Goal: Task Accomplishment & Management: Use online tool/utility

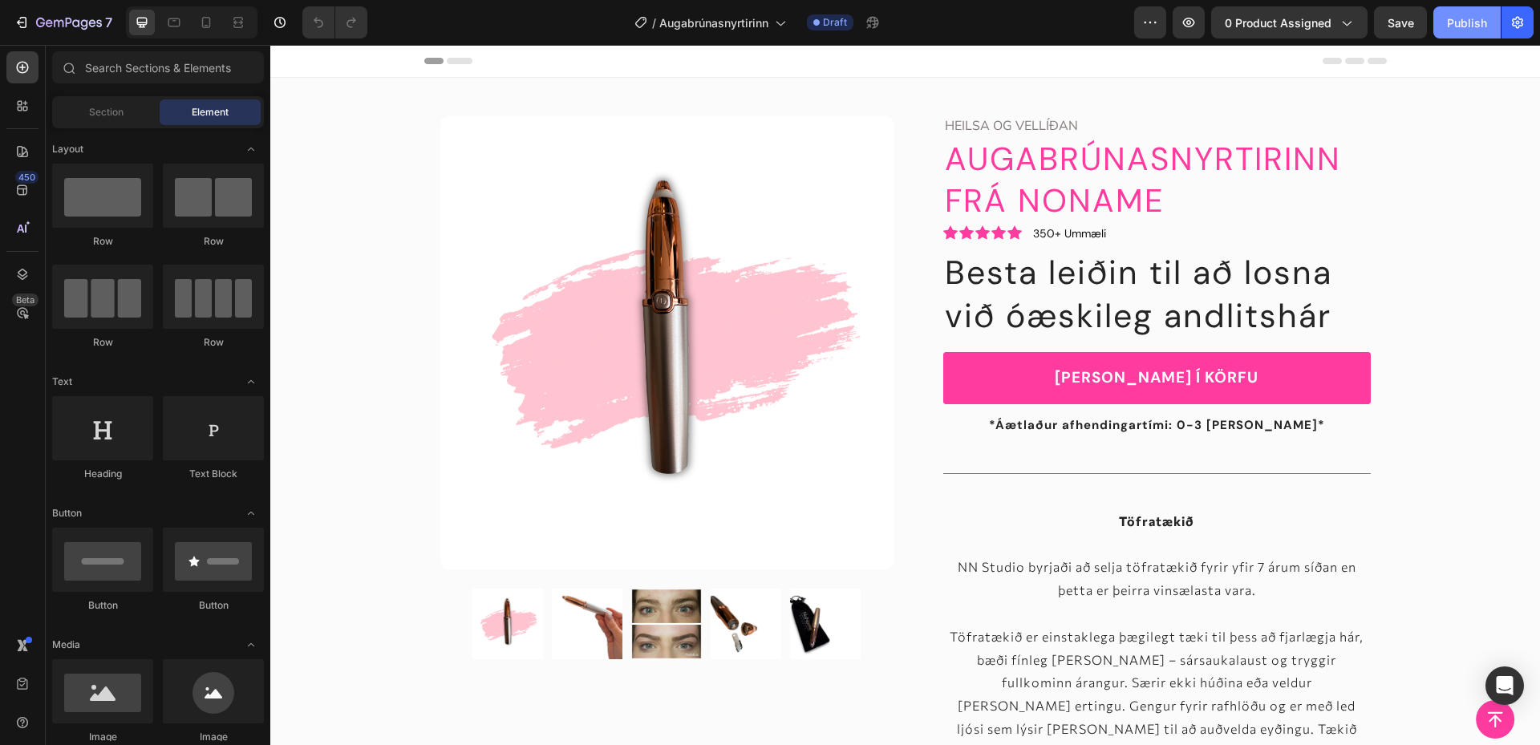
click at [1452, 22] on div "Publish" at bounding box center [1467, 22] width 40 height 17
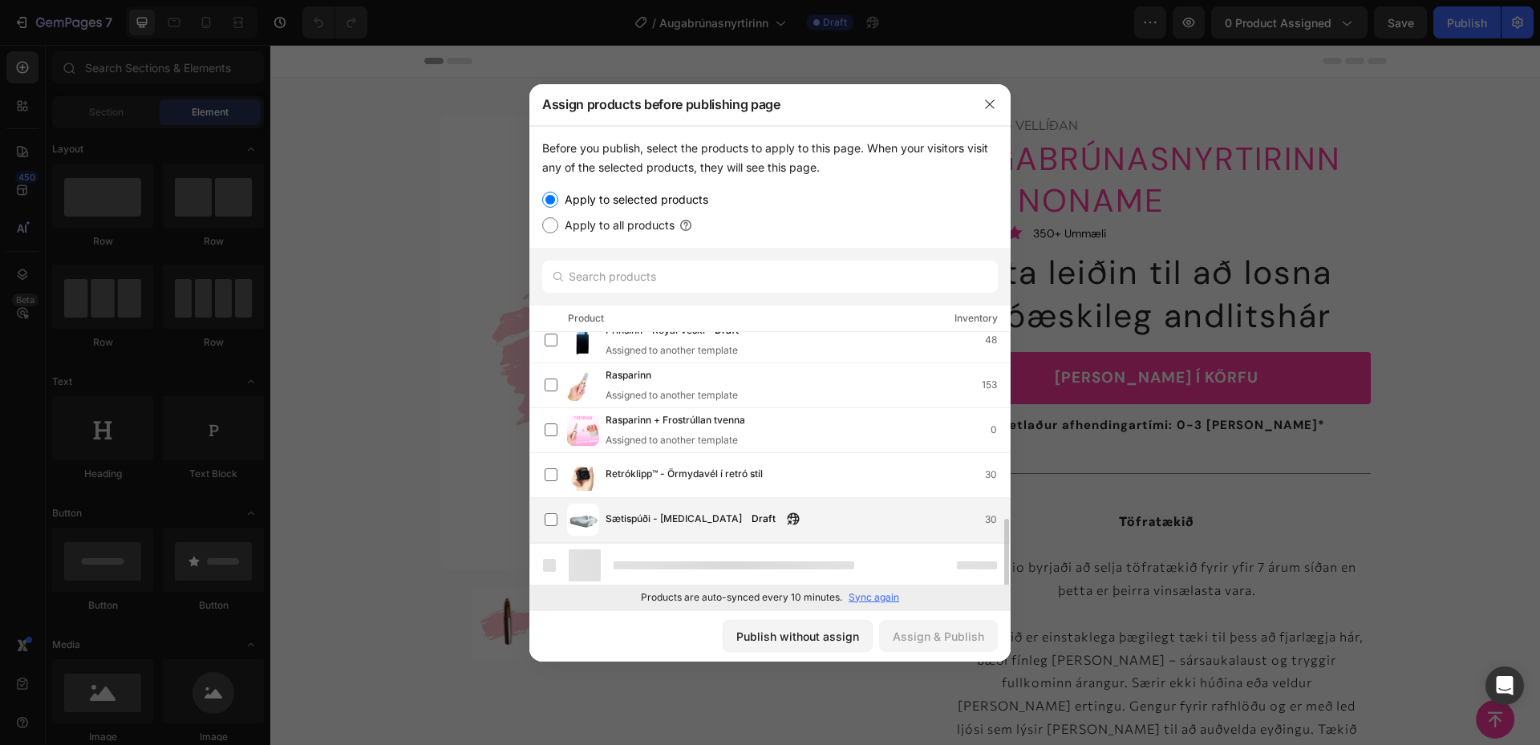
scroll to position [642, 0]
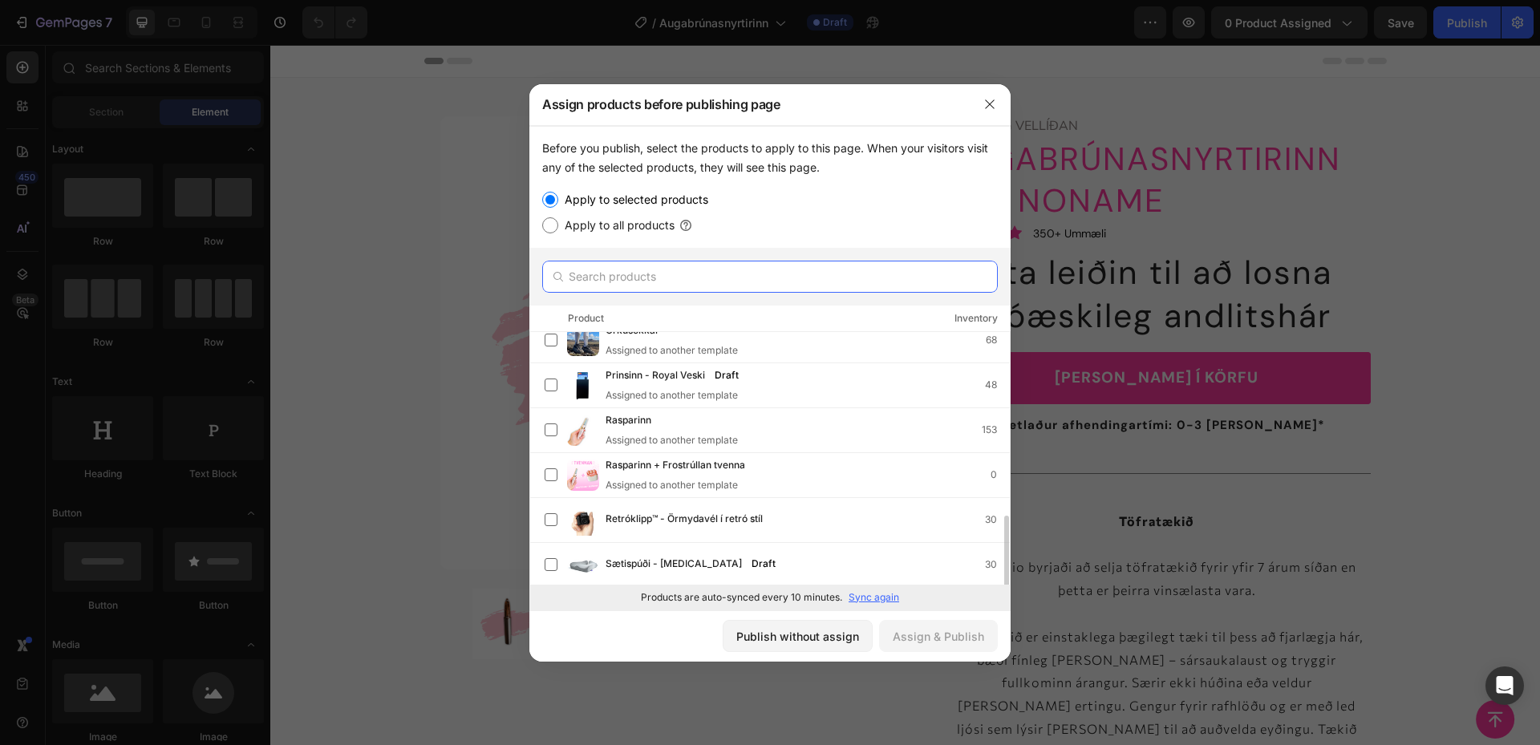
click at [634, 286] on input "text" at bounding box center [769, 277] width 455 height 32
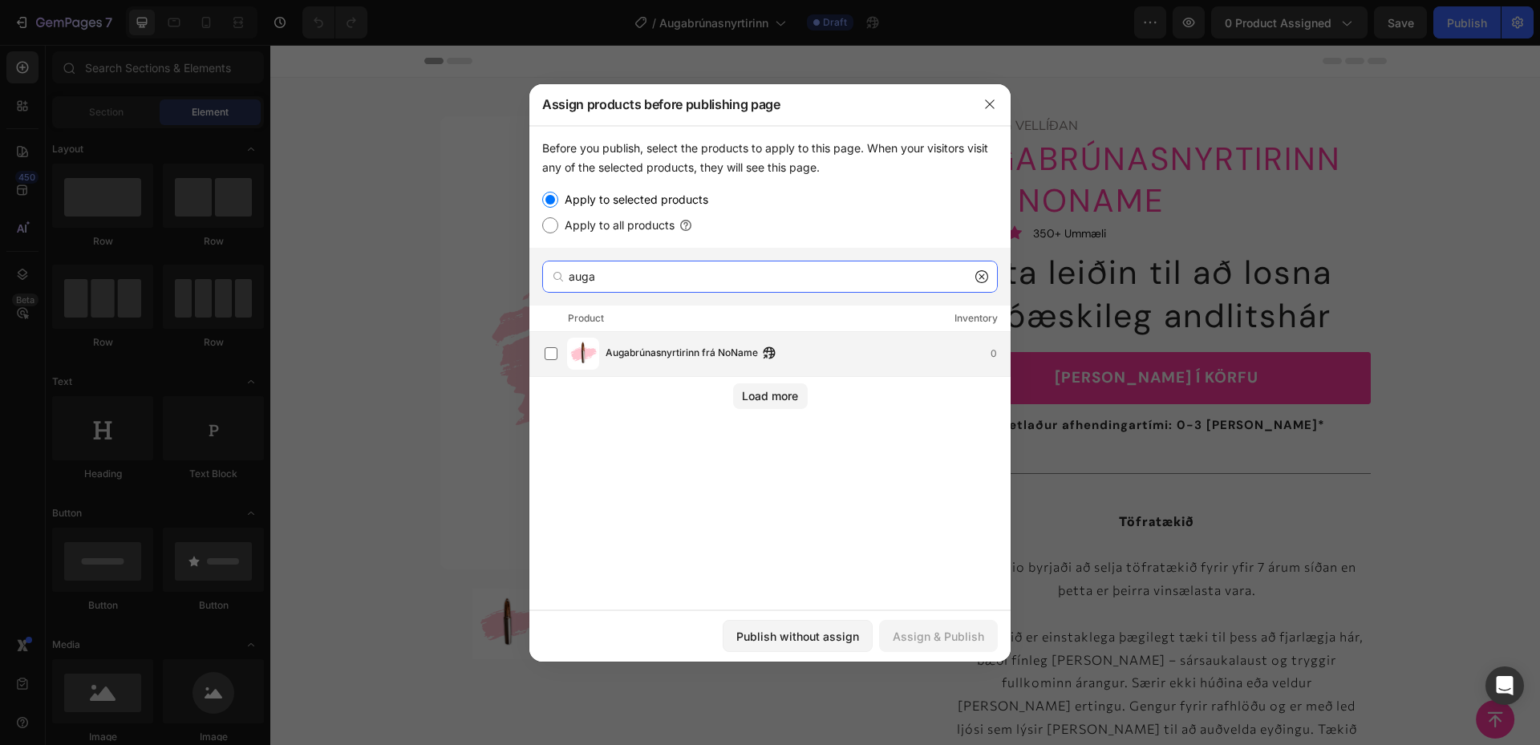
type input "auga"
click at [698, 332] on div "Augabrúnasnyrtirinn frá NoName 0" at bounding box center [769, 354] width 481 height 45
click at [926, 621] on button "Assign & Publish" at bounding box center [938, 636] width 119 height 32
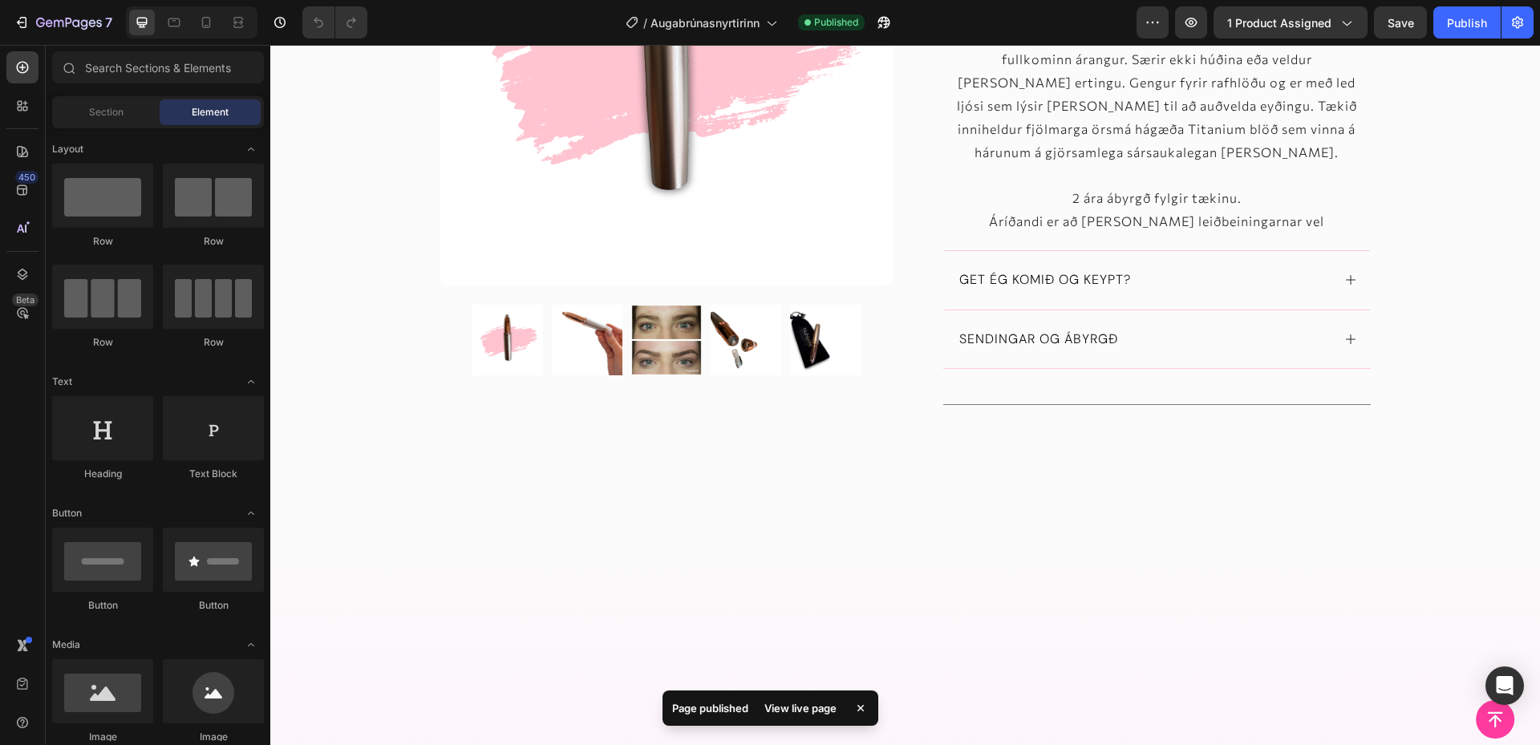
scroll to position [802, 0]
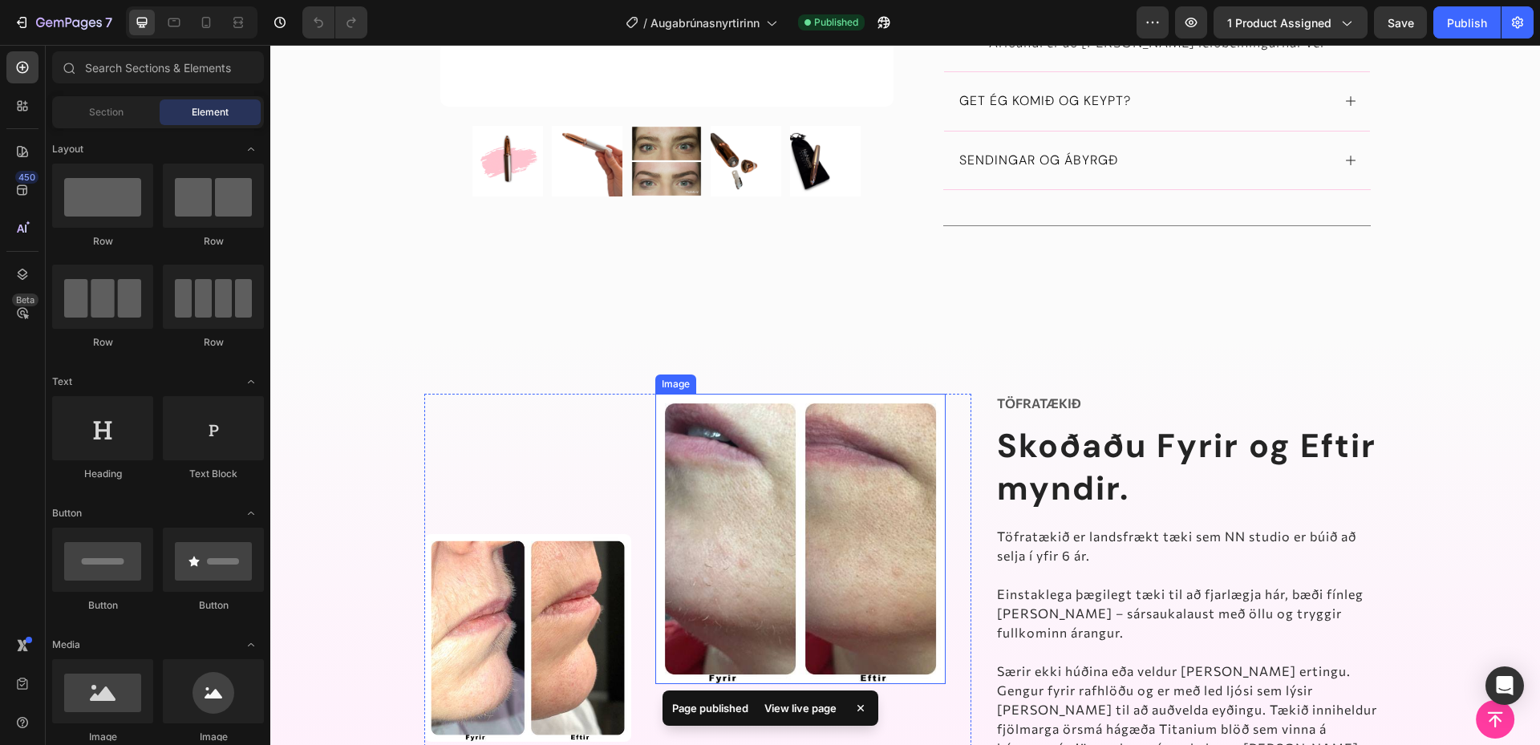
click at [812, 458] on img at bounding box center [800, 539] width 290 height 290
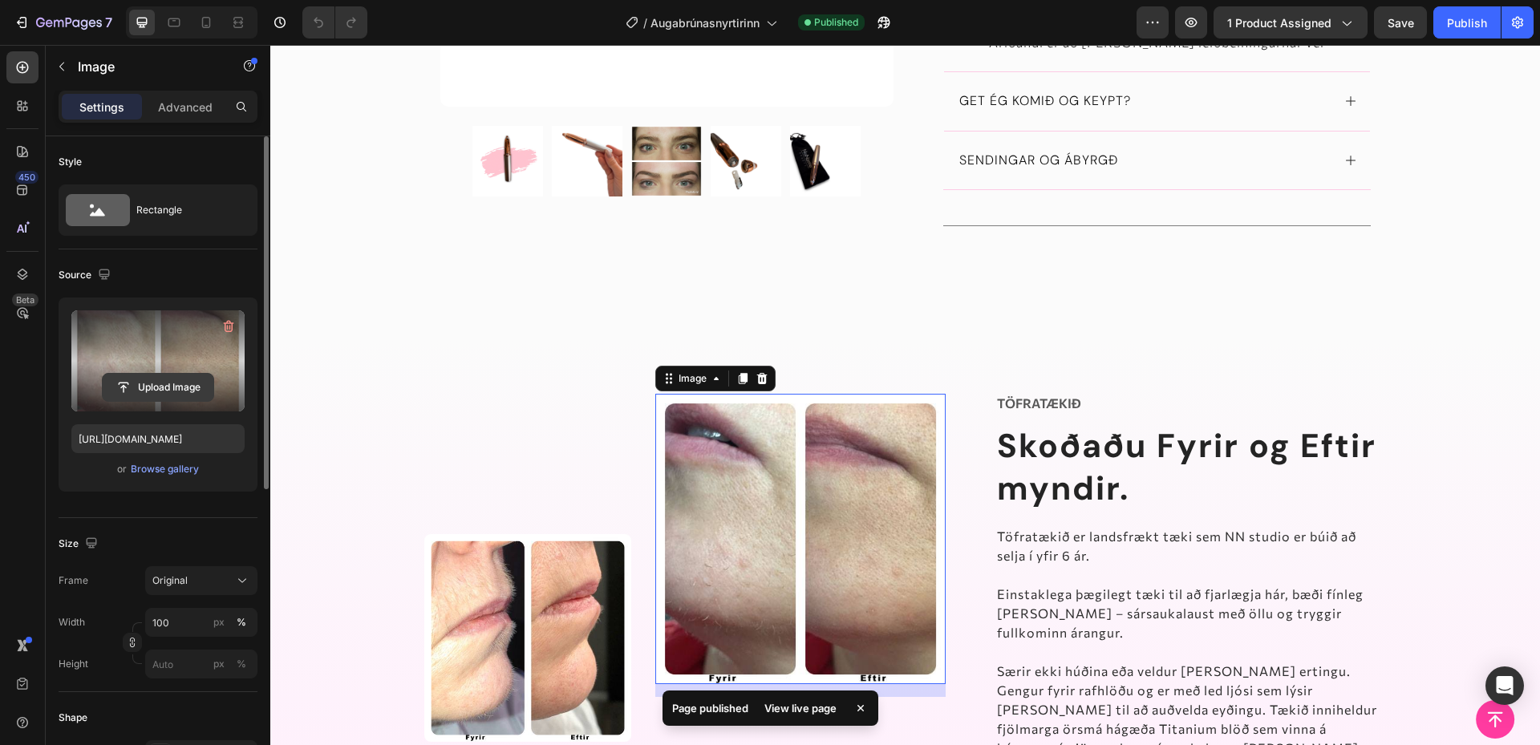
click at [178, 374] on input "file" at bounding box center [158, 387] width 111 height 27
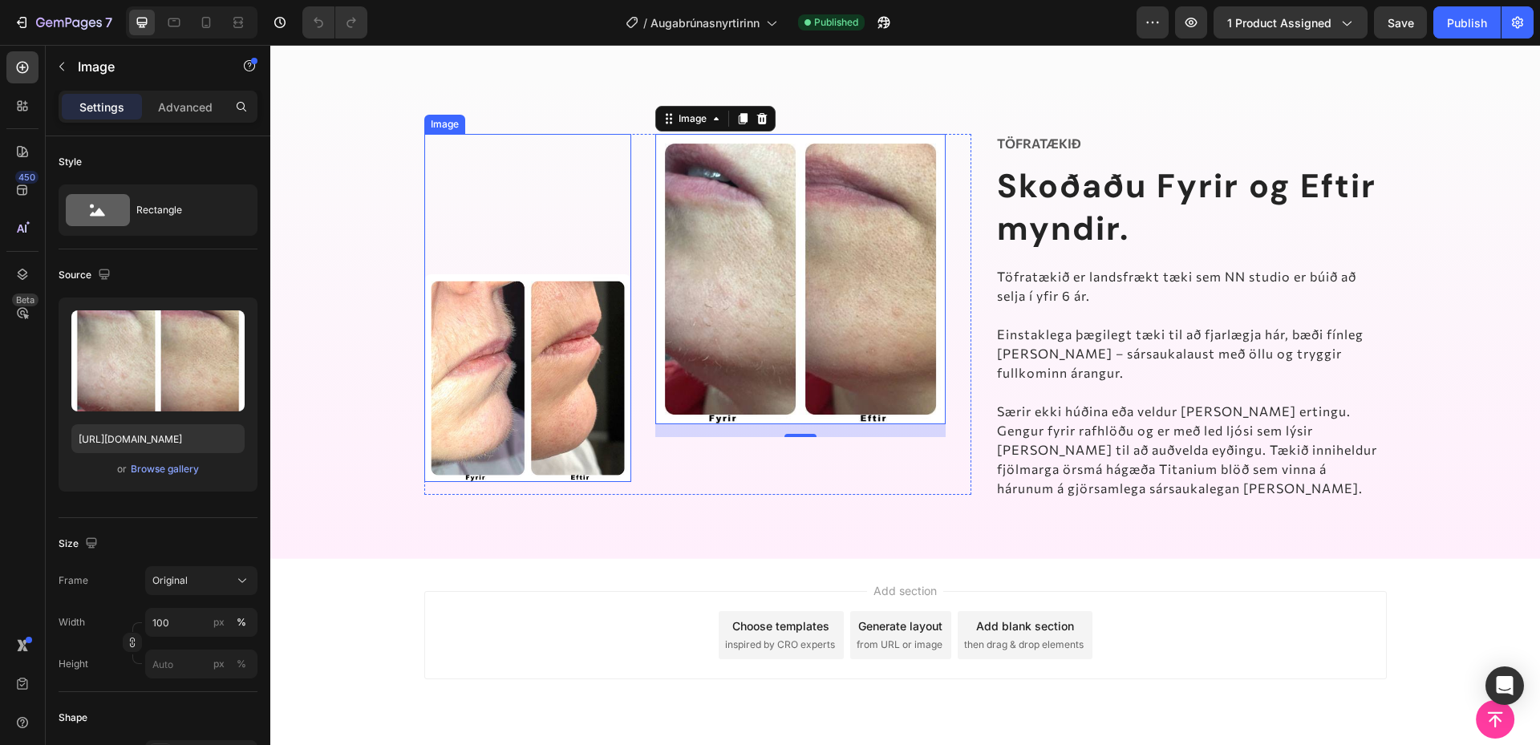
scroll to position [1069, 0]
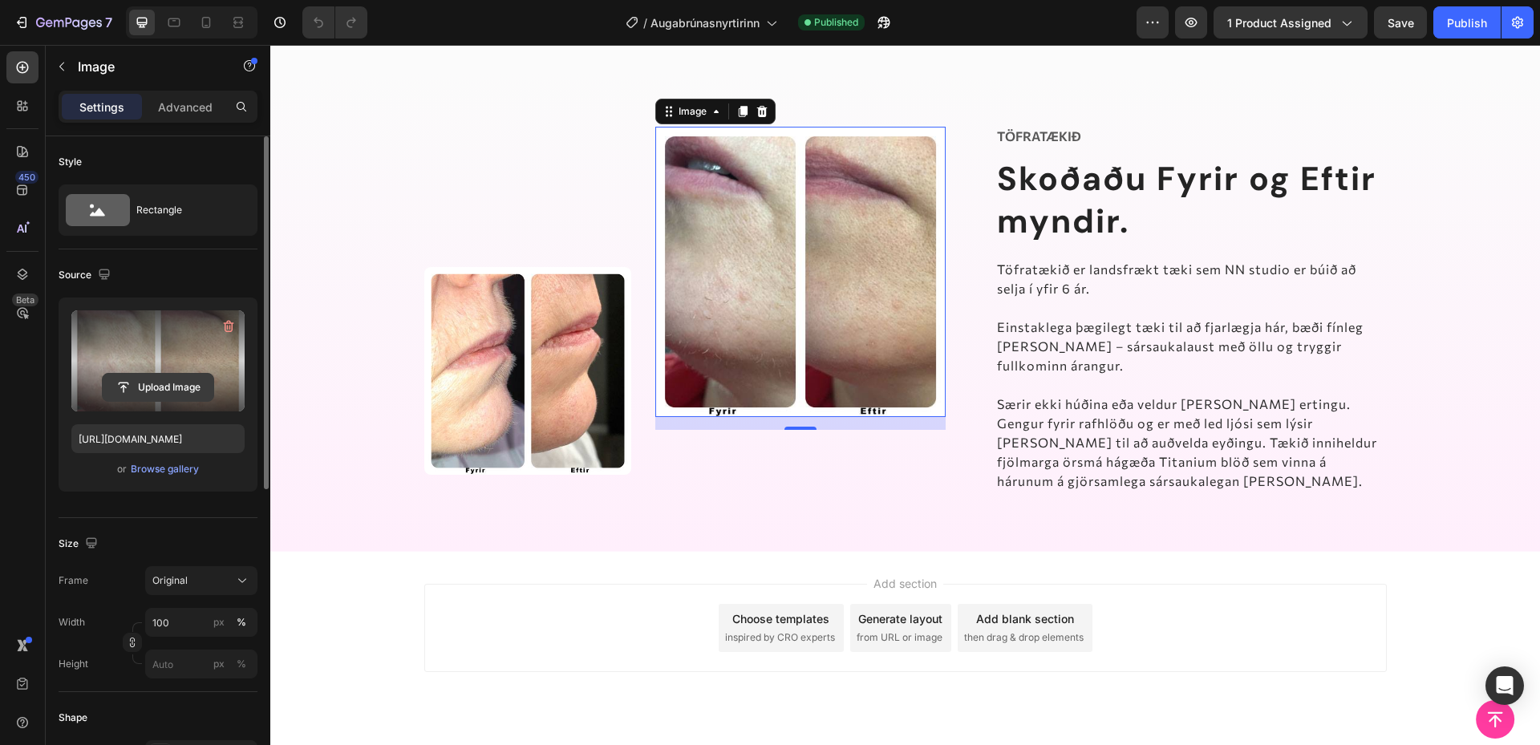
click at [176, 383] on input "file" at bounding box center [158, 387] width 111 height 27
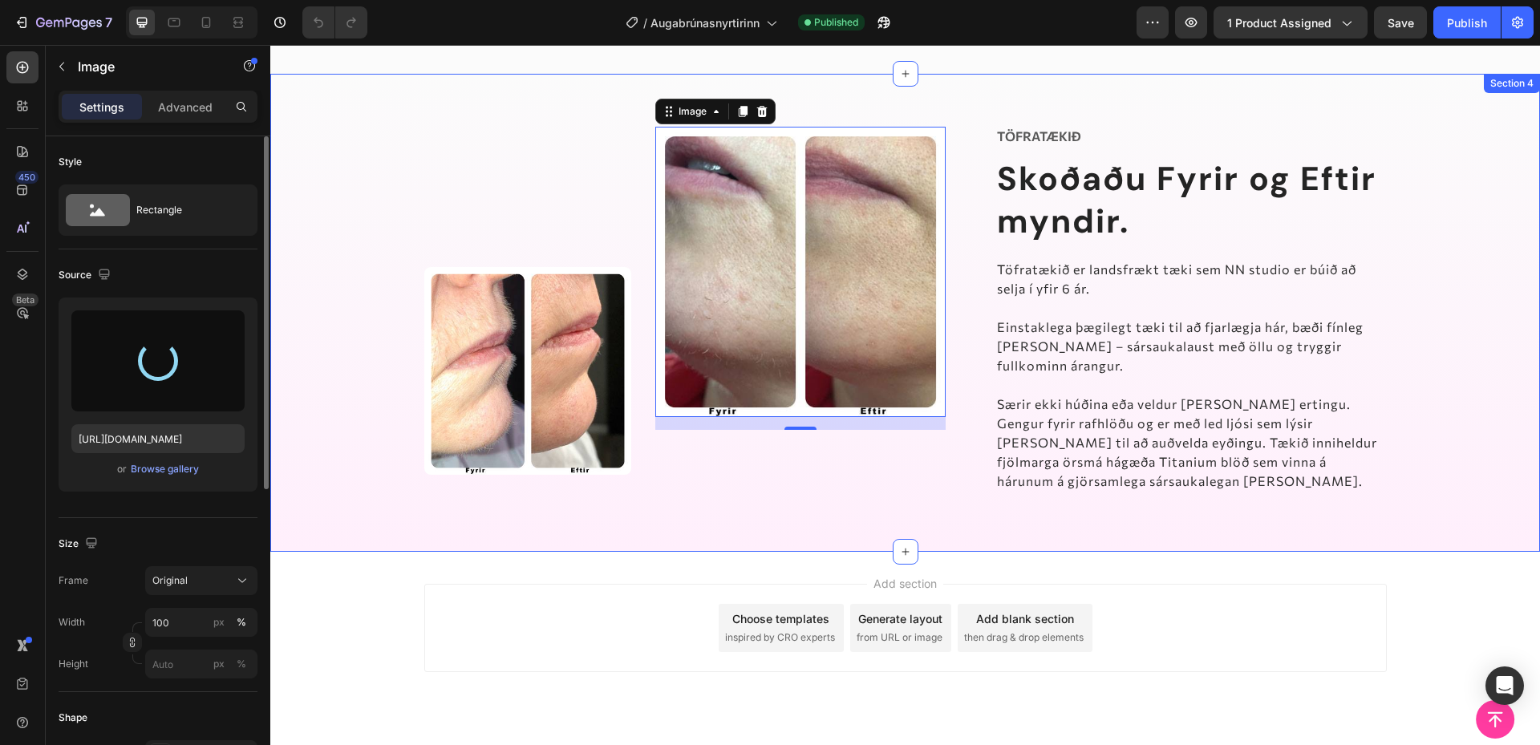
type input "[URL][DOMAIN_NAME]"
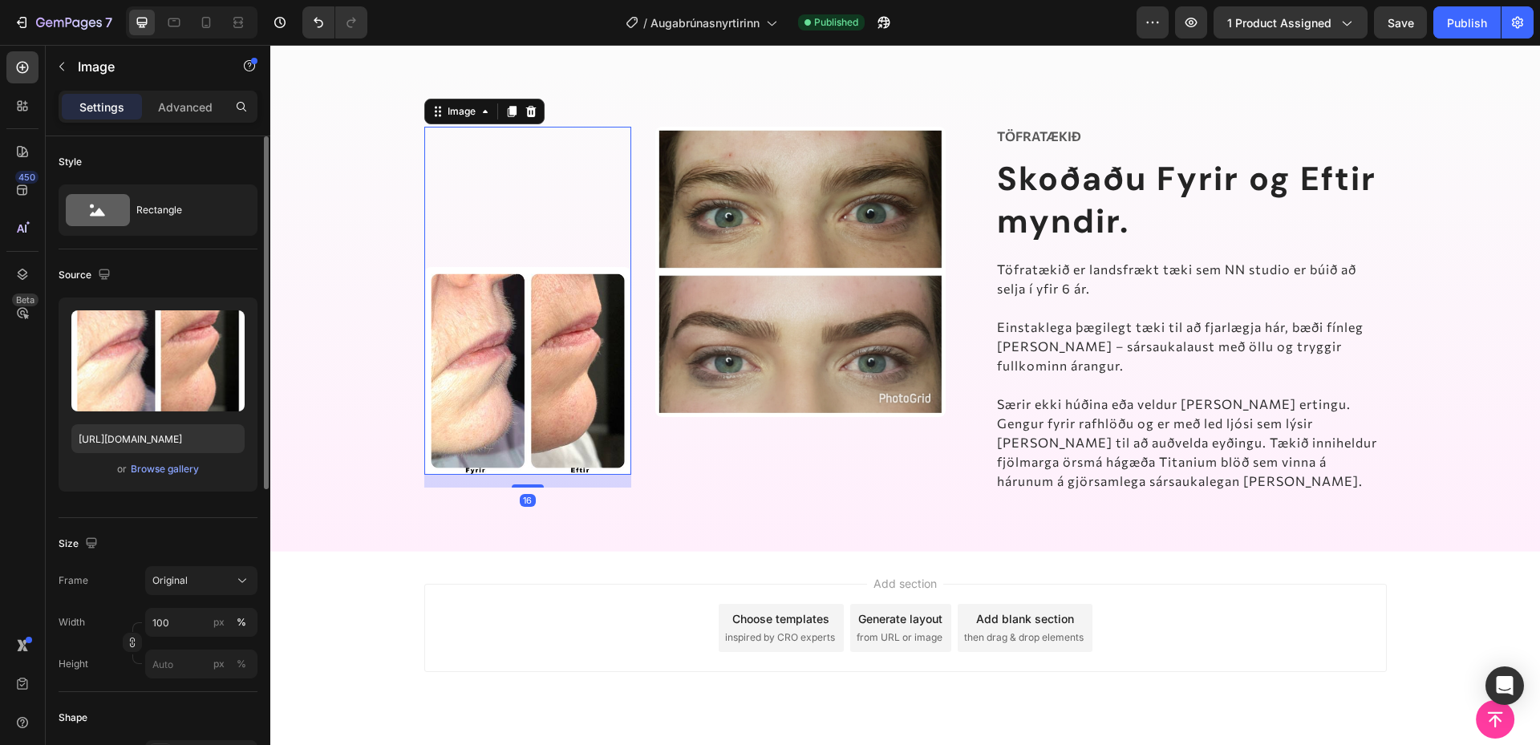
click at [536, 374] on img at bounding box center [528, 371] width 208 height 208
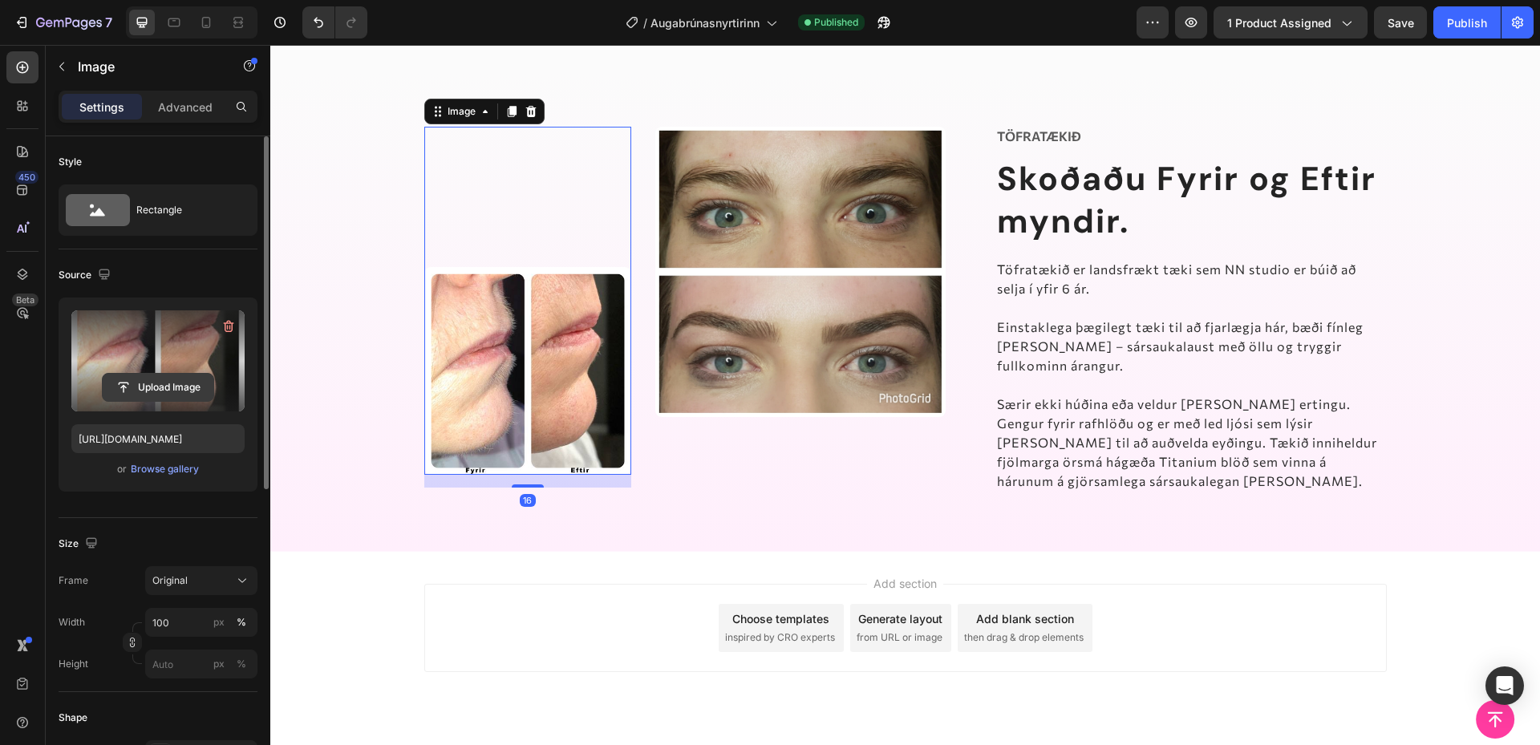
click at [140, 378] on input "file" at bounding box center [158, 387] width 111 height 27
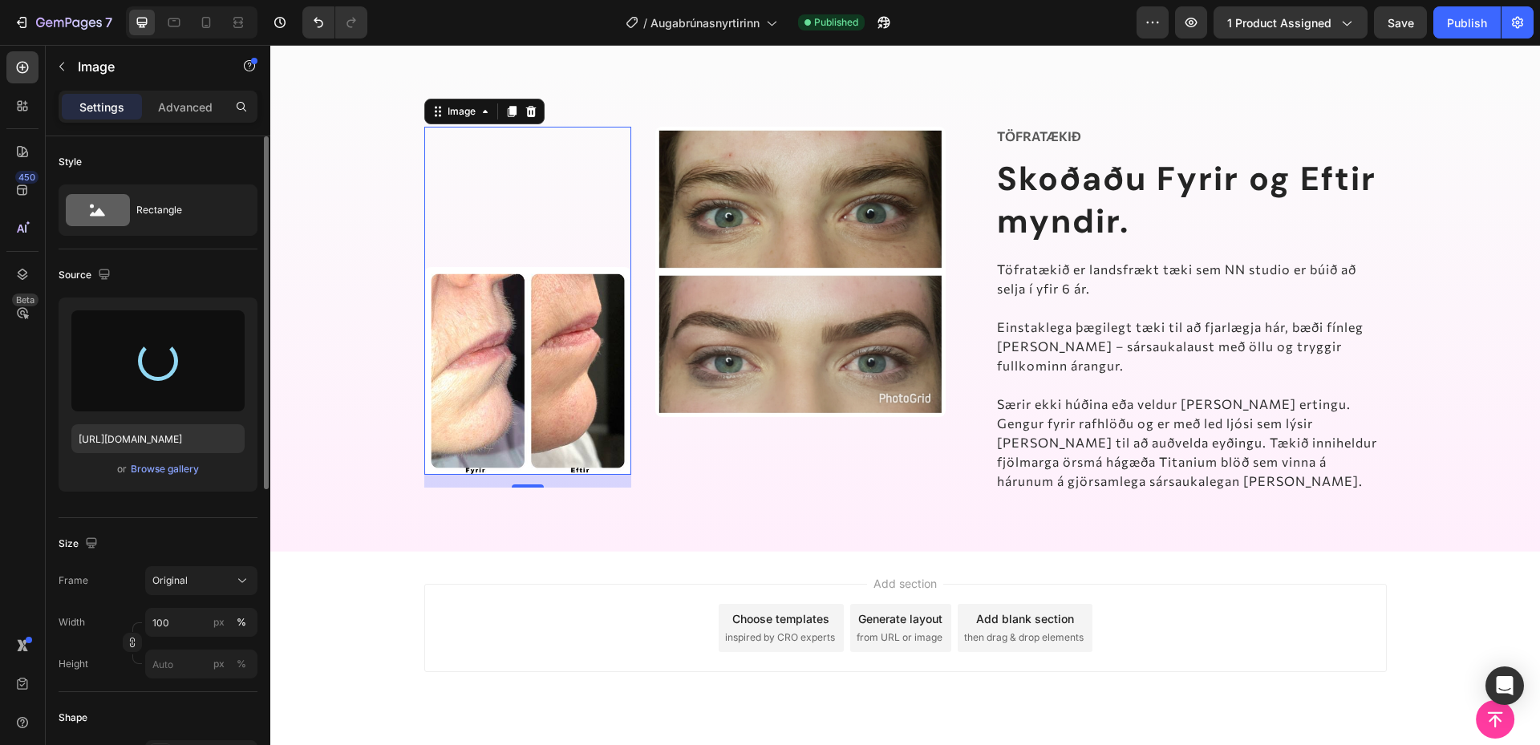
type input "[URL][DOMAIN_NAME]"
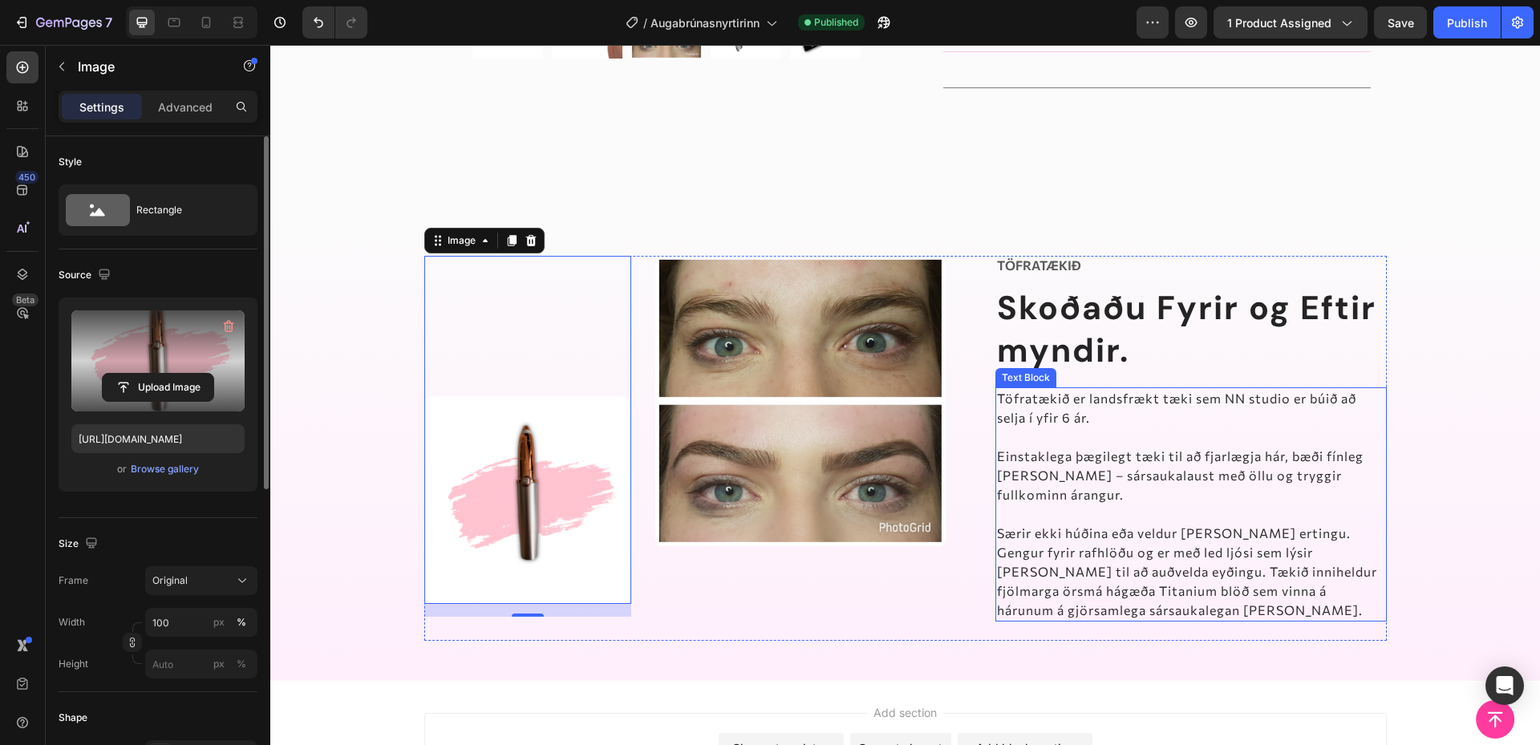
scroll to position [936, 0]
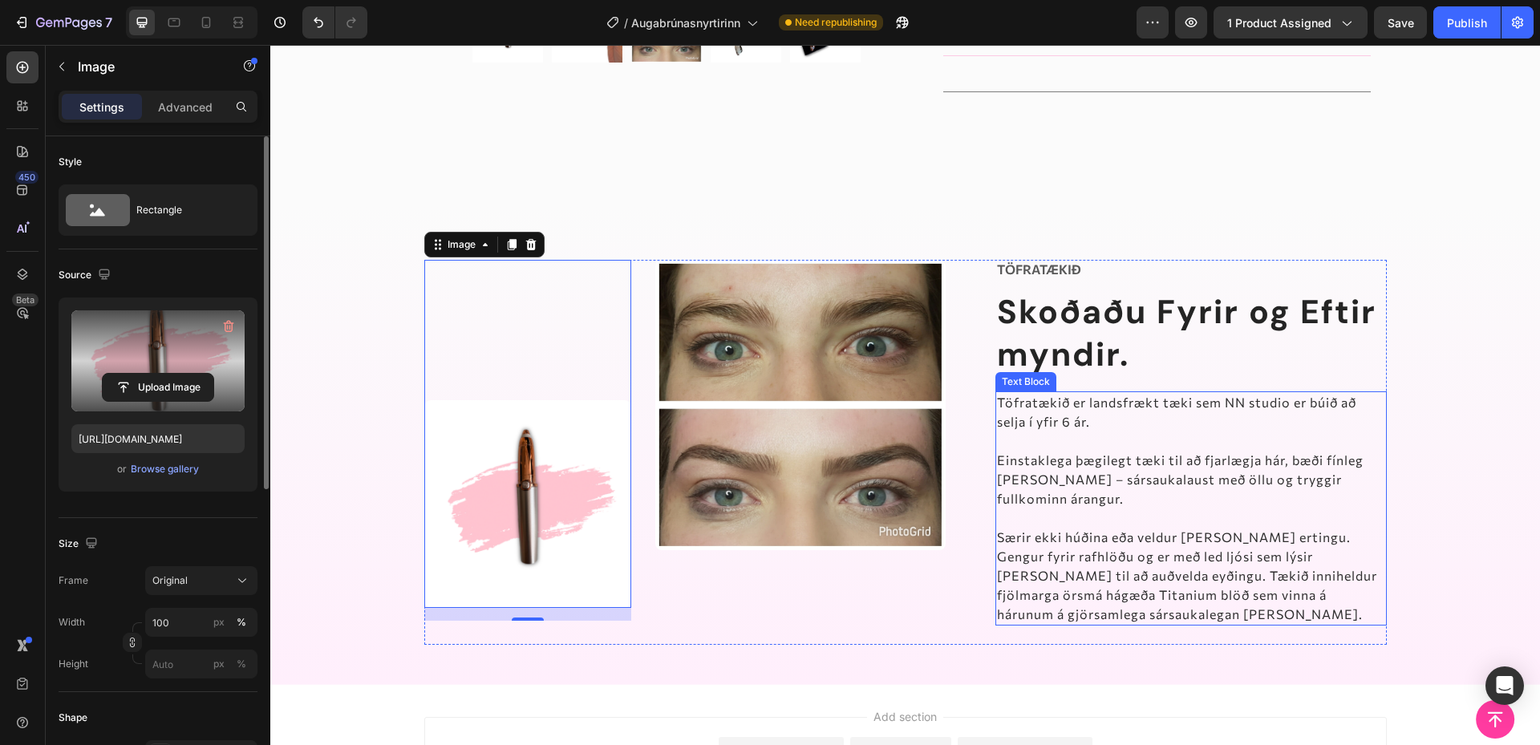
click at [1045, 451] on p "Einstaklega þægilegt tæki til að fjarlægja hár, bæði fínleg [PERSON_NAME] – sár…" at bounding box center [1191, 480] width 388 height 58
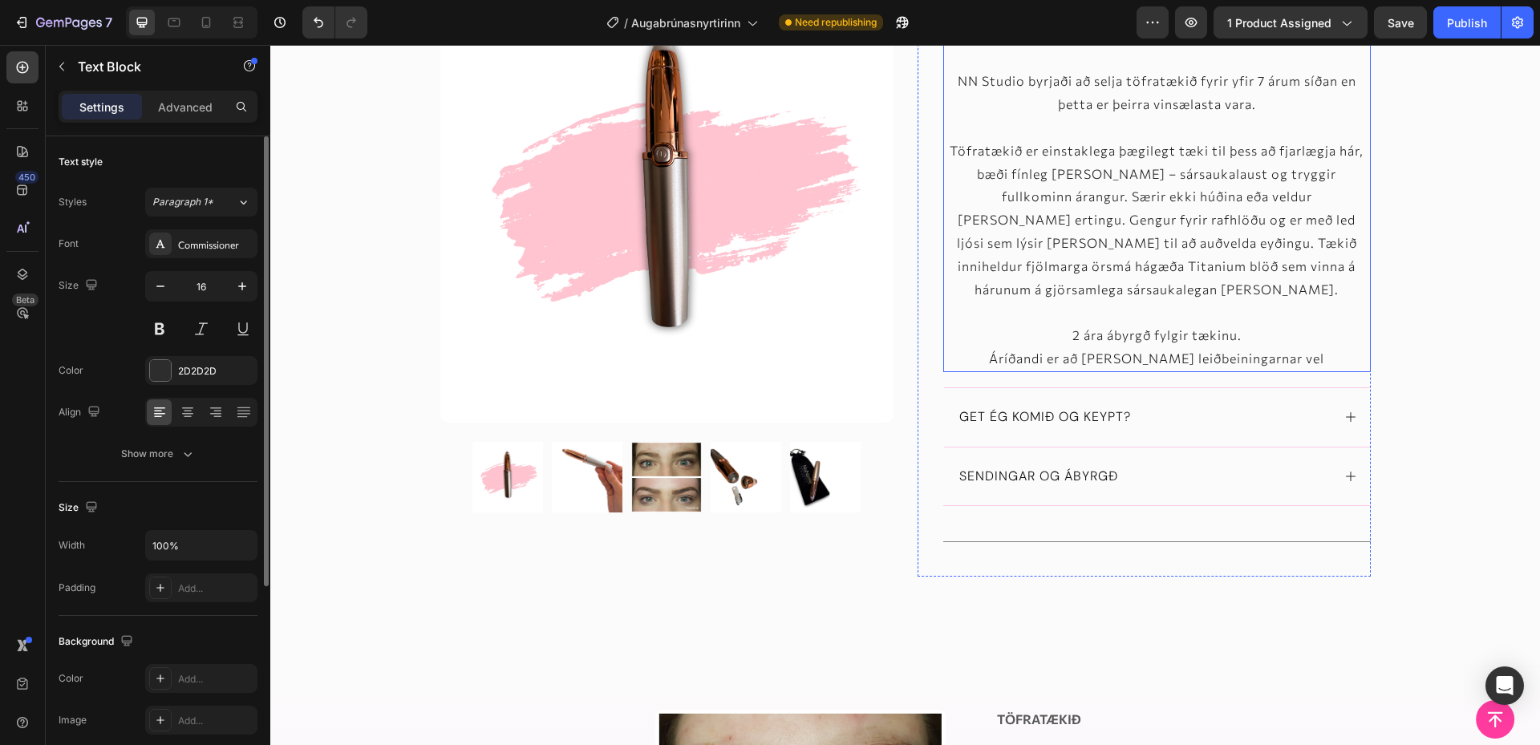
scroll to position [401, 0]
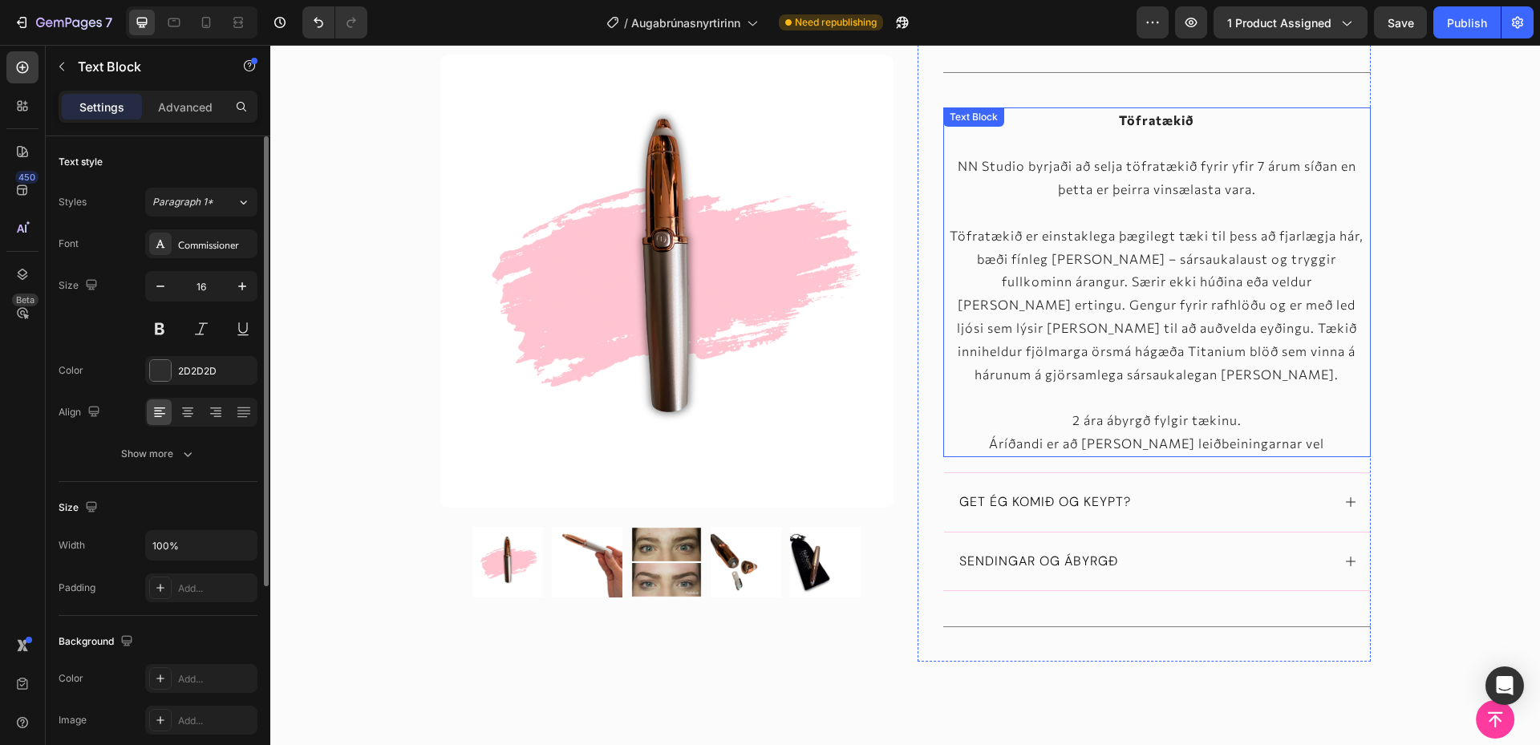
click at [1096, 300] on p "Töfratækið er einstaklega þægilegt tæki til þess að fjarlægja hár, bæði fínleg …" at bounding box center [1157, 306] width 424 height 162
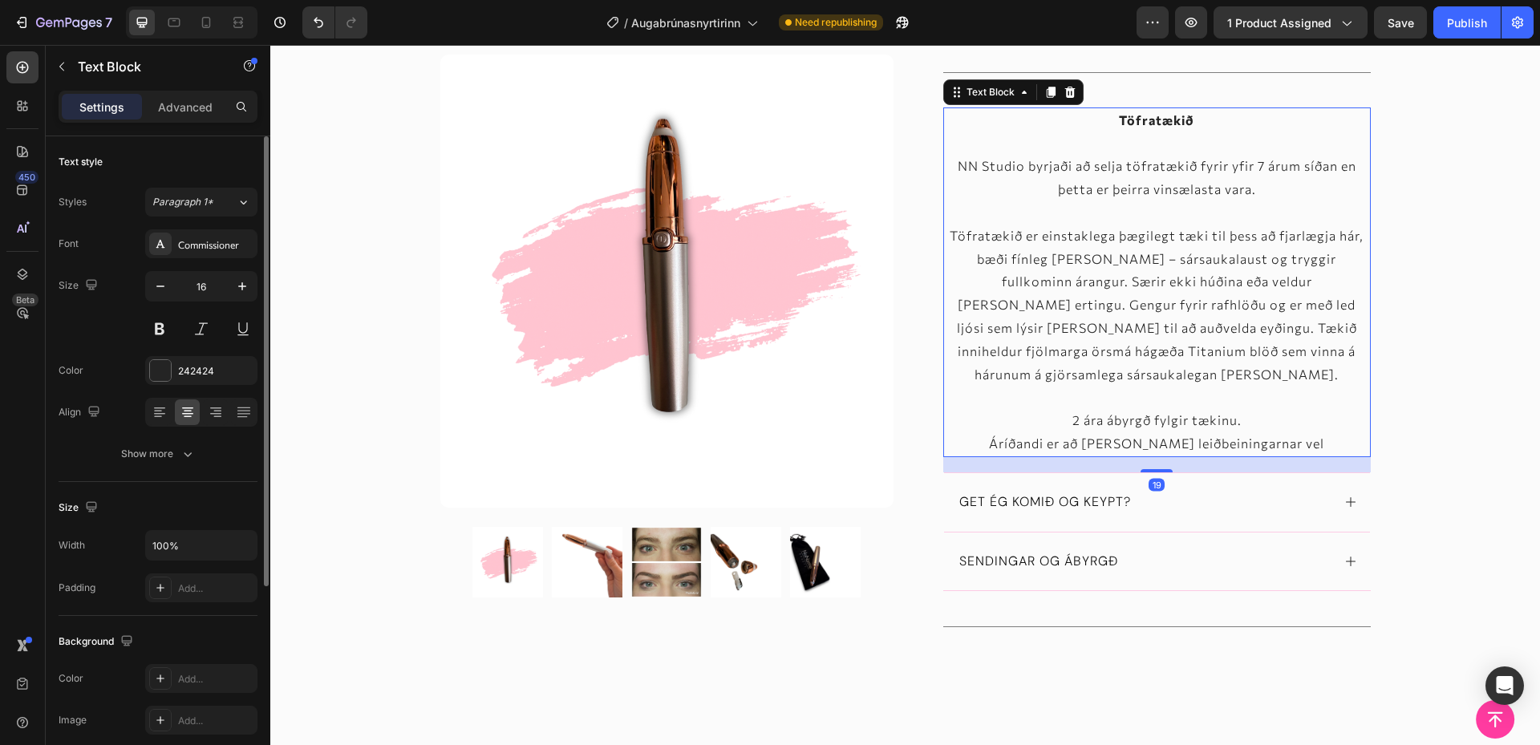
click at [1097, 300] on p "Töfratækið er einstaklega þægilegt tæki til þess að fjarlægja hár, bæði fínleg …" at bounding box center [1157, 306] width 424 height 162
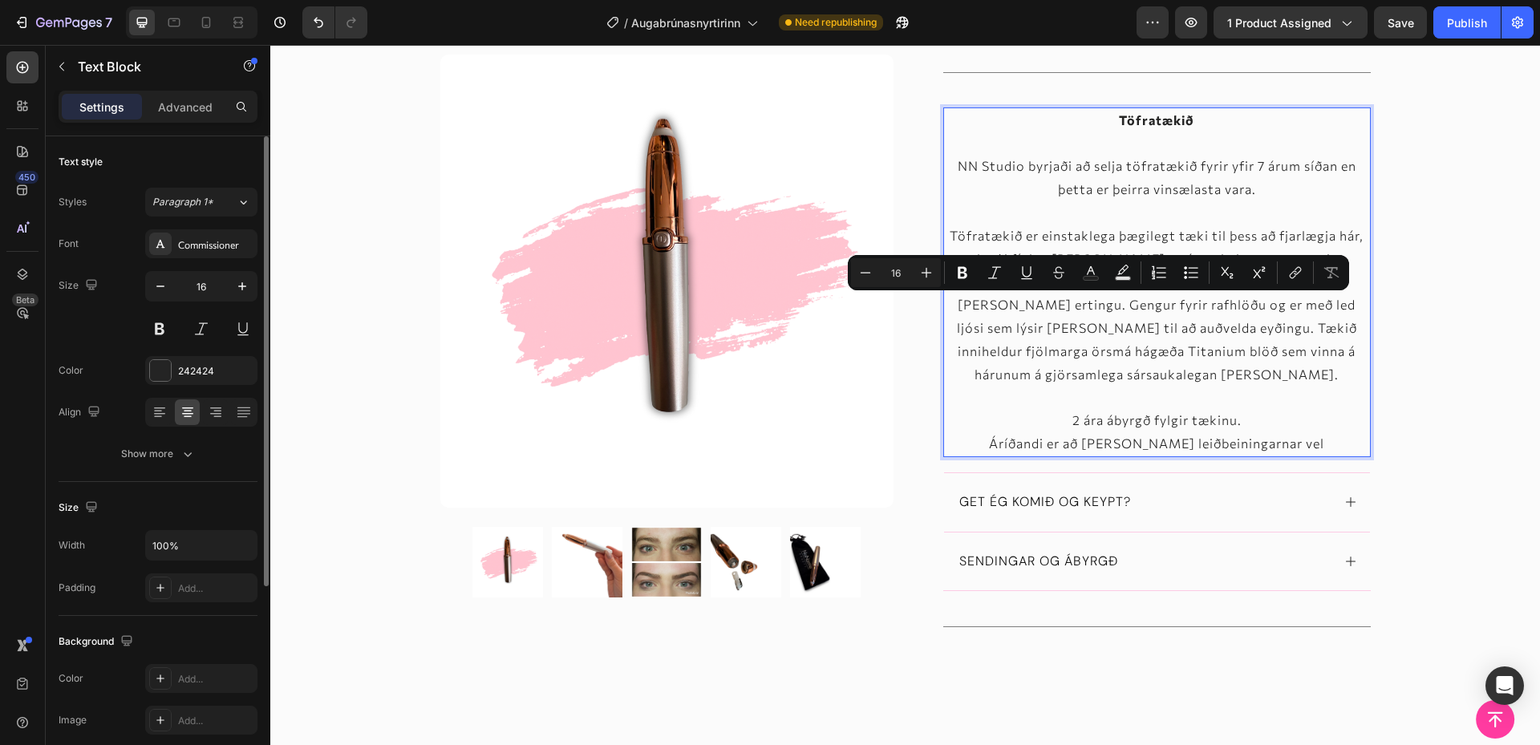
click at [1261, 386] on p "Rich Text Editor. Editing area: main" at bounding box center [1157, 397] width 424 height 23
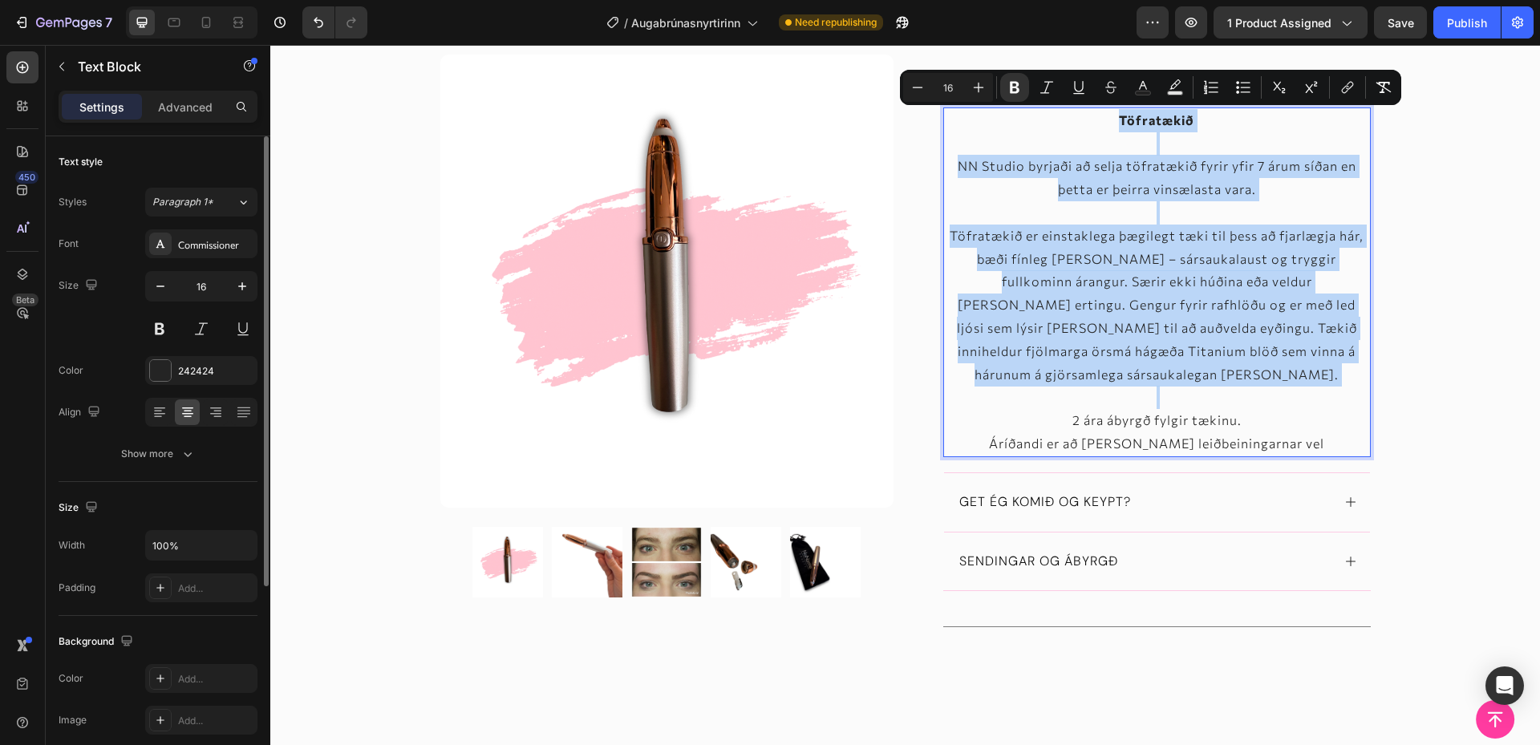
drag, startPoint x: 1202, startPoint y: 369, endPoint x: 1075, endPoint y: 115, distance: 284.4
click at [1075, 115] on div "Töfratækið NN Studio byrjaði að selja töfratækið fyrir yfir 7 árum síðan en þet…" at bounding box center [1156, 282] width 427 height 350
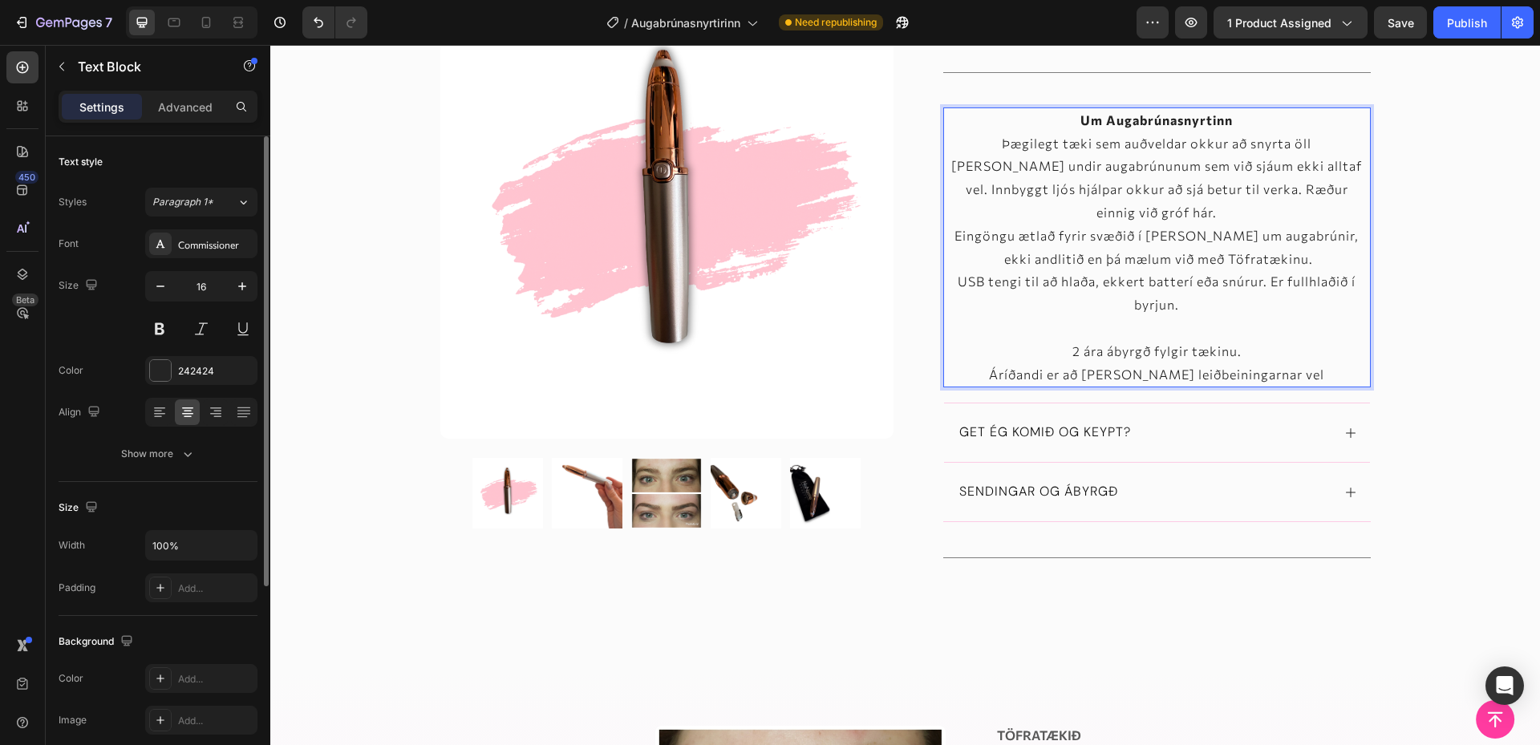
drag, startPoint x: 1251, startPoint y: 130, endPoint x: 1256, endPoint y: 121, distance: 10.0
click at [1254, 126] on p "Um Augabrúnasnyrtinn" at bounding box center [1157, 120] width 424 height 23
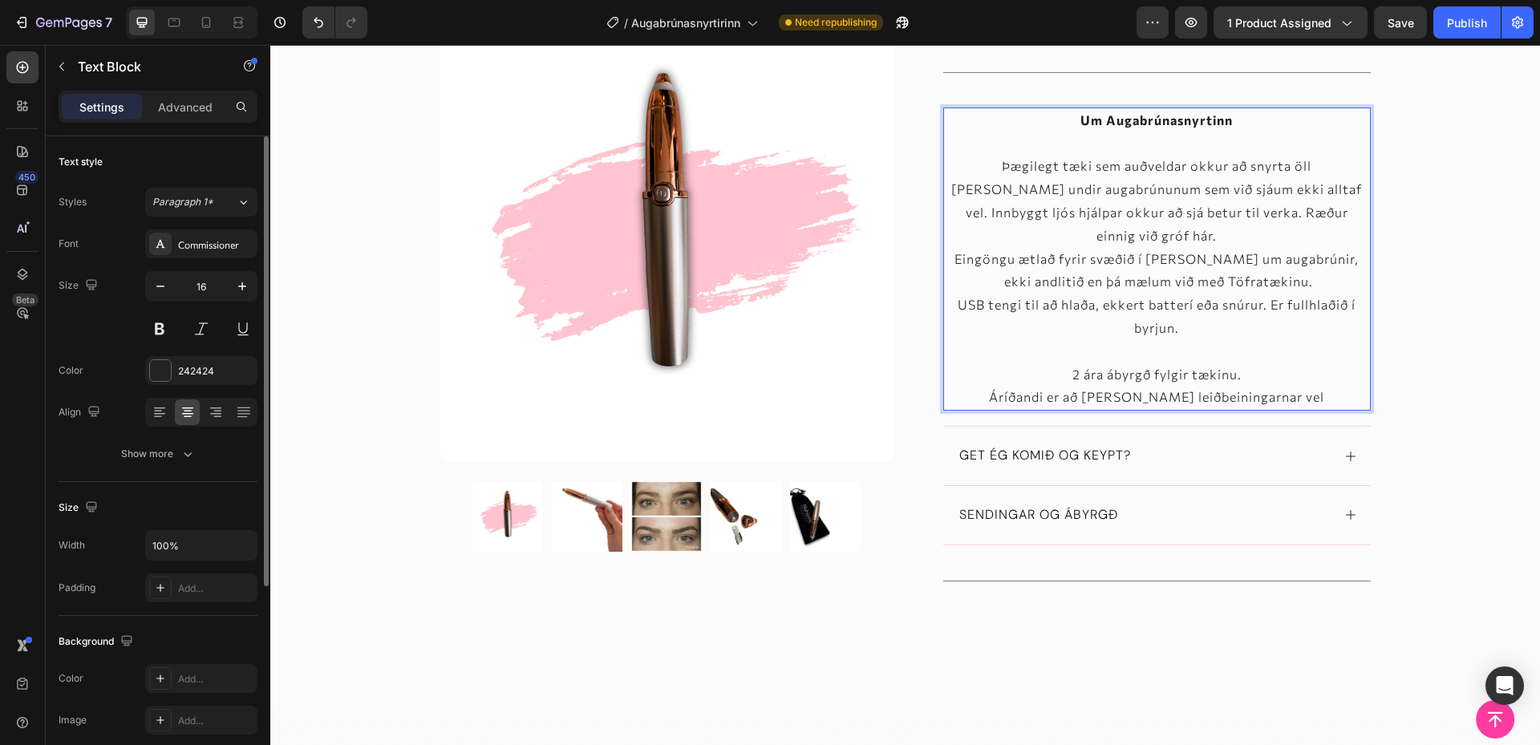
click at [1229, 248] on p "Eingöngu ætlað fyrir svæðið í [PERSON_NAME] um augabrúnir, ekki andlitið en þá …" at bounding box center [1157, 271] width 424 height 47
click at [1251, 306] on p "USB tengi til að hlaða, ekkert batterí eða snúrur. Er fullhlaðið í byrjun." at bounding box center [1157, 317] width 424 height 47
click at [1284, 262] on p "Eingöngu ætlað fyrir svæðið í [PERSON_NAME] um augabrúnir, ekki andlitið en þá …" at bounding box center [1157, 271] width 424 height 47
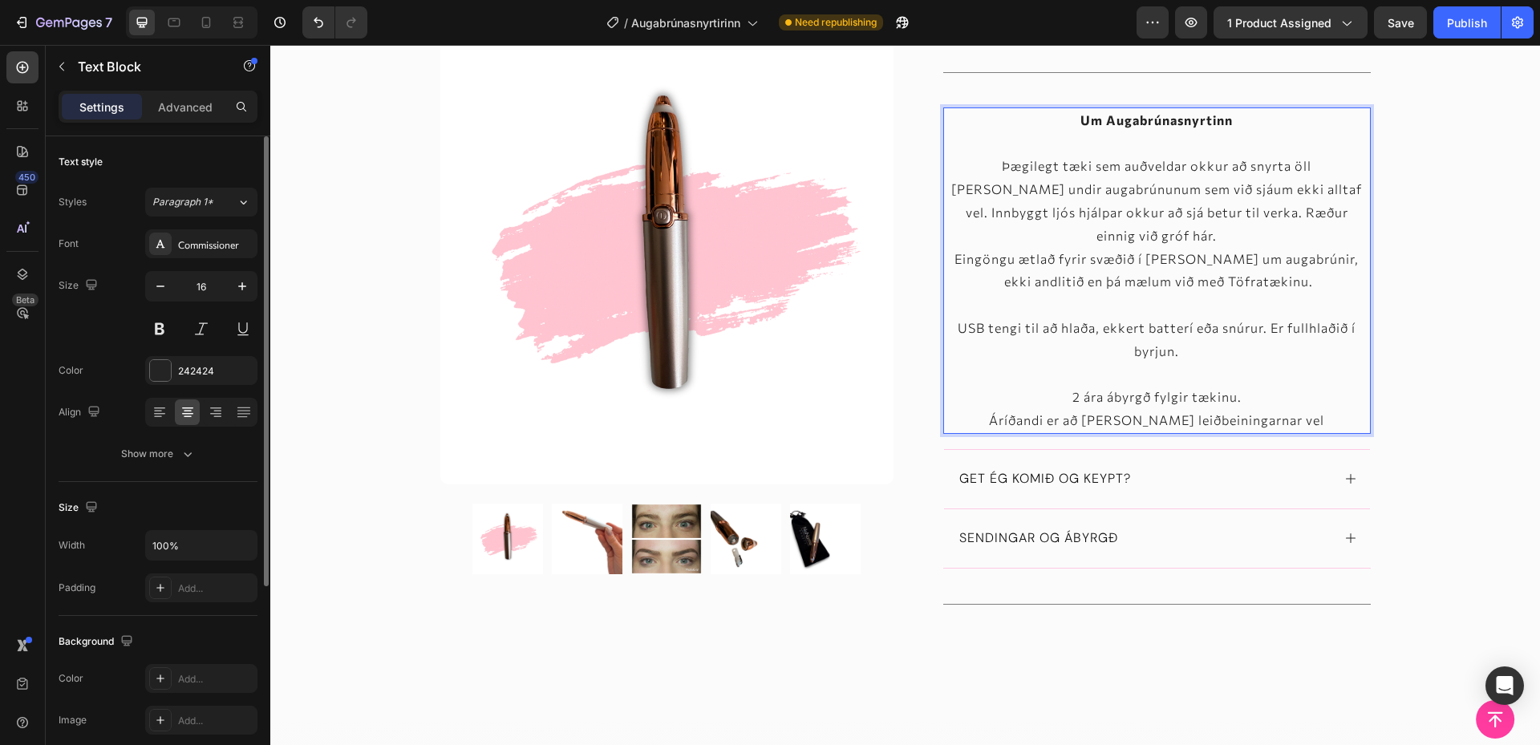
click at [1246, 324] on p "USB tengi til að hlaða, ekkert batterí eða snúrur. Er fullhlaðið í byrjun." at bounding box center [1157, 340] width 424 height 47
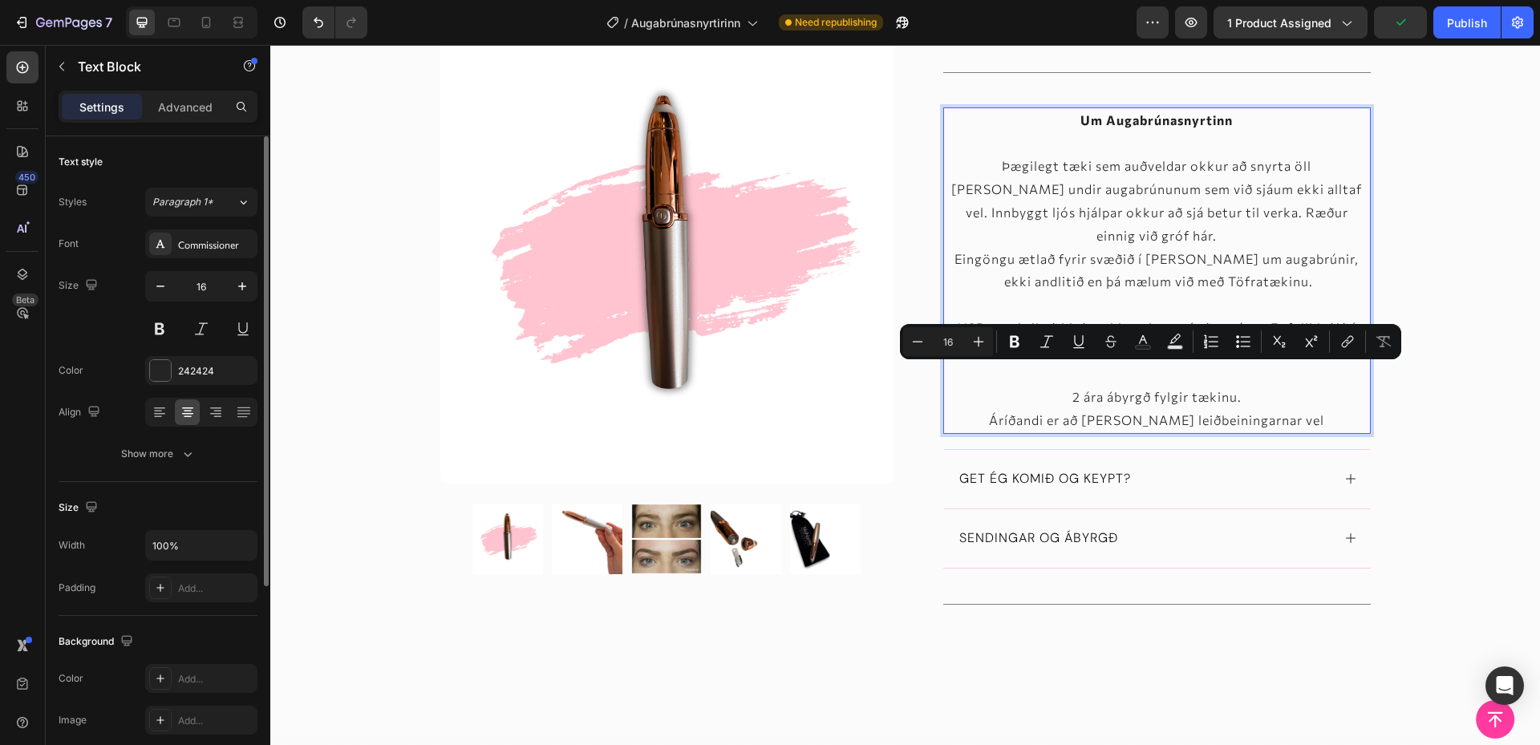
drag, startPoint x: 1205, startPoint y: 371, endPoint x: 1028, endPoint y: 363, distance: 177.4
click at [1028, 386] on p "2 ára ábyrgð fylgir tækinu." at bounding box center [1157, 397] width 424 height 23
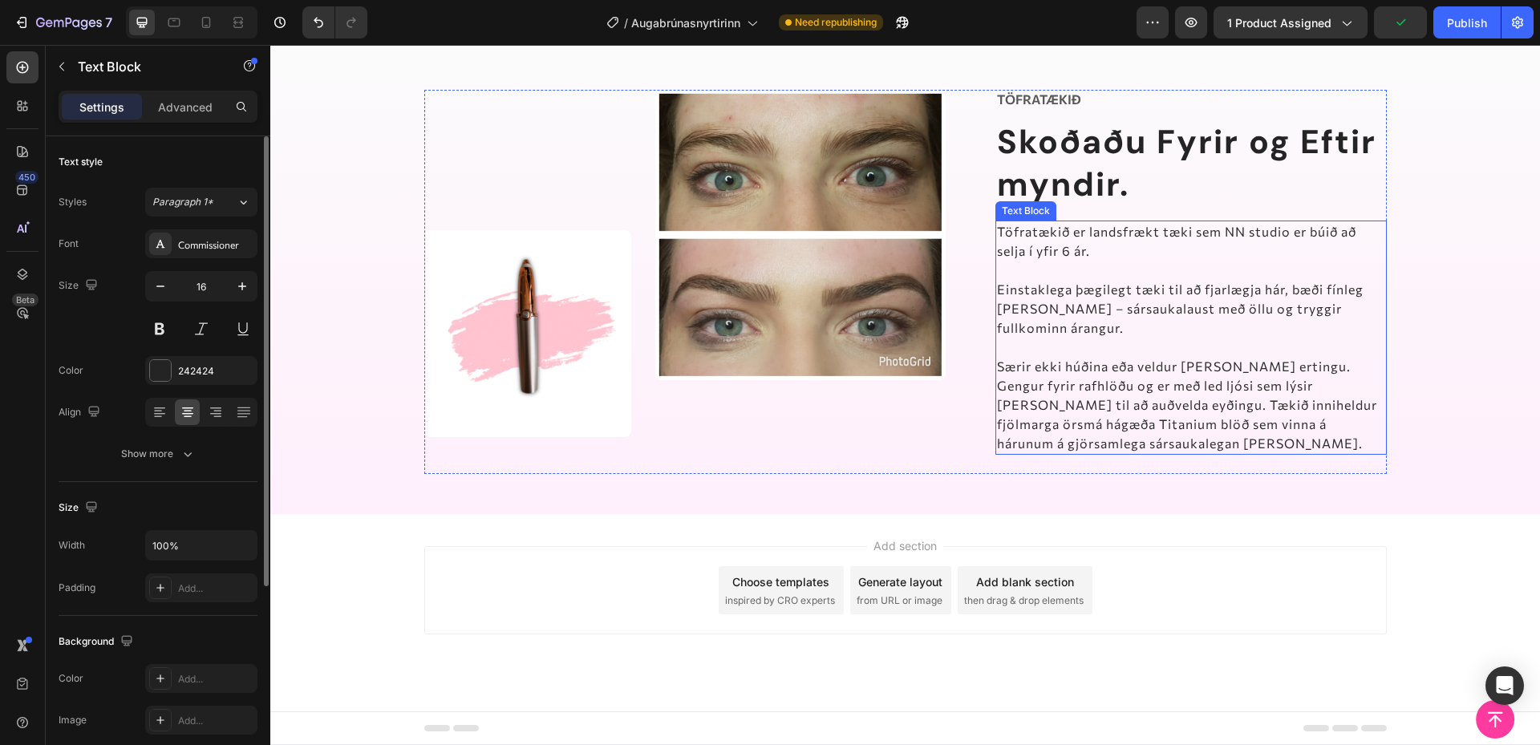
click at [1042, 330] on p "Einstaklega þægilegt tæki til að fjarlægja hár, bæði fínleg [PERSON_NAME] – sár…" at bounding box center [1191, 309] width 388 height 58
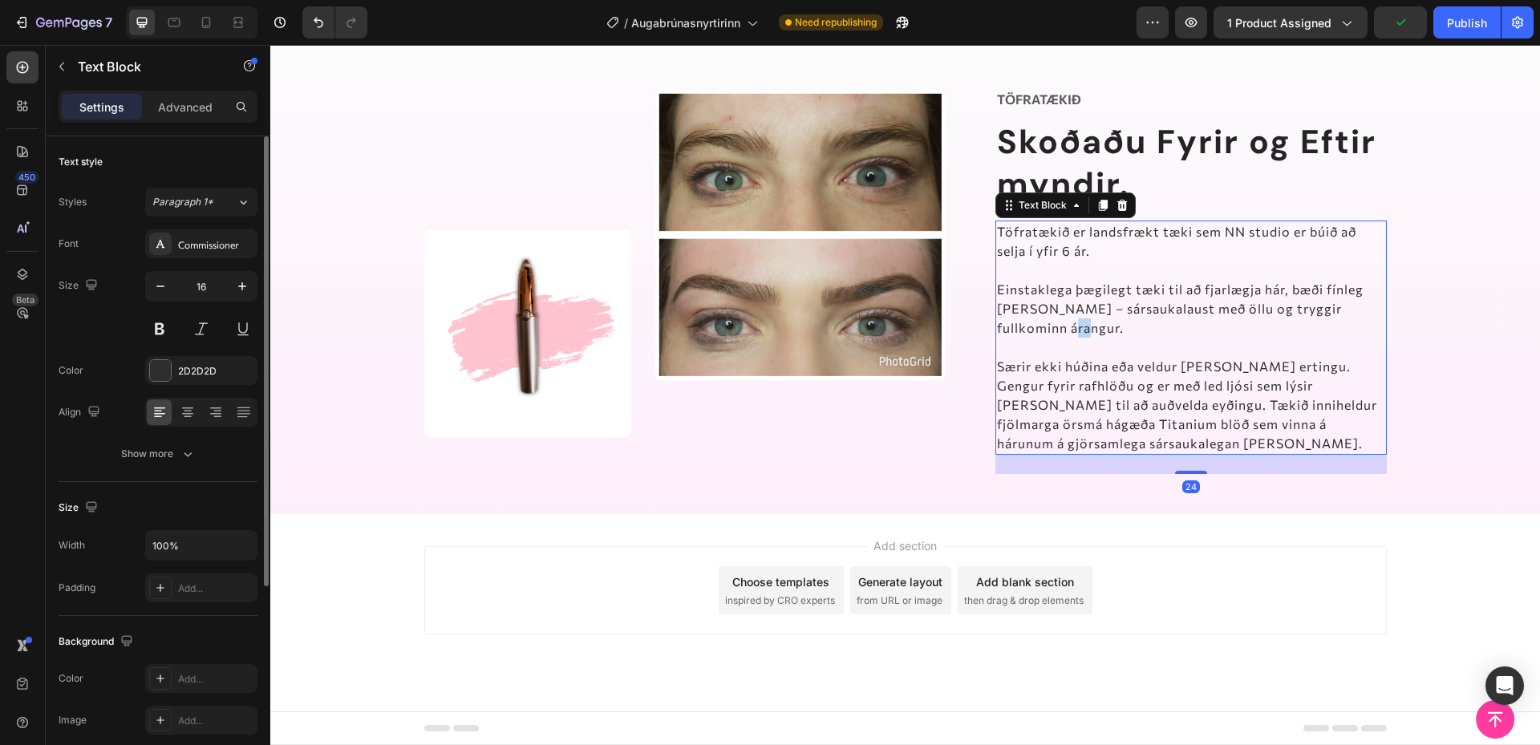
click at [1042, 330] on p "Einstaklega þægilegt tæki til að fjarlægja hár, bæði fínleg [PERSON_NAME] – sár…" at bounding box center [1191, 309] width 388 height 58
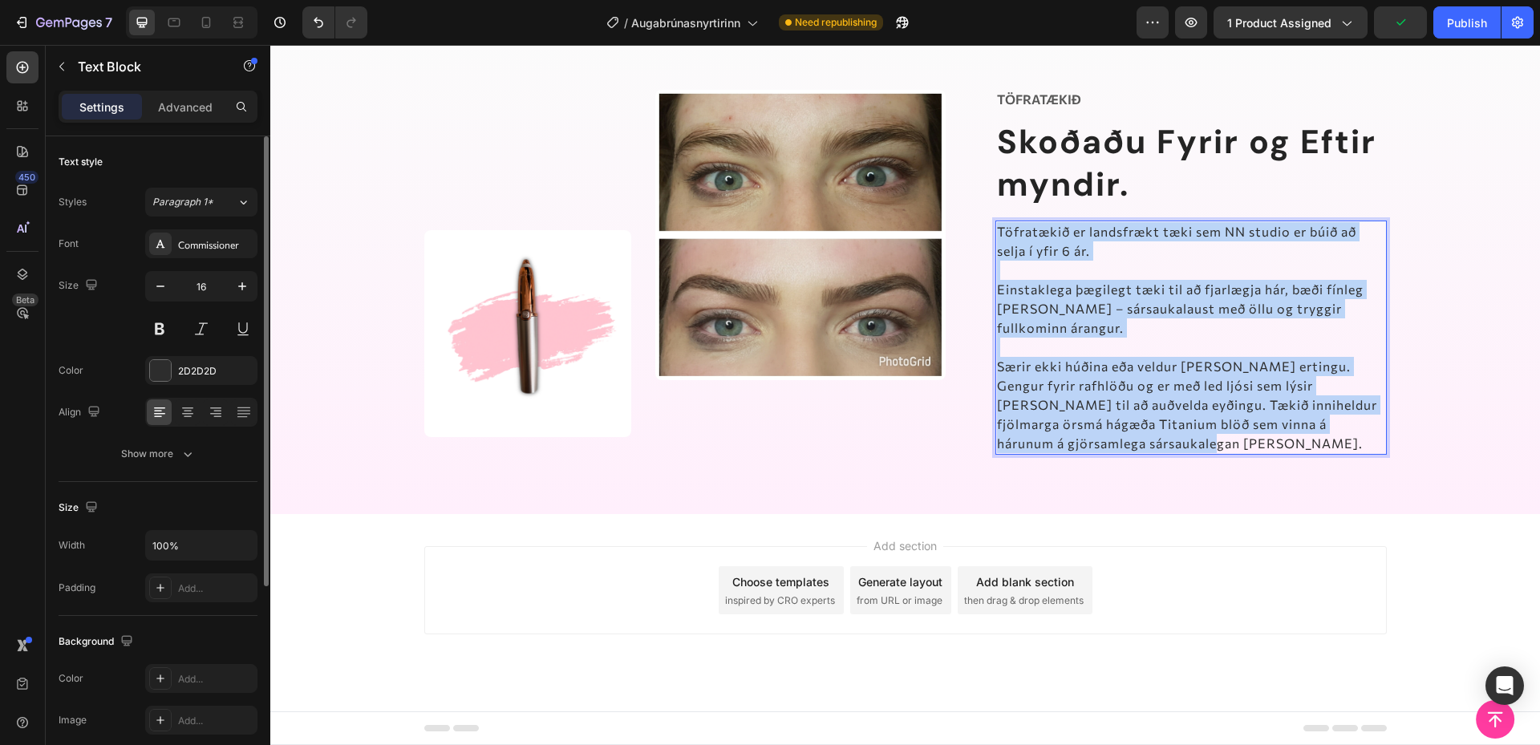
scroll to position [1026, 0]
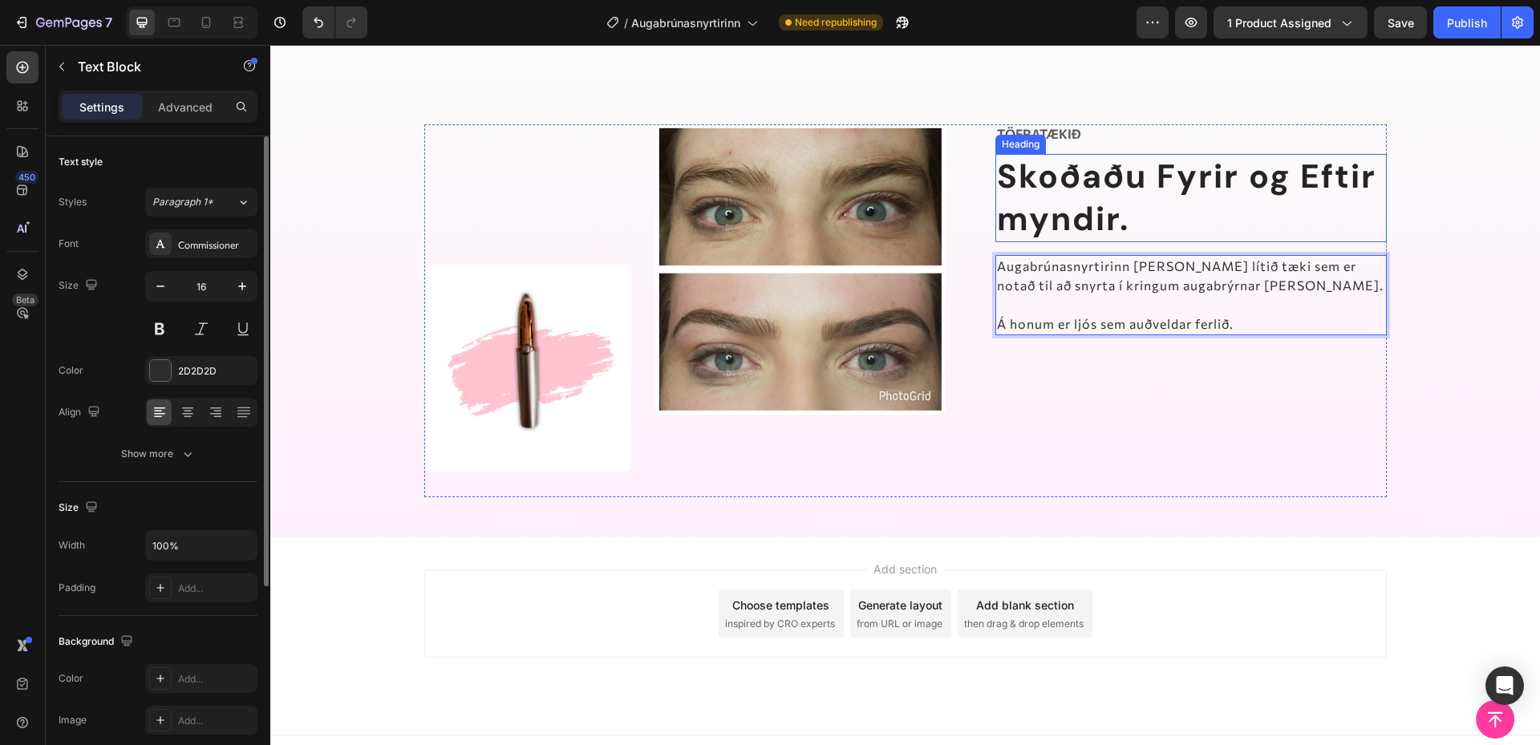
click at [1155, 176] on h2 "Skoðaðu Fyrir og Eftir myndir." at bounding box center [1190, 198] width 391 height 89
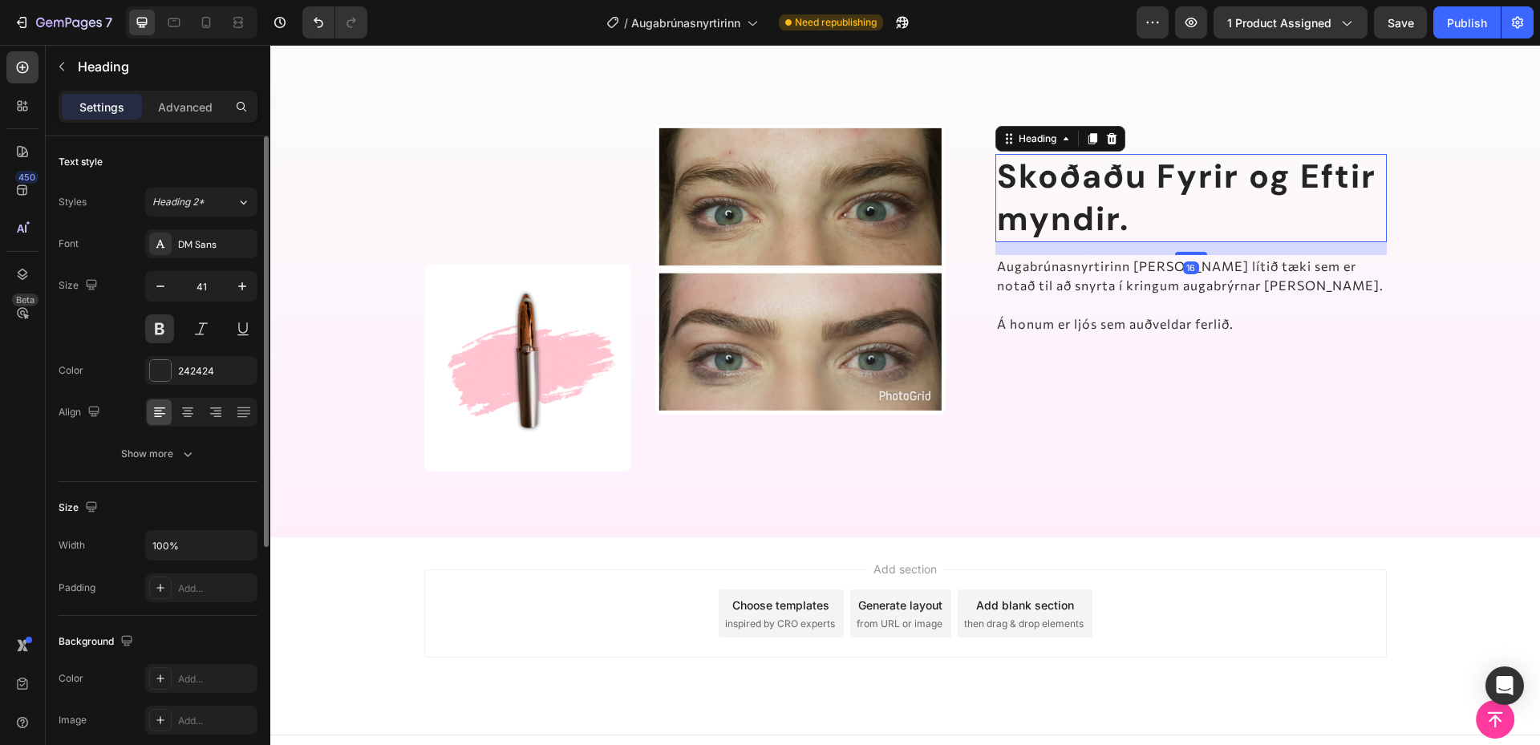
click at [1155, 176] on h2 "Skoðaðu Fyrir og Eftir myndir." at bounding box center [1190, 198] width 391 height 89
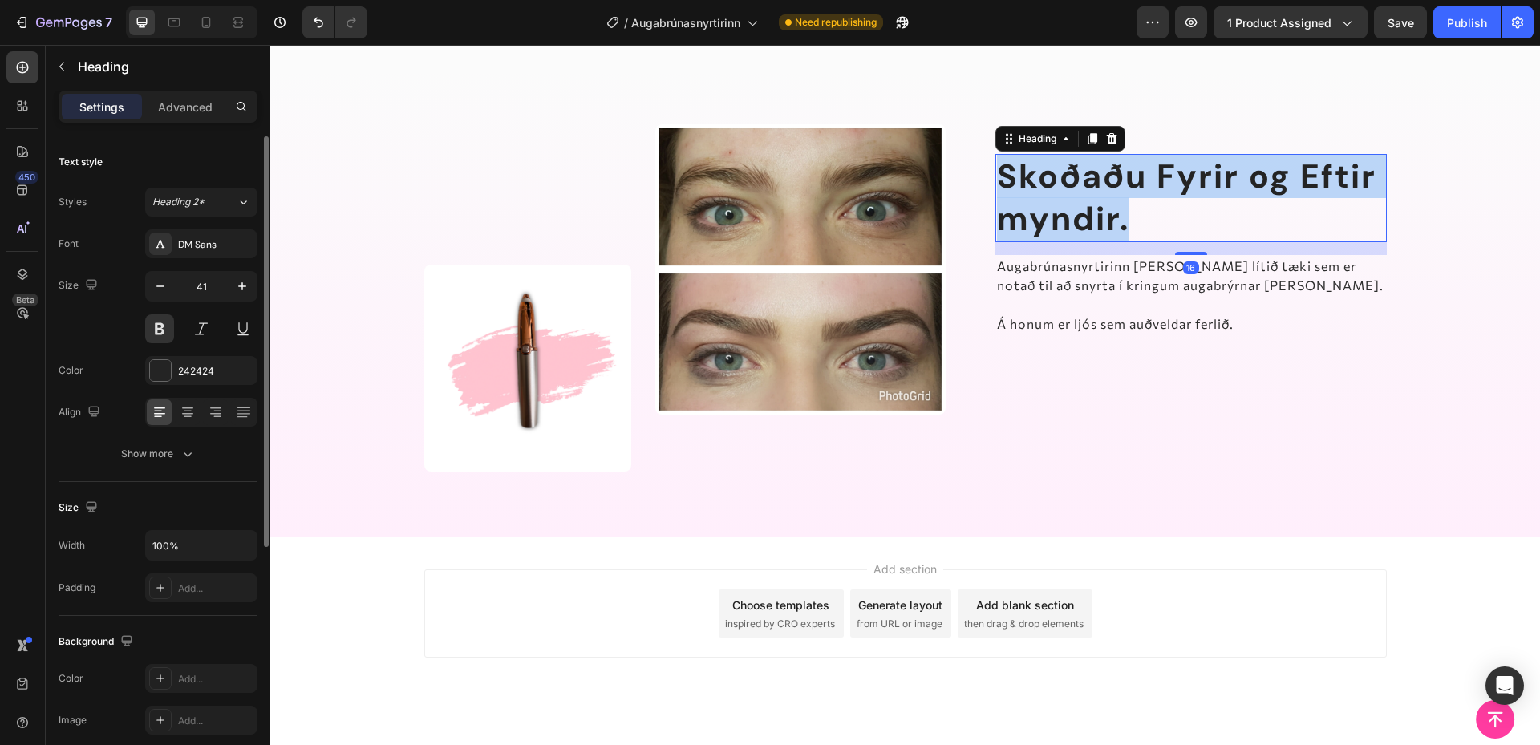
click at [1155, 176] on p "Skoðaðu Fyrir og Eftir myndir." at bounding box center [1191, 199] width 388 height 86
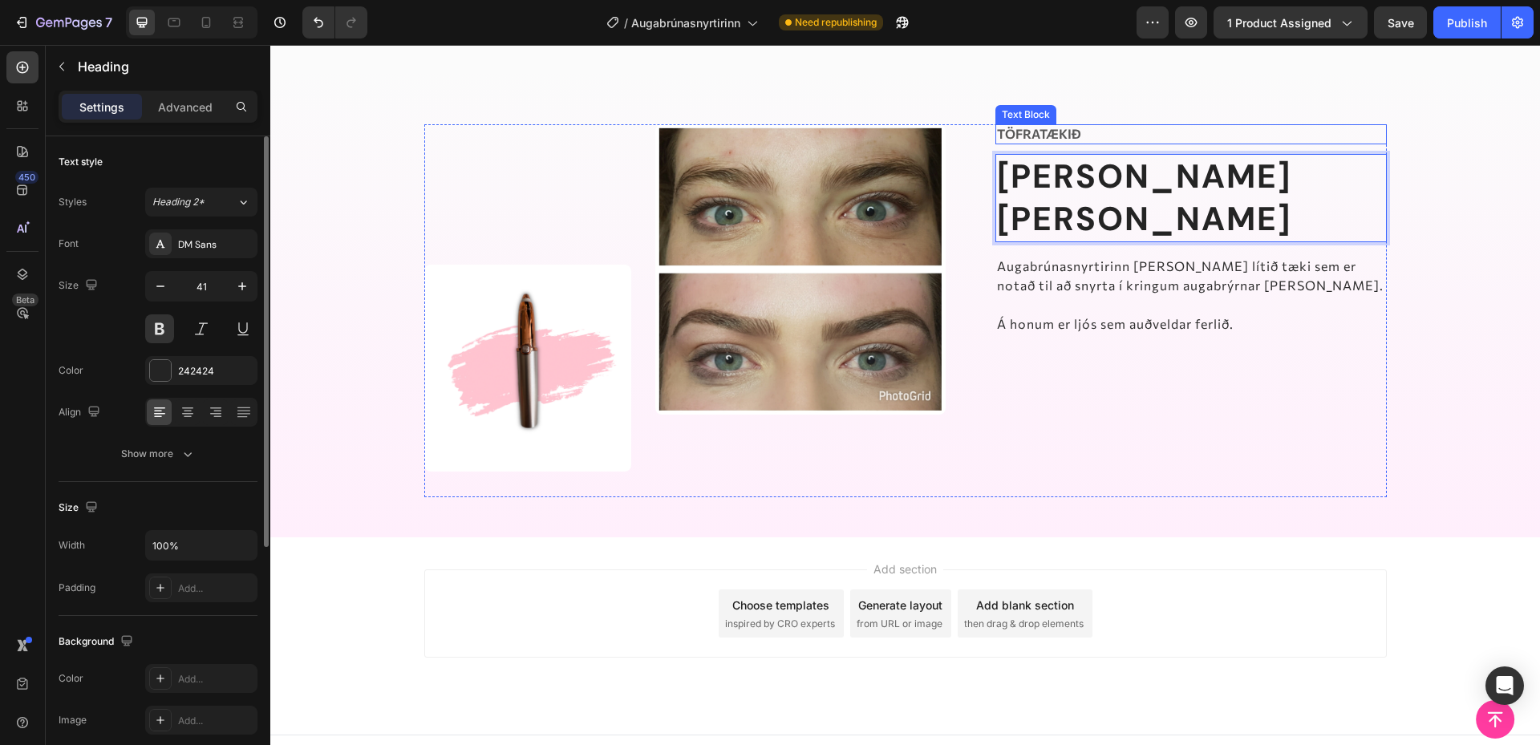
click at [1002, 105] on div "Text Block" at bounding box center [1025, 114] width 61 height 19
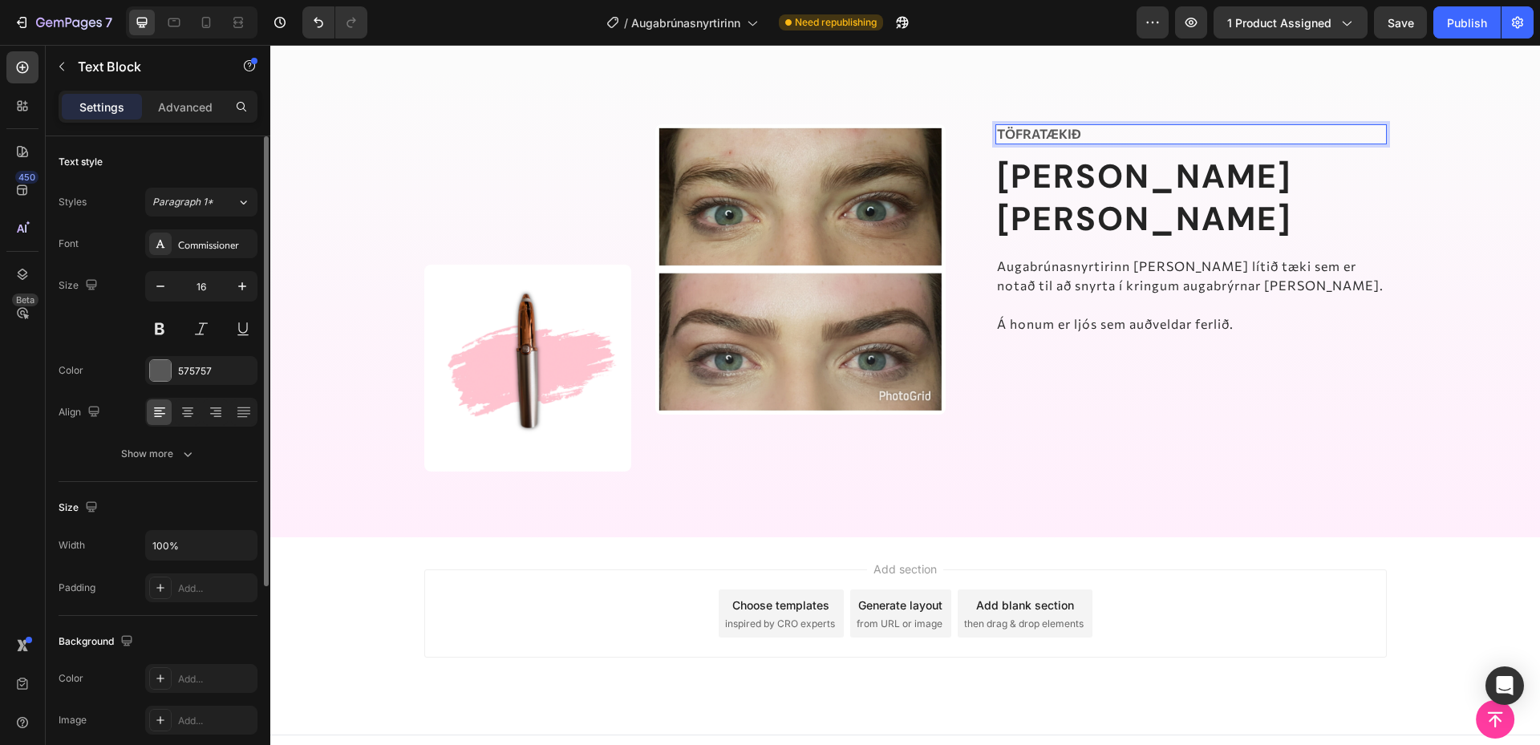
click at [1014, 126] on p "Töfratækið" at bounding box center [1191, 134] width 388 height 17
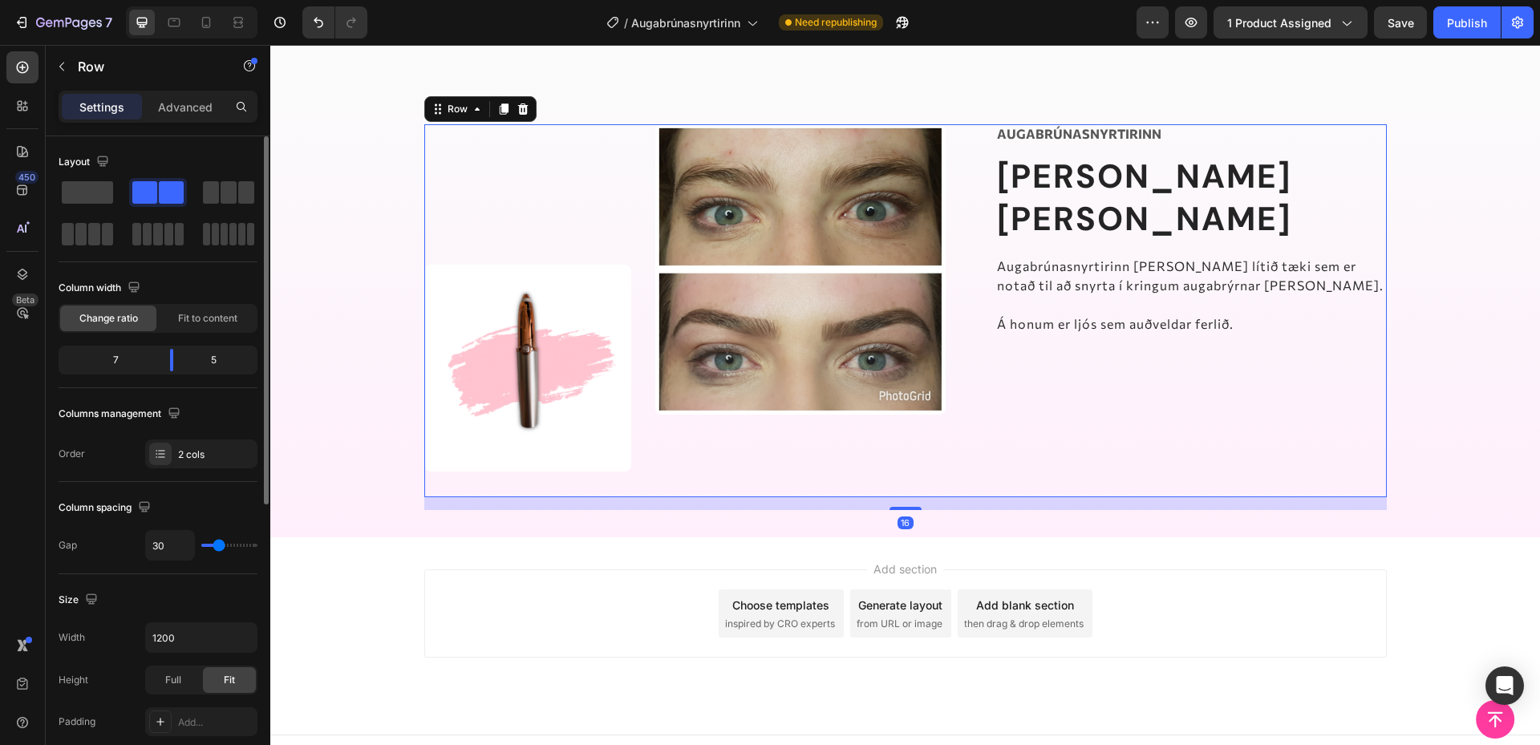
click at [1067, 294] on div "Augabrúnasnyrtirinn Text Block ⁠⁠⁠⁠⁠⁠⁠ [PERSON_NAME] [PERSON_NAME] Heading Auga…" at bounding box center [1190, 311] width 391 height 374
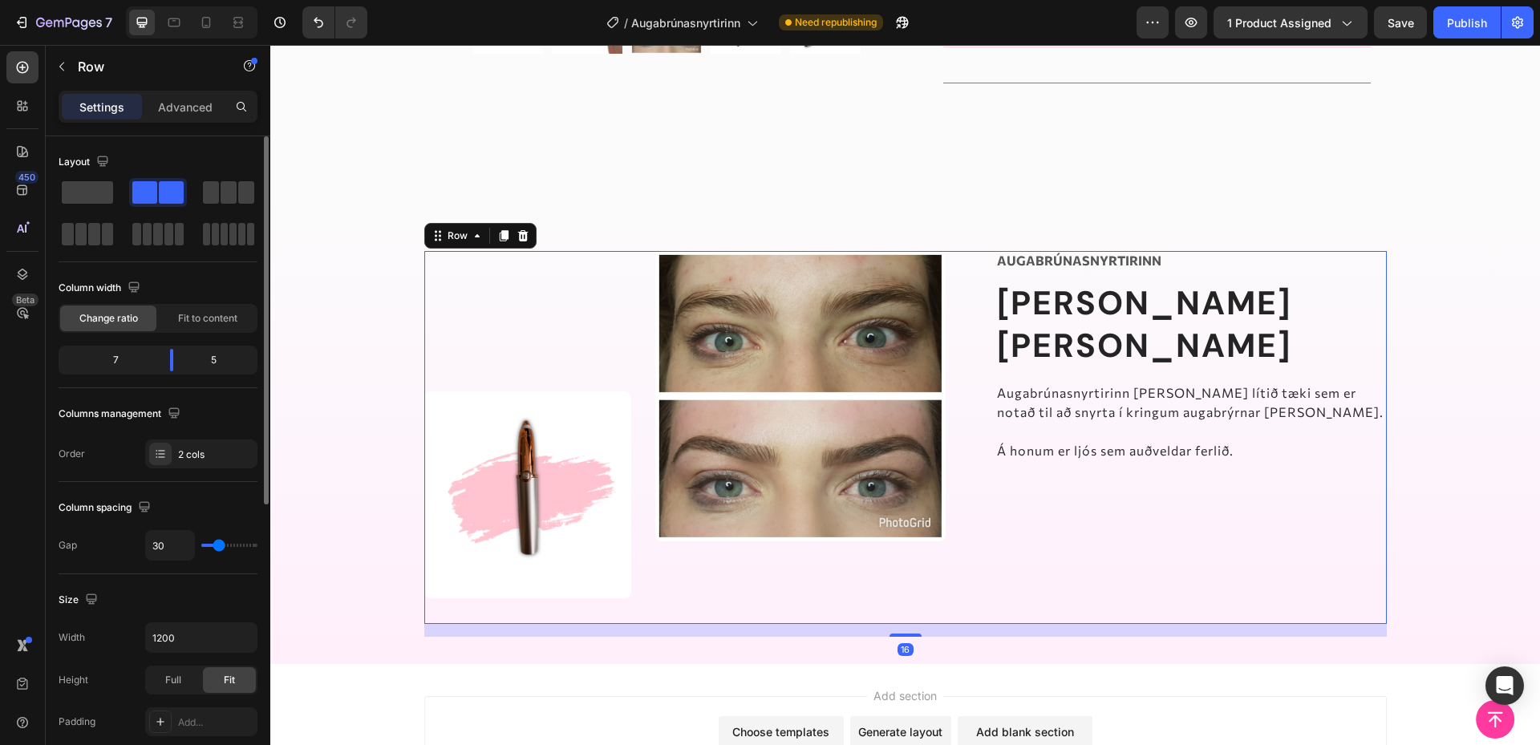
scroll to position [892, 0]
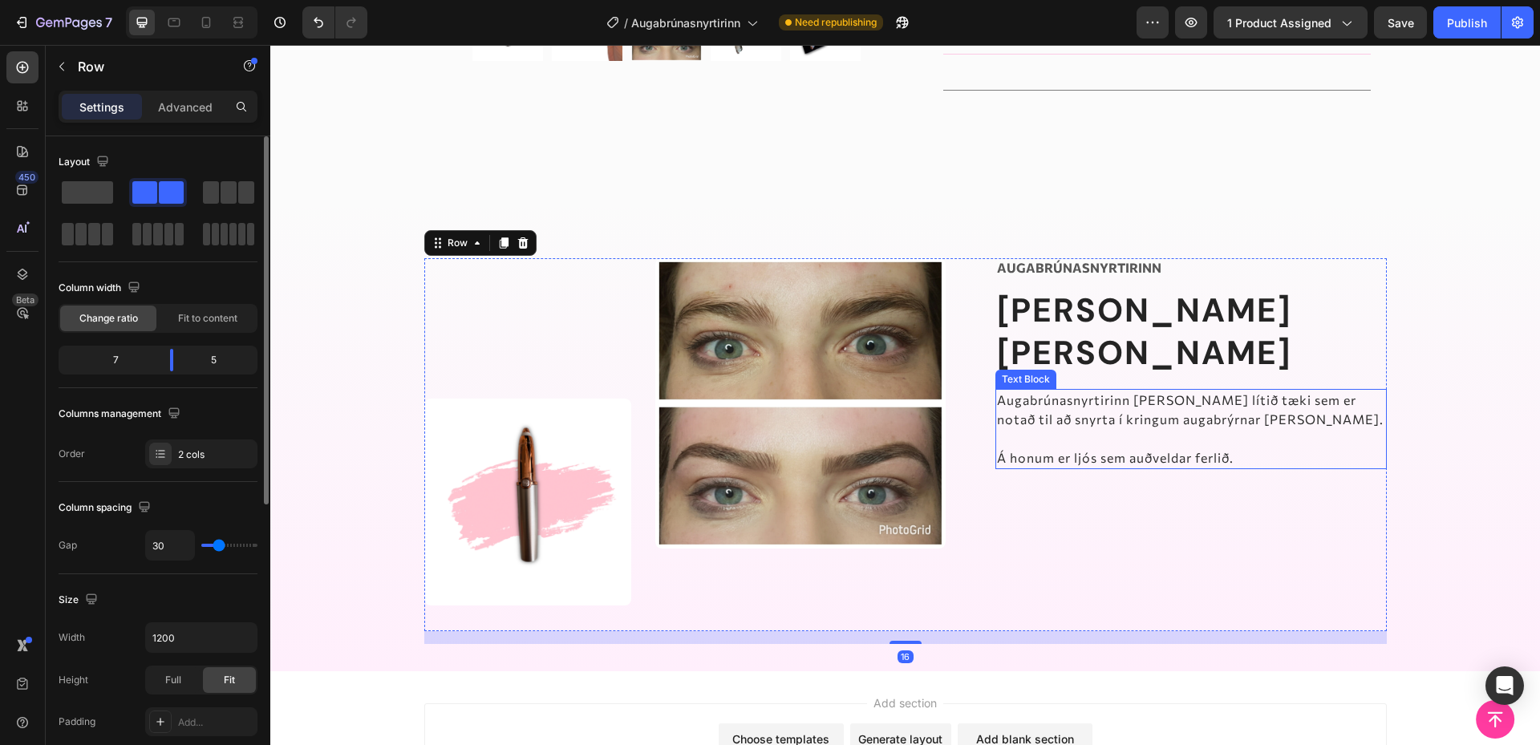
click at [1207, 429] on p "Rich Text Editor. Editing area: main" at bounding box center [1191, 438] width 388 height 19
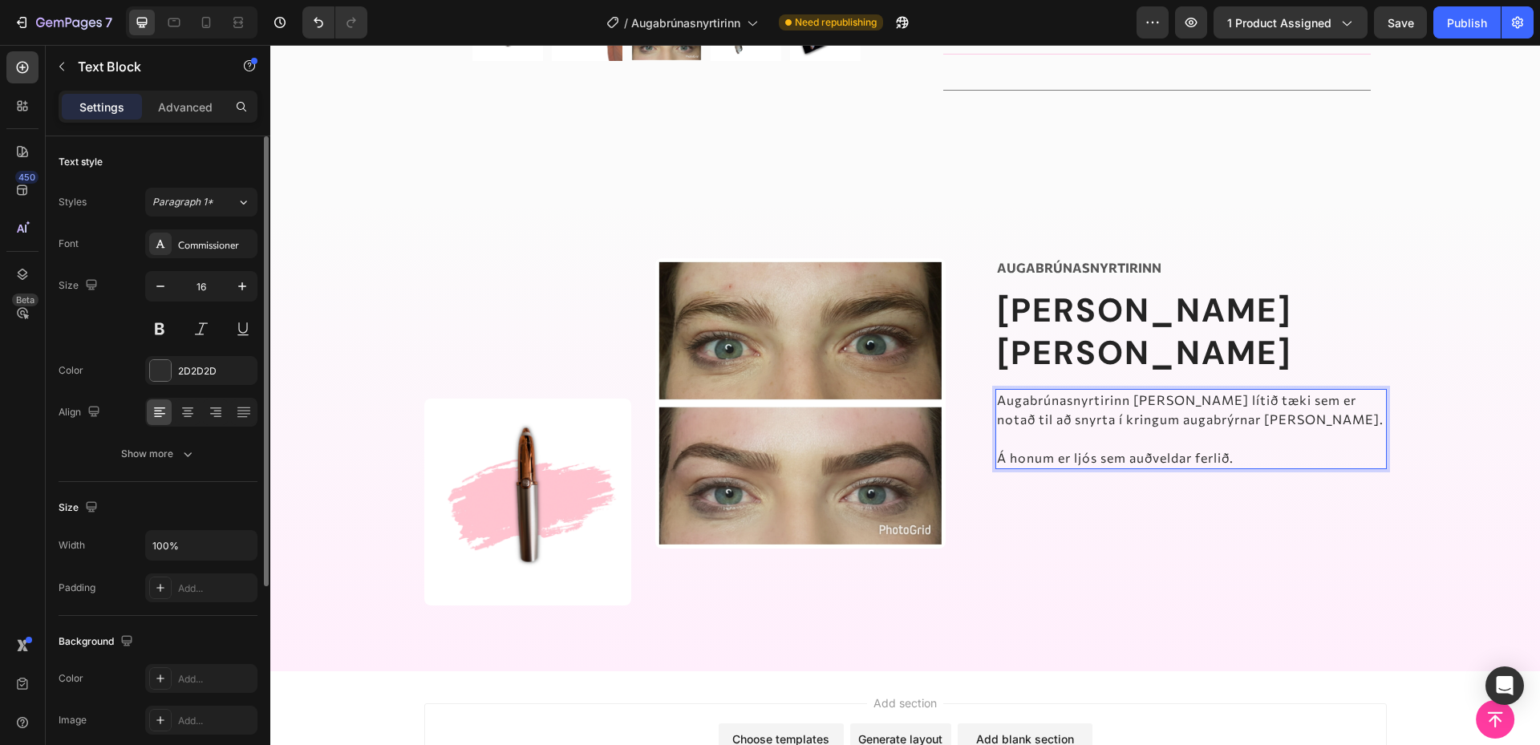
click at [1246, 391] on p "Augabrúnasnyrtirinn [PERSON_NAME] lítið tæki sem er notað til að snyrta í kring…" at bounding box center [1191, 410] width 388 height 38
click at [1212, 429] on p "Rich Text Editor. Editing area: main" at bounding box center [1191, 438] width 388 height 19
click at [1252, 448] on p "Á honum er ljós sem auðveldar ferlið." at bounding box center [1191, 457] width 388 height 19
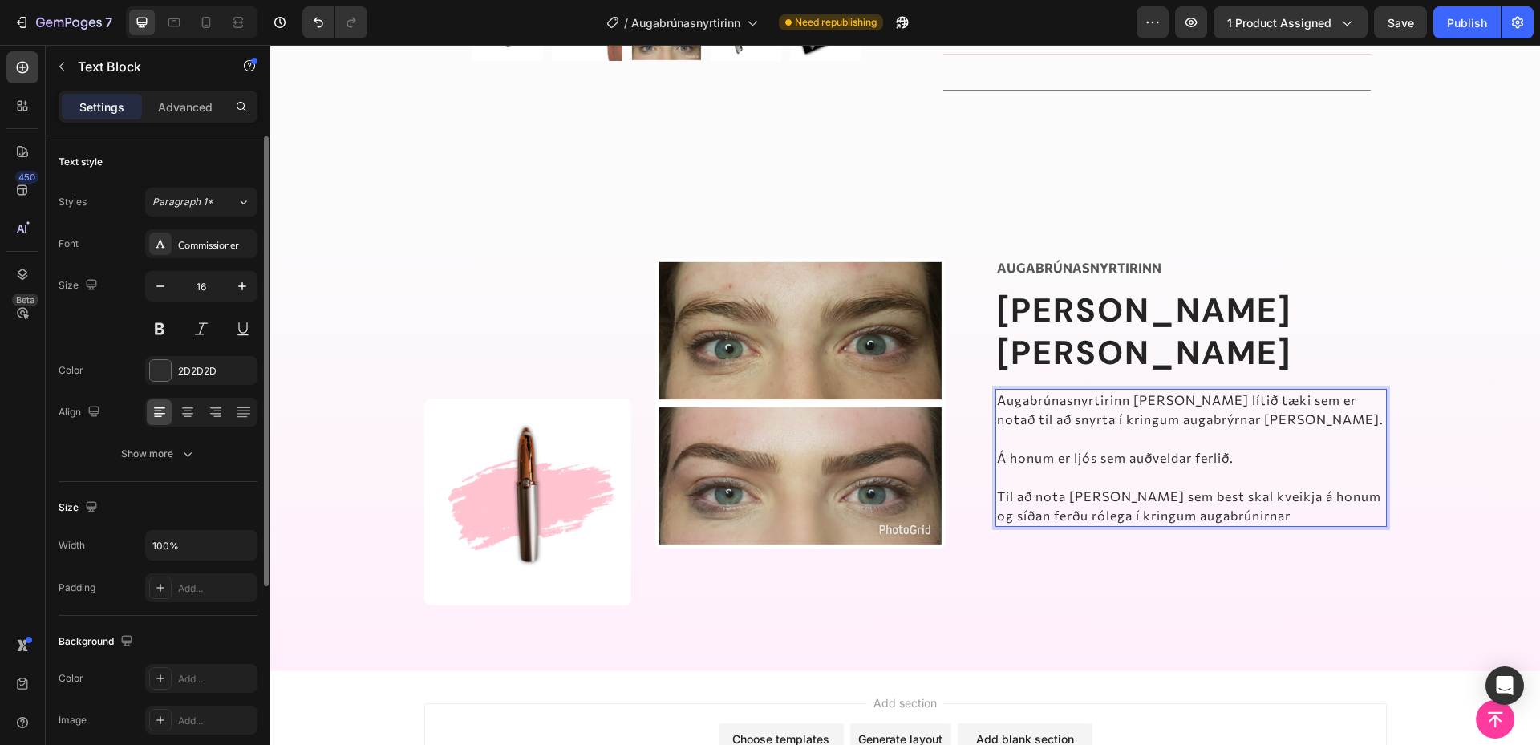
click at [1078, 468] on p "Rich Text Editor. Editing area: main" at bounding box center [1191, 477] width 388 height 19
click at [1265, 487] on p "Til að nota [PERSON_NAME] sem best skal kveikja á honum og síðan ferðu rólega í…" at bounding box center [1191, 506] width 388 height 38
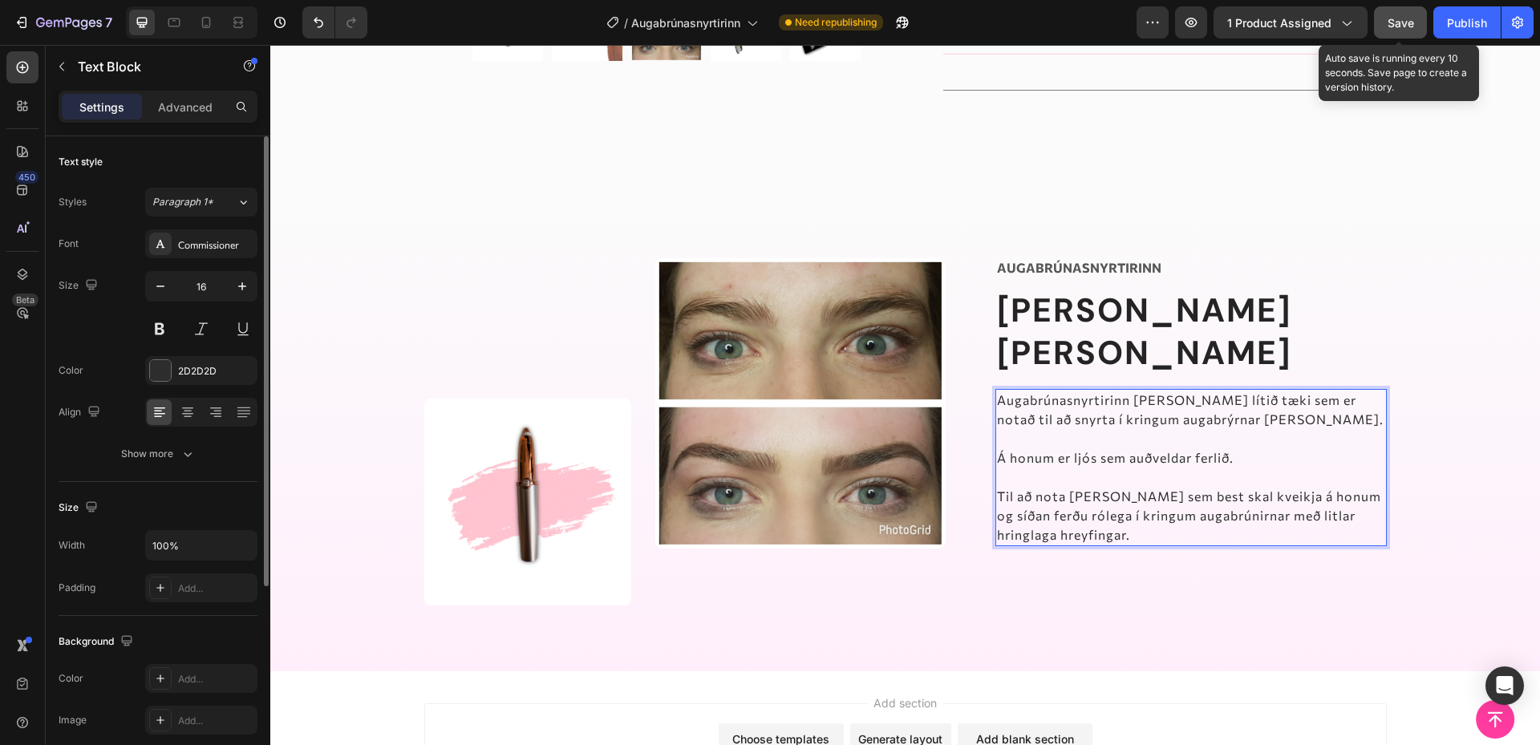
click at [1402, 23] on span "Save" at bounding box center [1400, 23] width 26 height 14
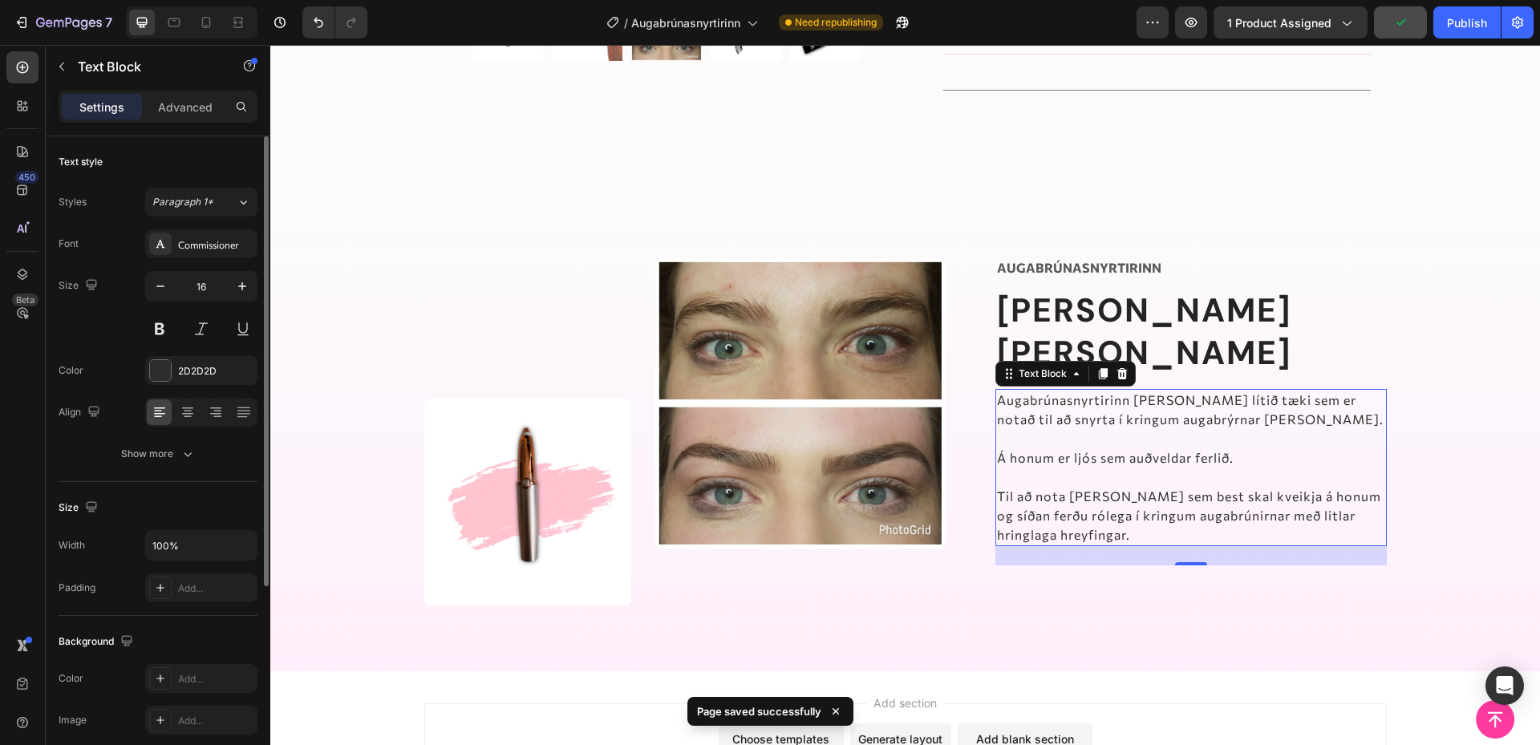
click at [1102, 487] on p "Til að nota [PERSON_NAME] sem best skal kveikja á honum og síðan ferðu rólega í…" at bounding box center [1191, 516] width 388 height 58
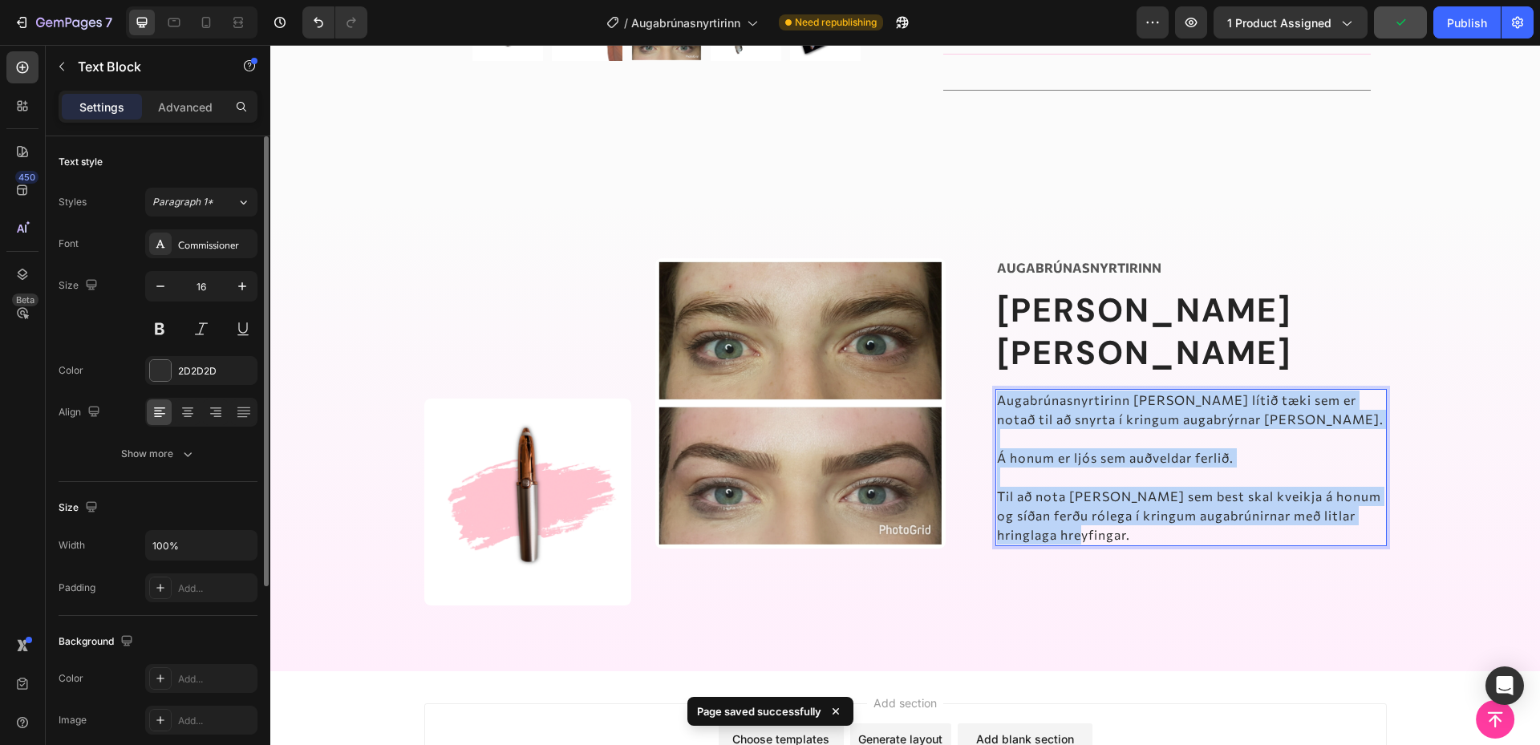
copy div "Augabrúnasnyrtirinn [PERSON_NAME] lítið tæki sem er notað til að snyrta í kring…"
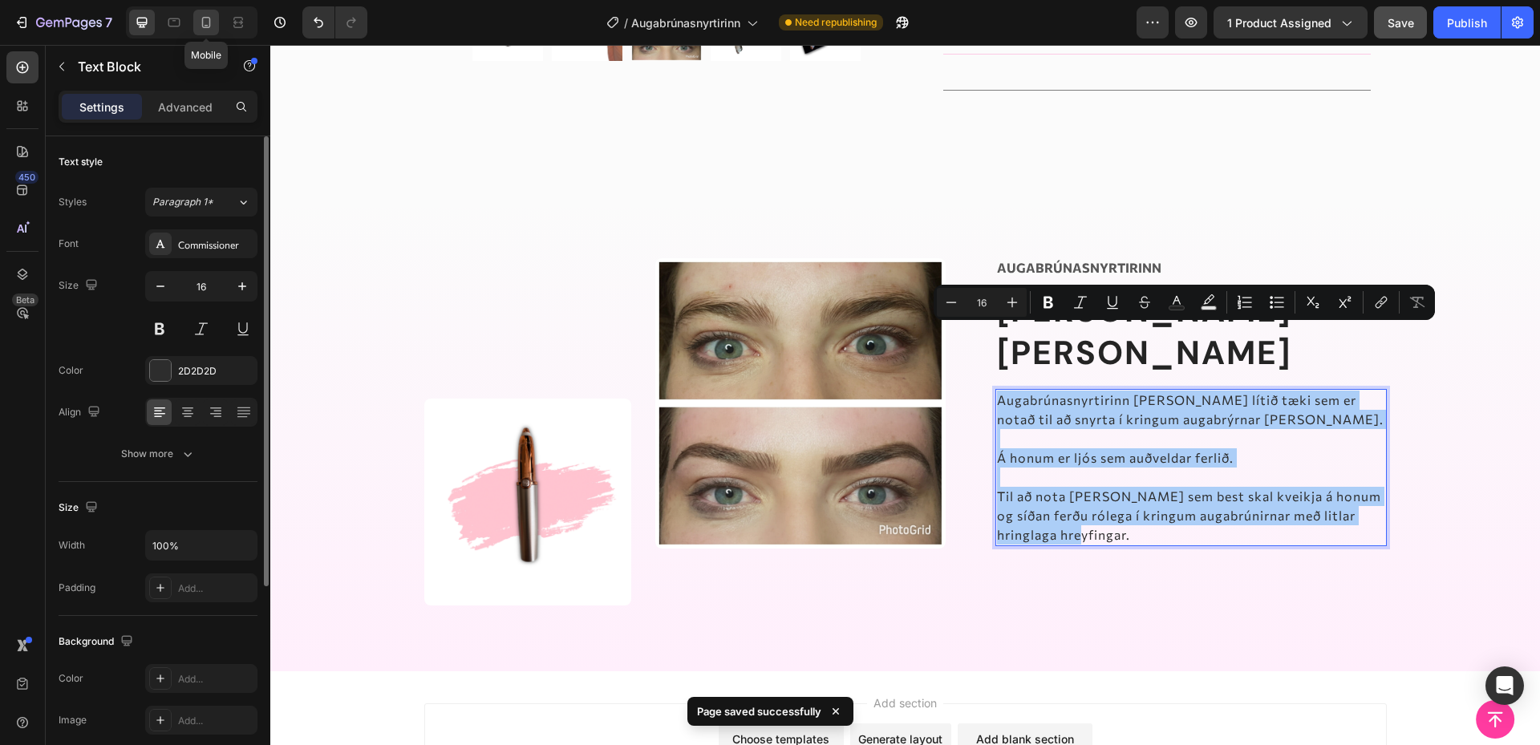
click at [199, 15] on icon at bounding box center [206, 22] width 16 height 16
type input "14"
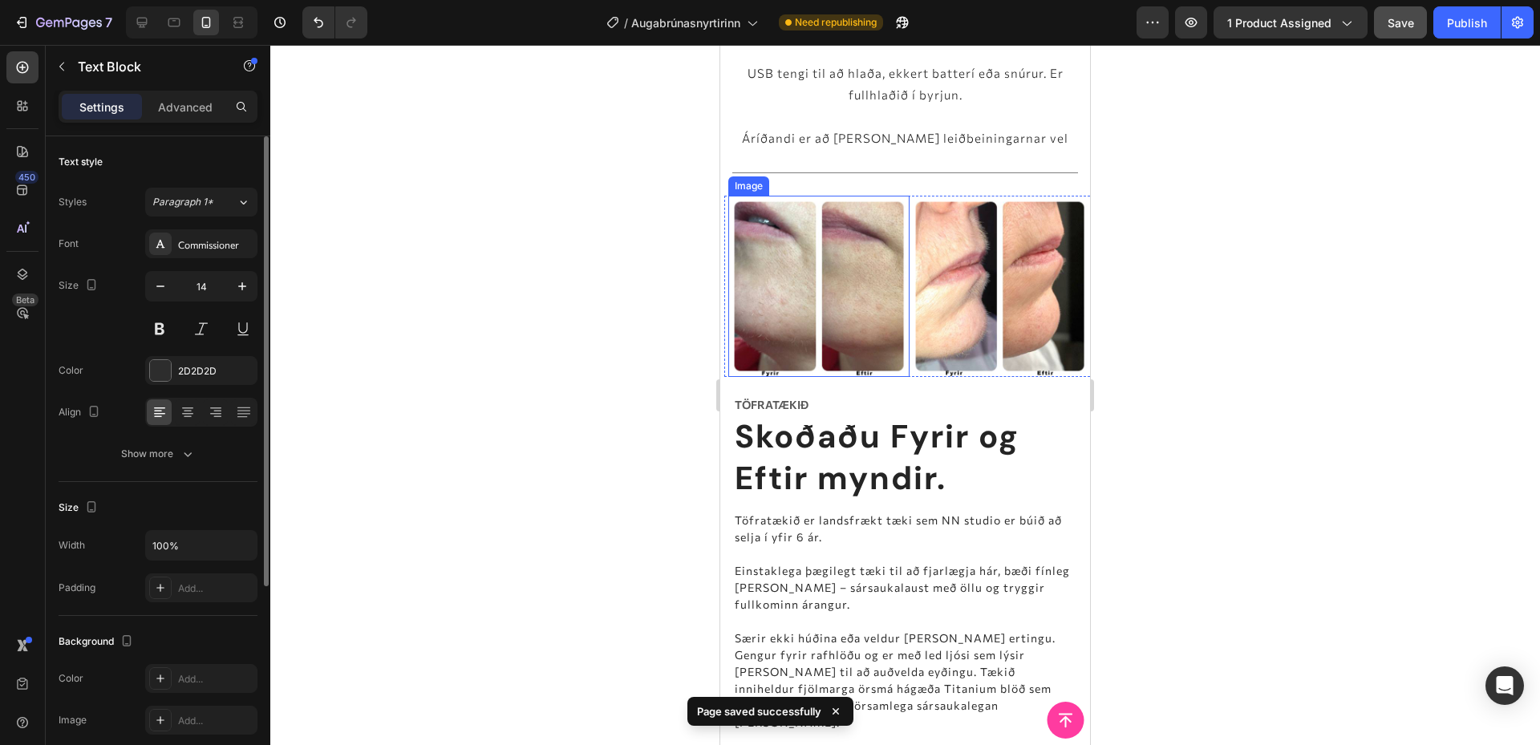
scroll to position [1075, 0]
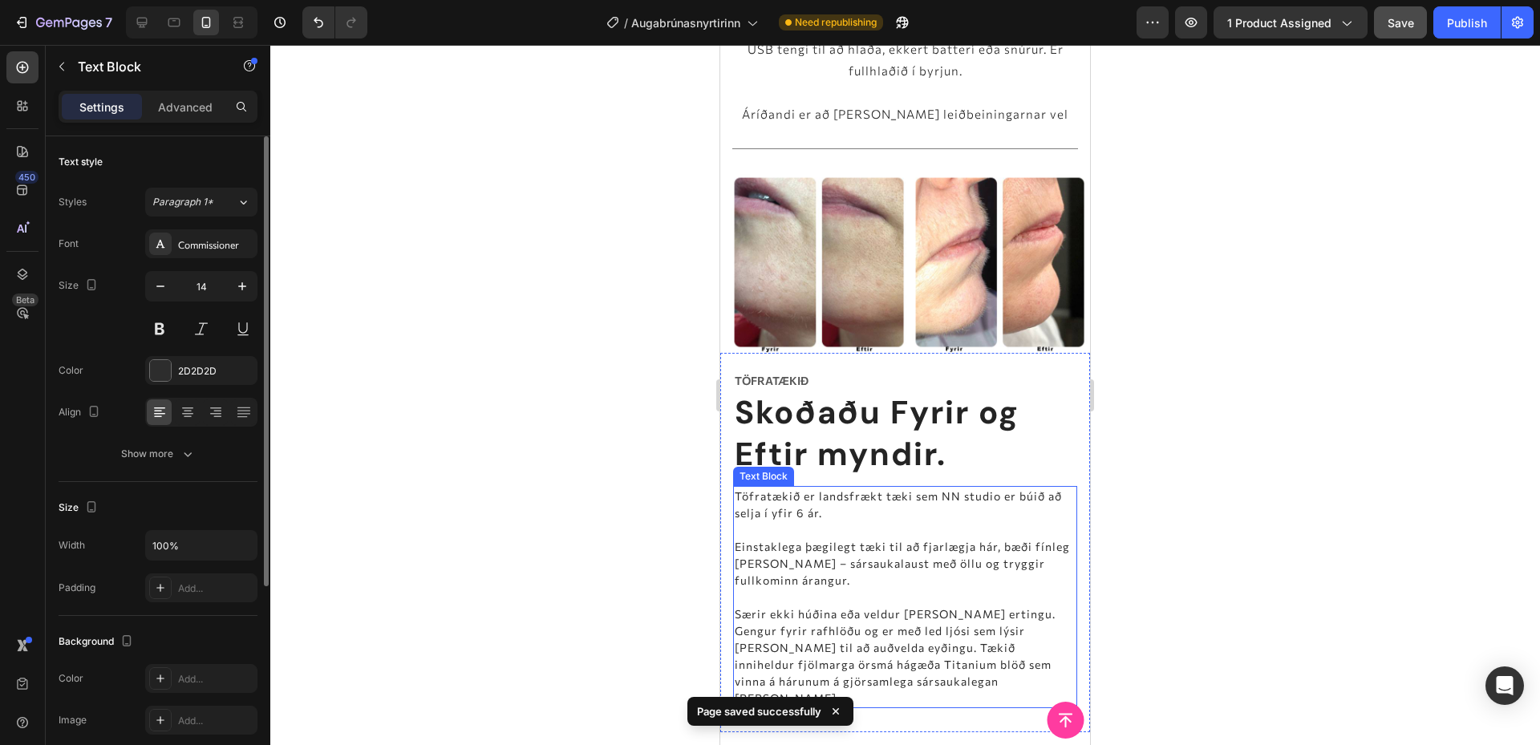
click at [888, 538] on p "Einstaklega þægilegt tæki til að fjarlægja hár, bæði fínleg [PERSON_NAME] – sár…" at bounding box center [905, 563] width 341 height 51
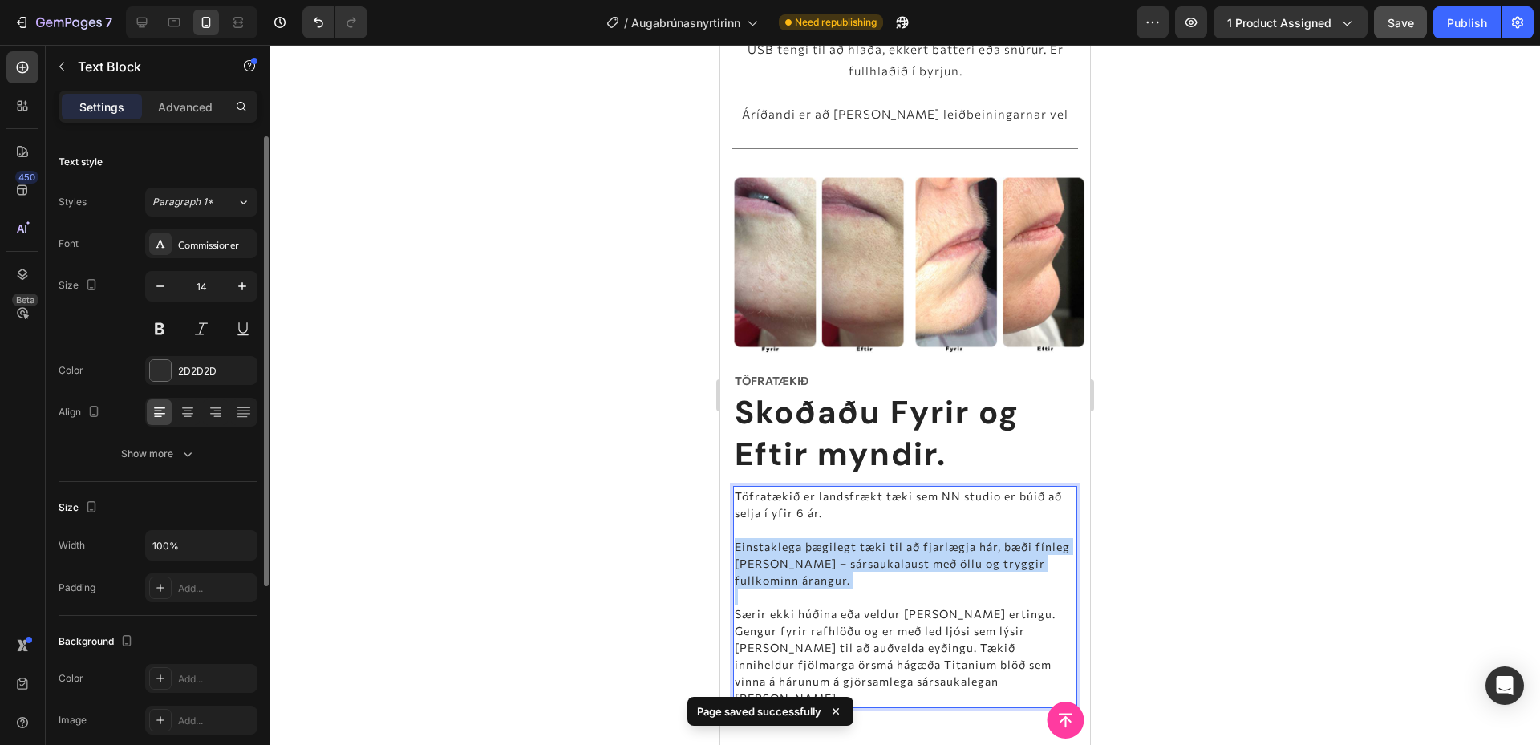
click at [888, 538] on p "Einstaklega þægilegt tæki til að fjarlægja hár, bæði fínleg [PERSON_NAME] – sár…" at bounding box center [905, 563] width 341 height 51
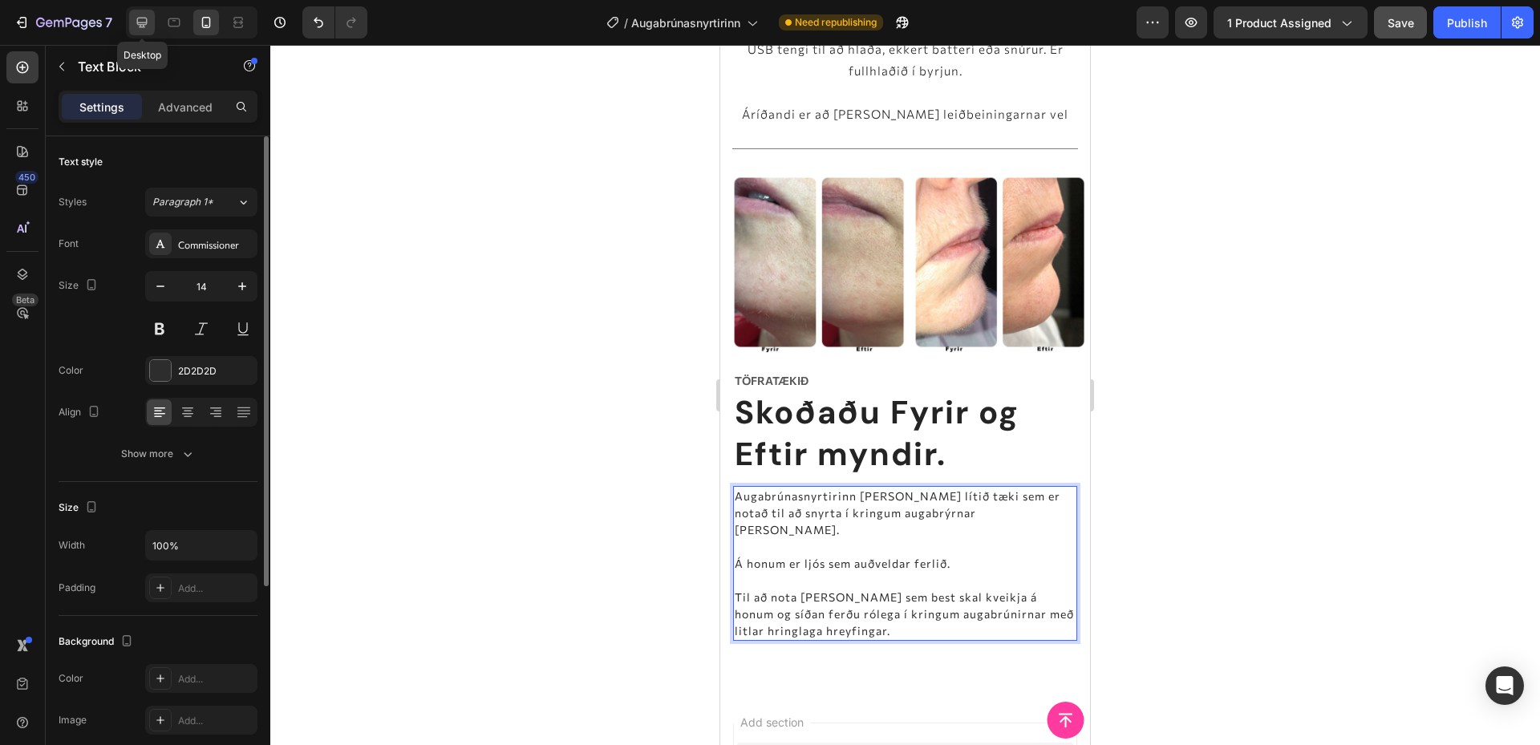
click at [148, 15] on icon at bounding box center [142, 22] width 16 height 16
type input "16"
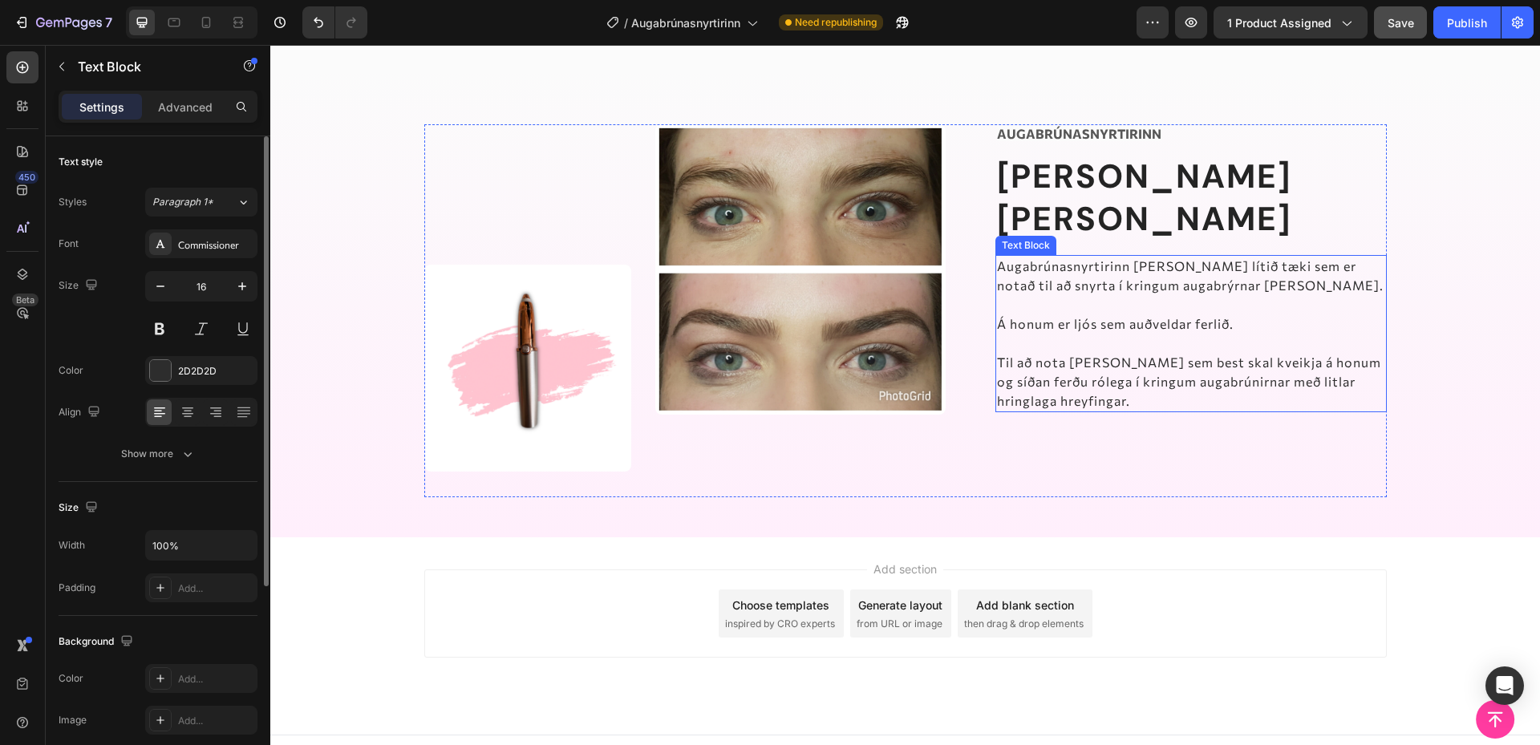
scroll to position [970, 0]
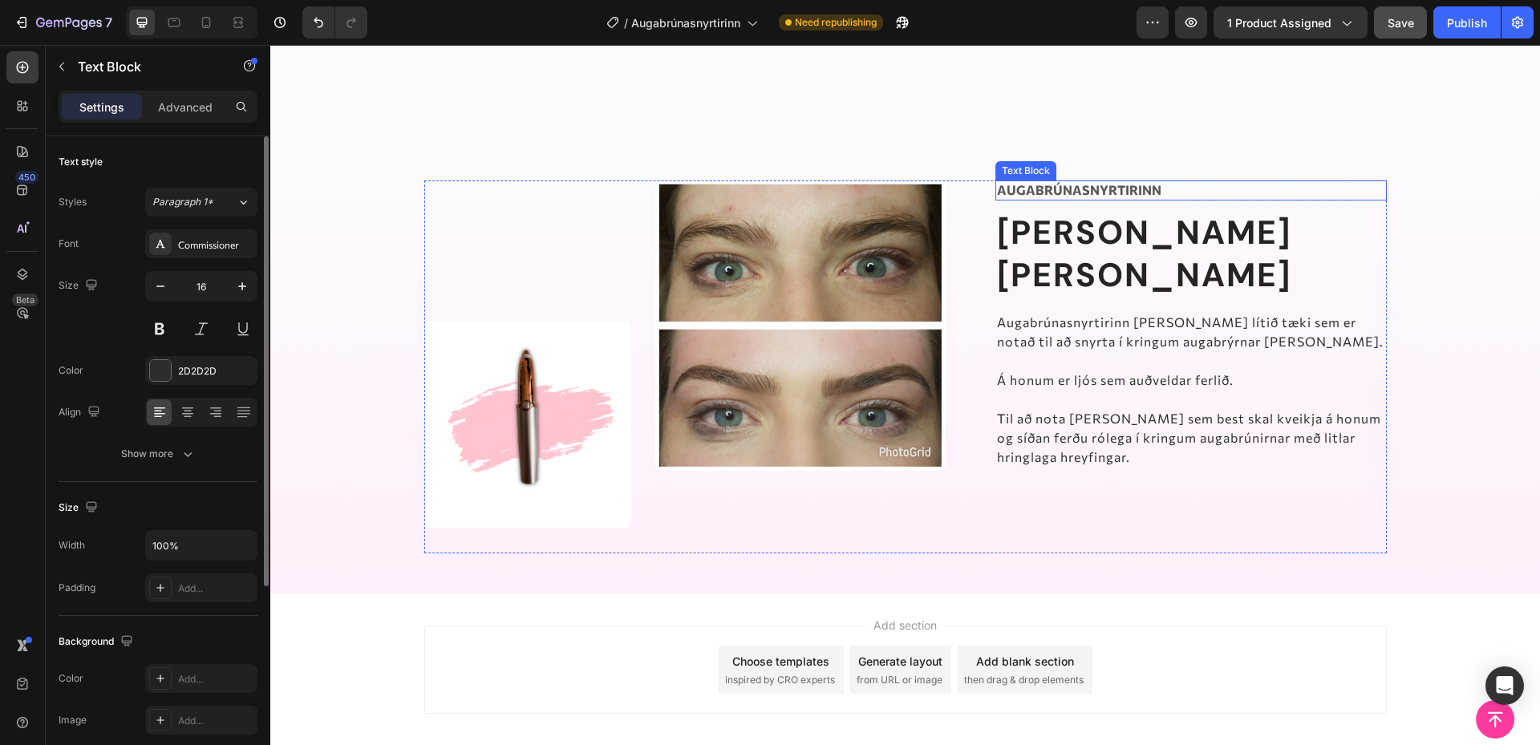
click at [1117, 211] on strong "[PERSON_NAME] [PERSON_NAME]" at bounding box center [1144, 254] width 294 height 86
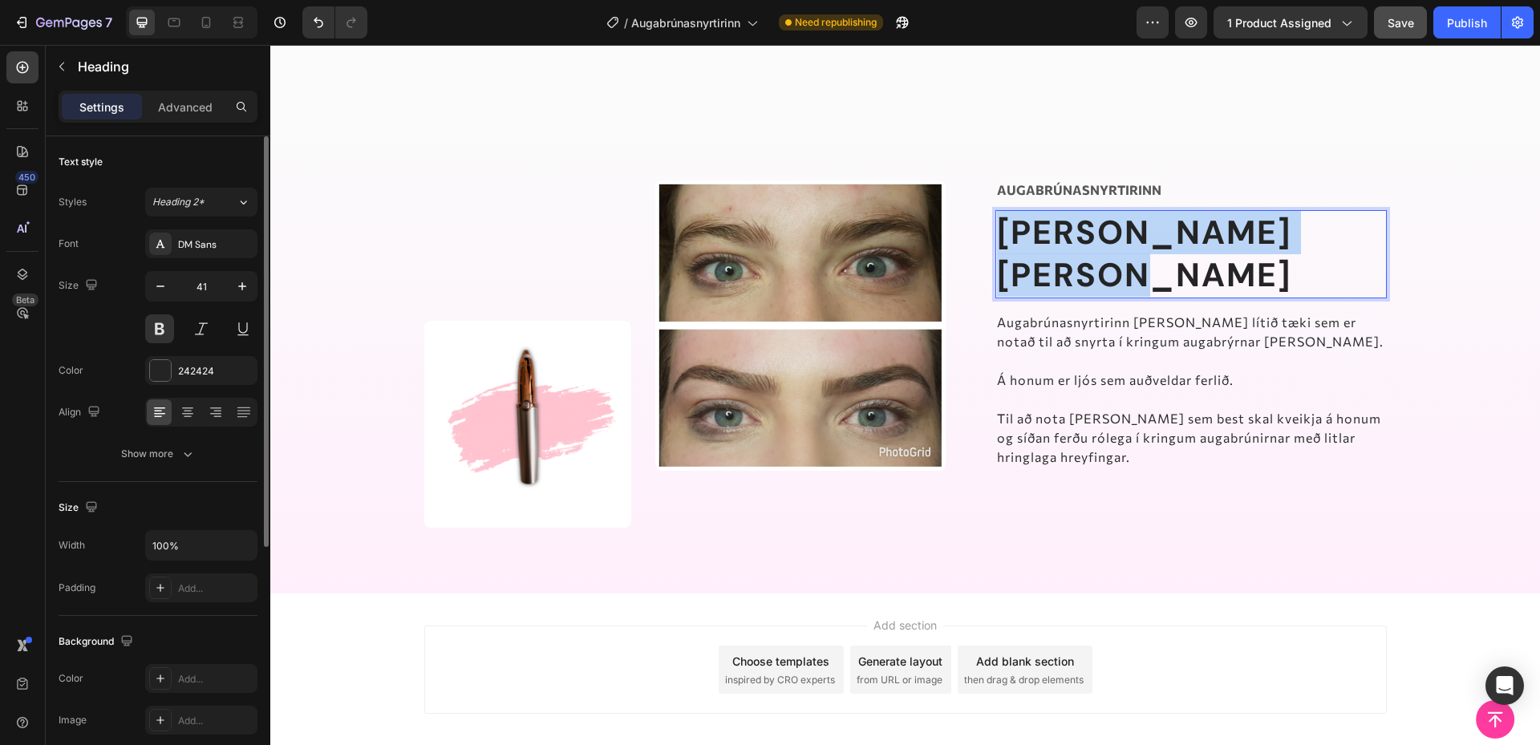
click at [1117, 211] on strong "[PERSON_NAME] [PERSON_NAME]" at bounding box center [1144, 254] width 294 height 86
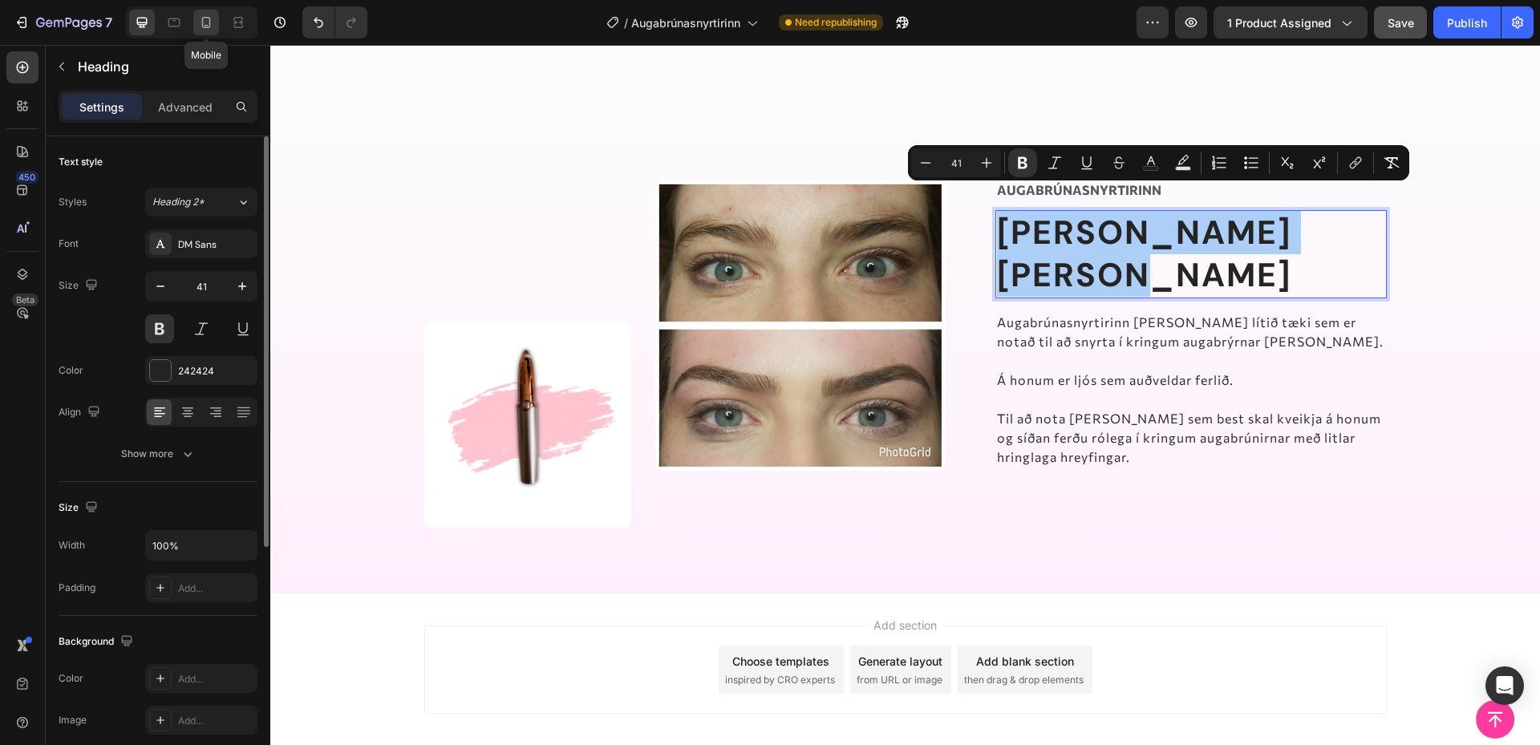
click at [199, 20] on icon at bounding box center [206, 22] width 16 height 16
type input "40"
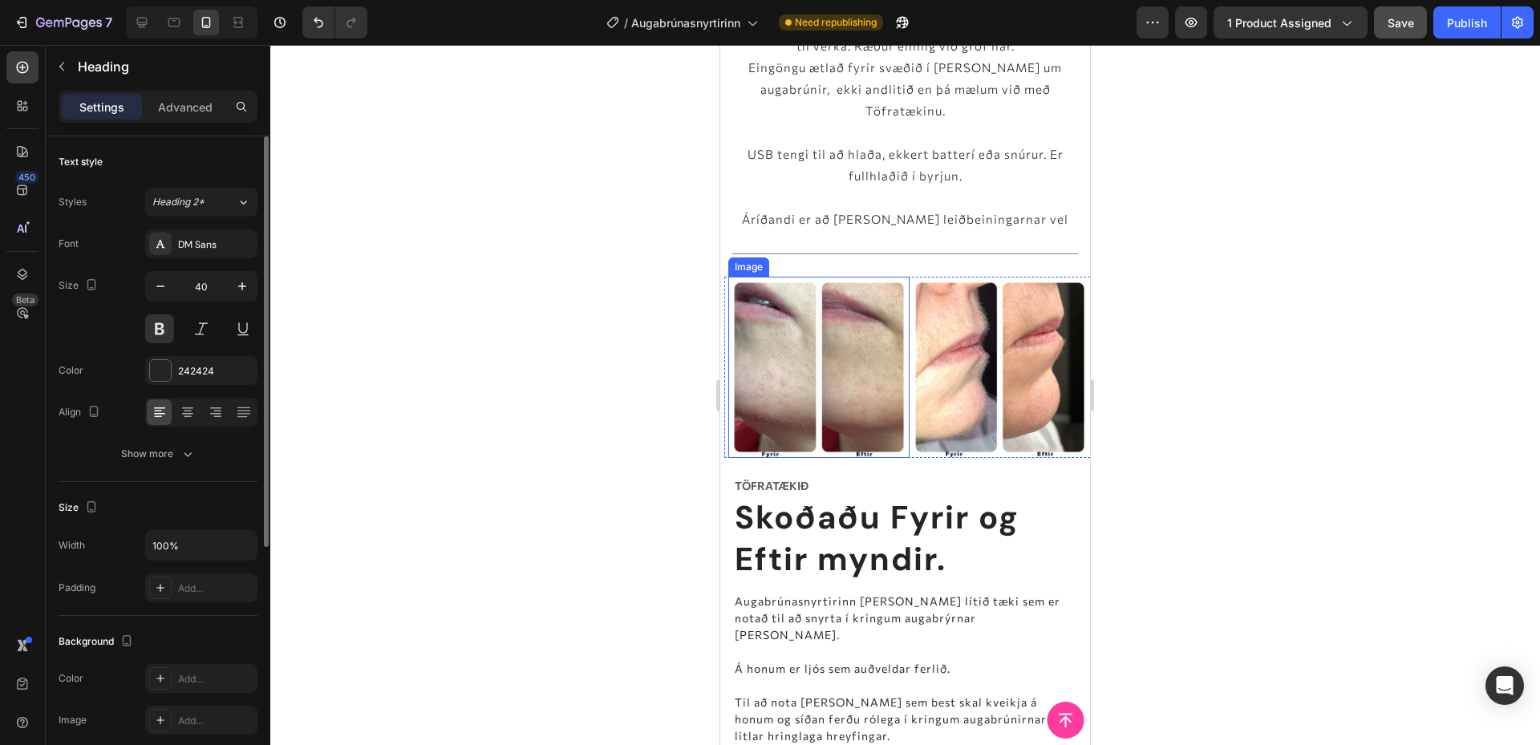
scroll to position [913, 0]
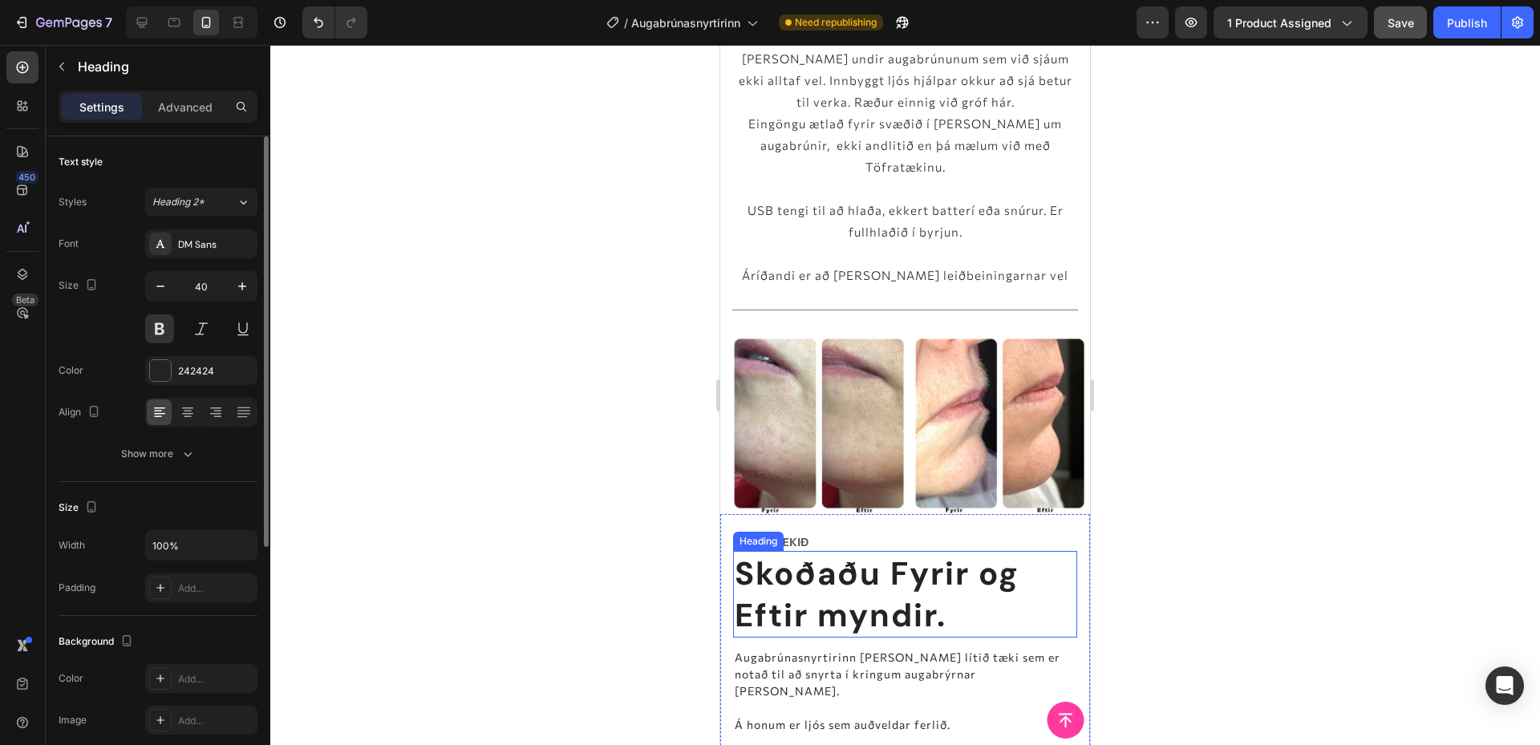
click at [873, 553] on h2 "Skoðaðu Fyrir og Eftir myndir." at bounding box center [905, 594] width 344 height 87
click at [873, 553] on p "Skoðaðu Fyrir og Eftir myndir." at bounding box center [905, 594] width 341 height 83
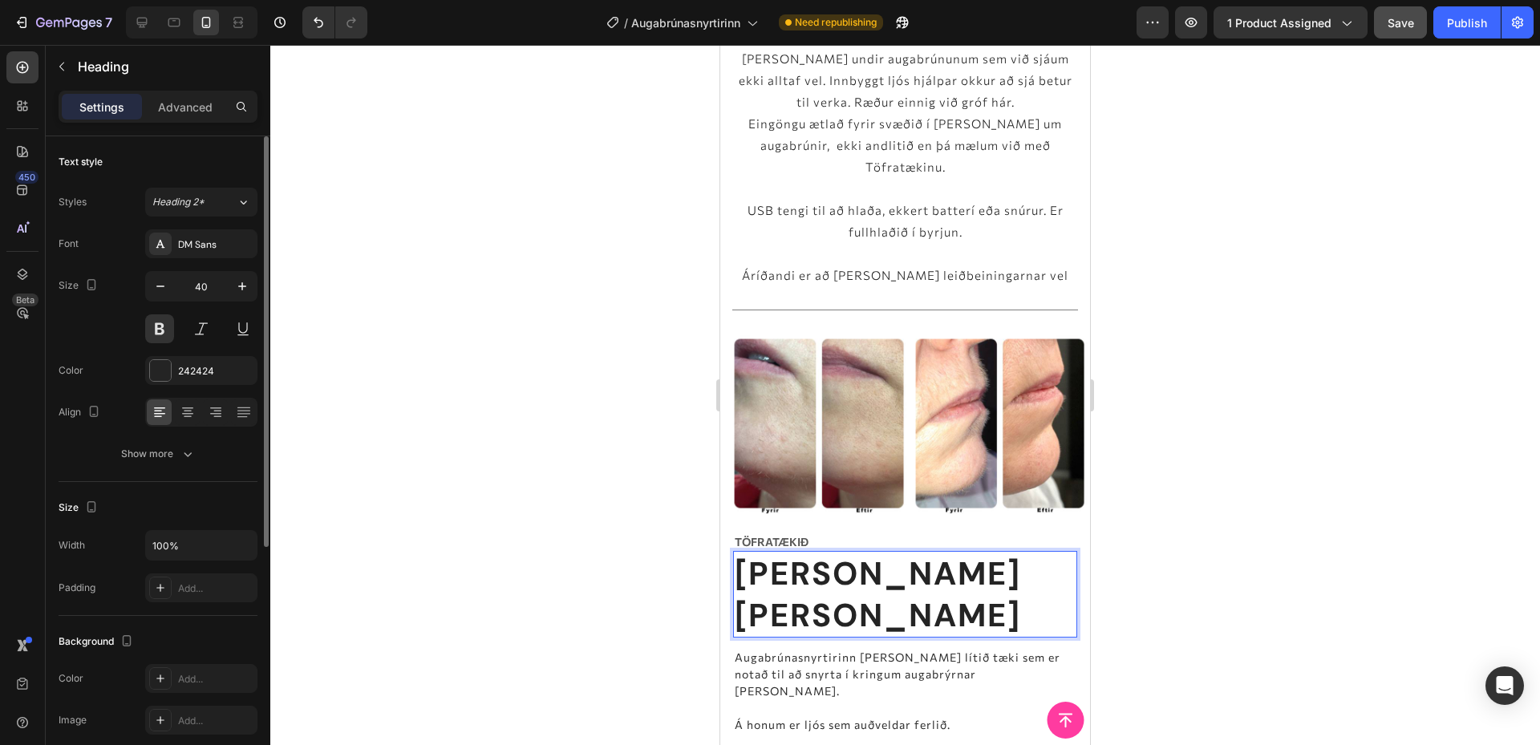
click at [855, 553] on strong "[PERSON_NAME] [PERSON_NAME]" at bounding box center [878, 594] width 286 height 83
click at [846, 553] on strong "[PERSON_NAME] [PERSON_NAME]" at bounding box center [878, 594] width 286 height 83
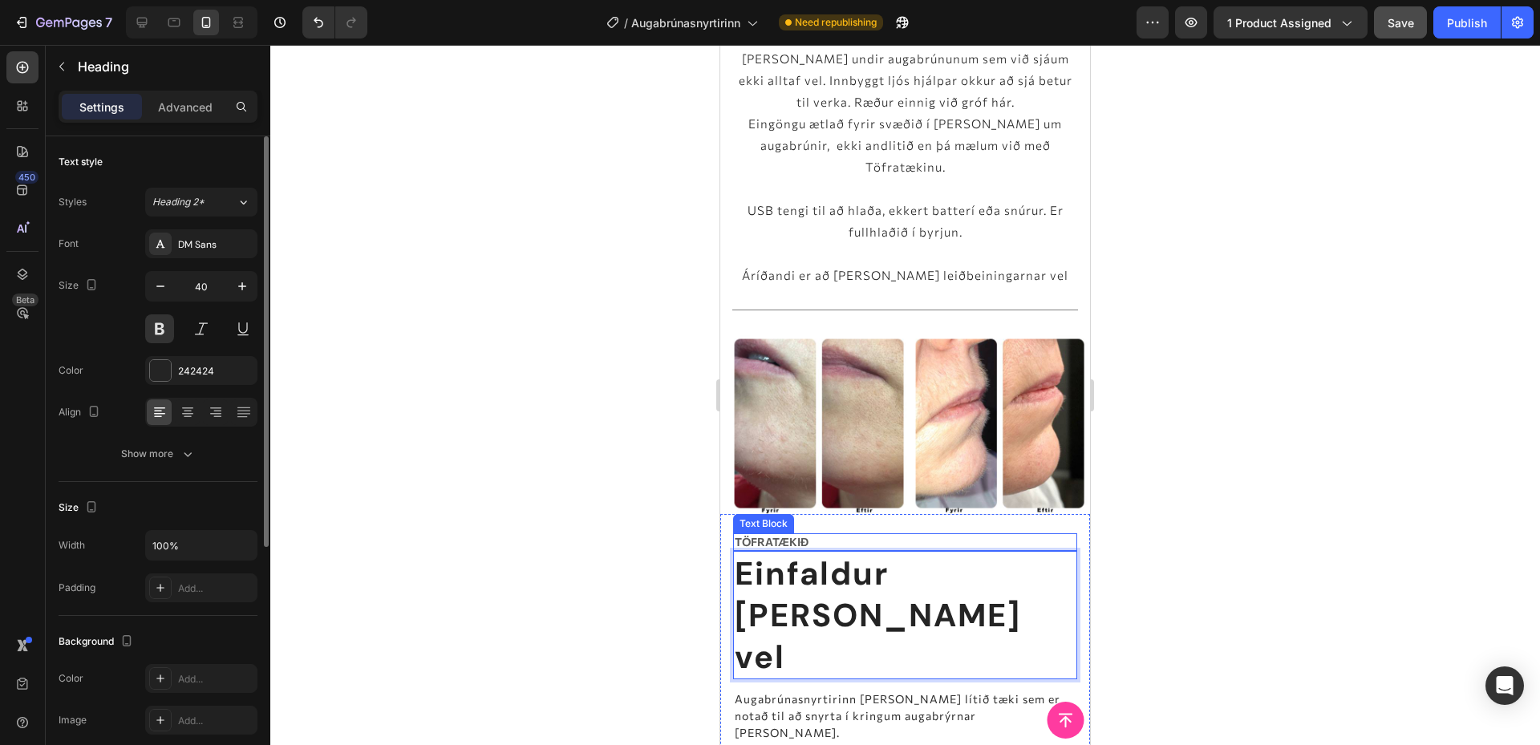
click at [788, 535] on p "Töfratækið" at bounding box center [905, 542] width 341 height 14
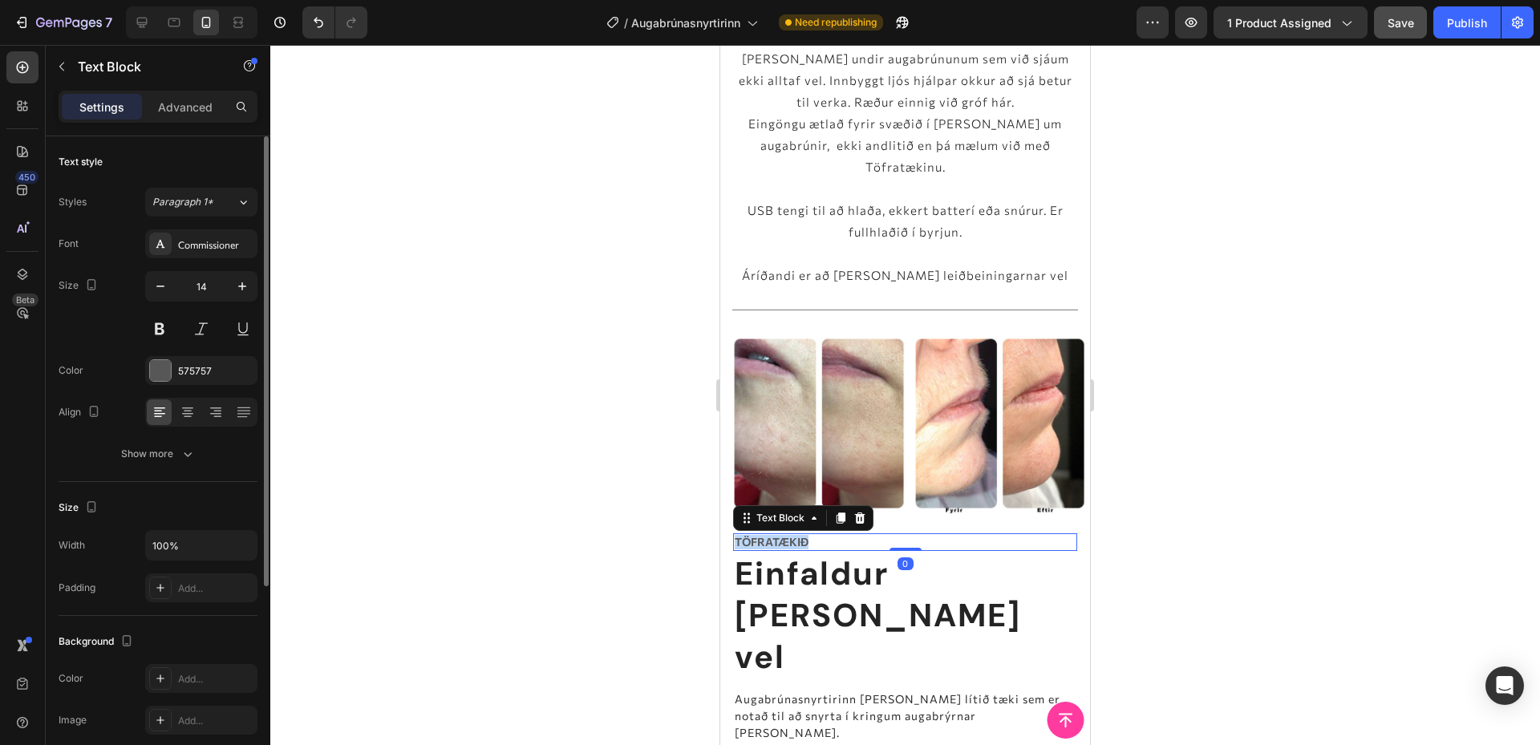
click at [788, 535] on p "Töfratækið" at bounding box center [905, 542] width 341 height 14
click at [794, 424] on img at bounding box center [818, 423] width 181 height 181
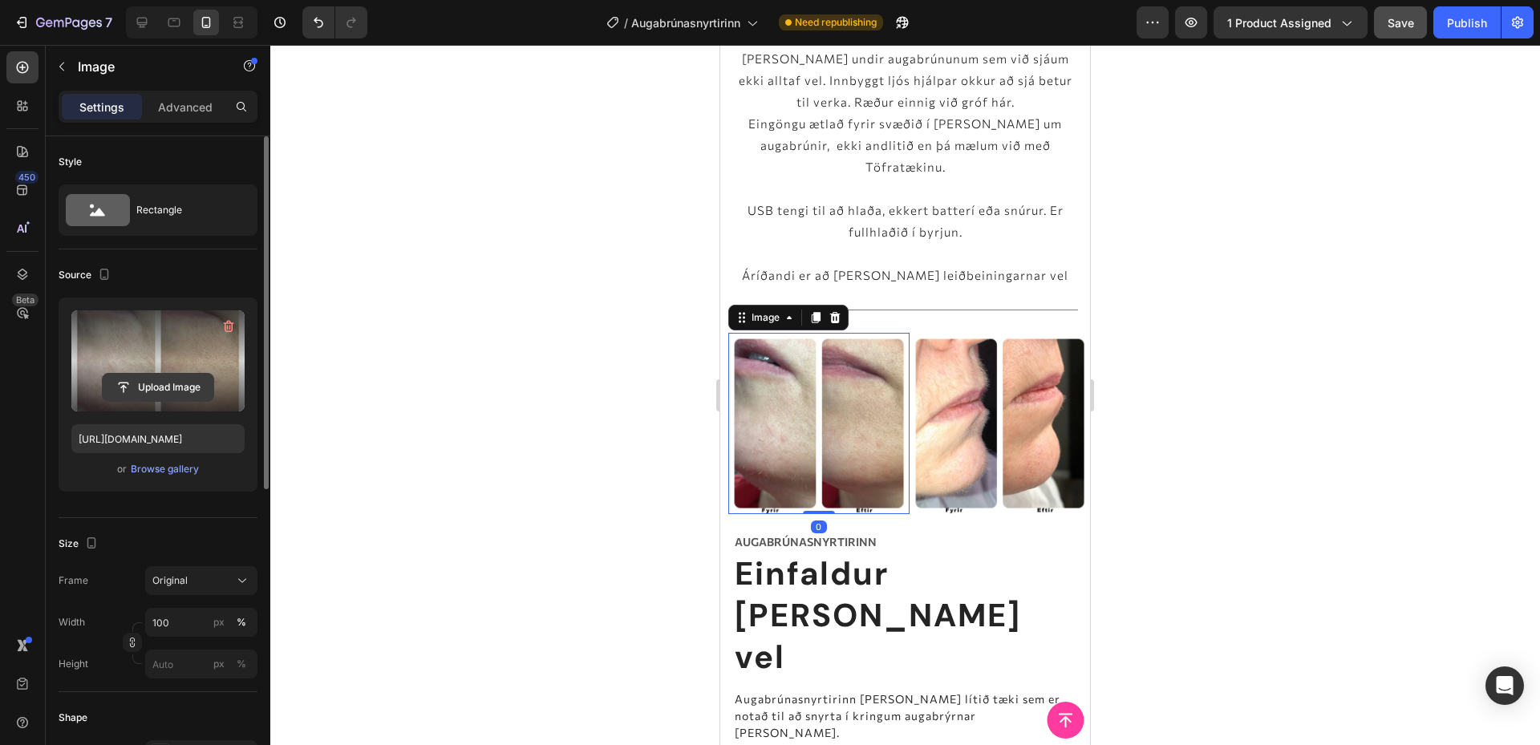
click at [152, 383] on input "file" at bounding box center [158, 387] width 111 height 27
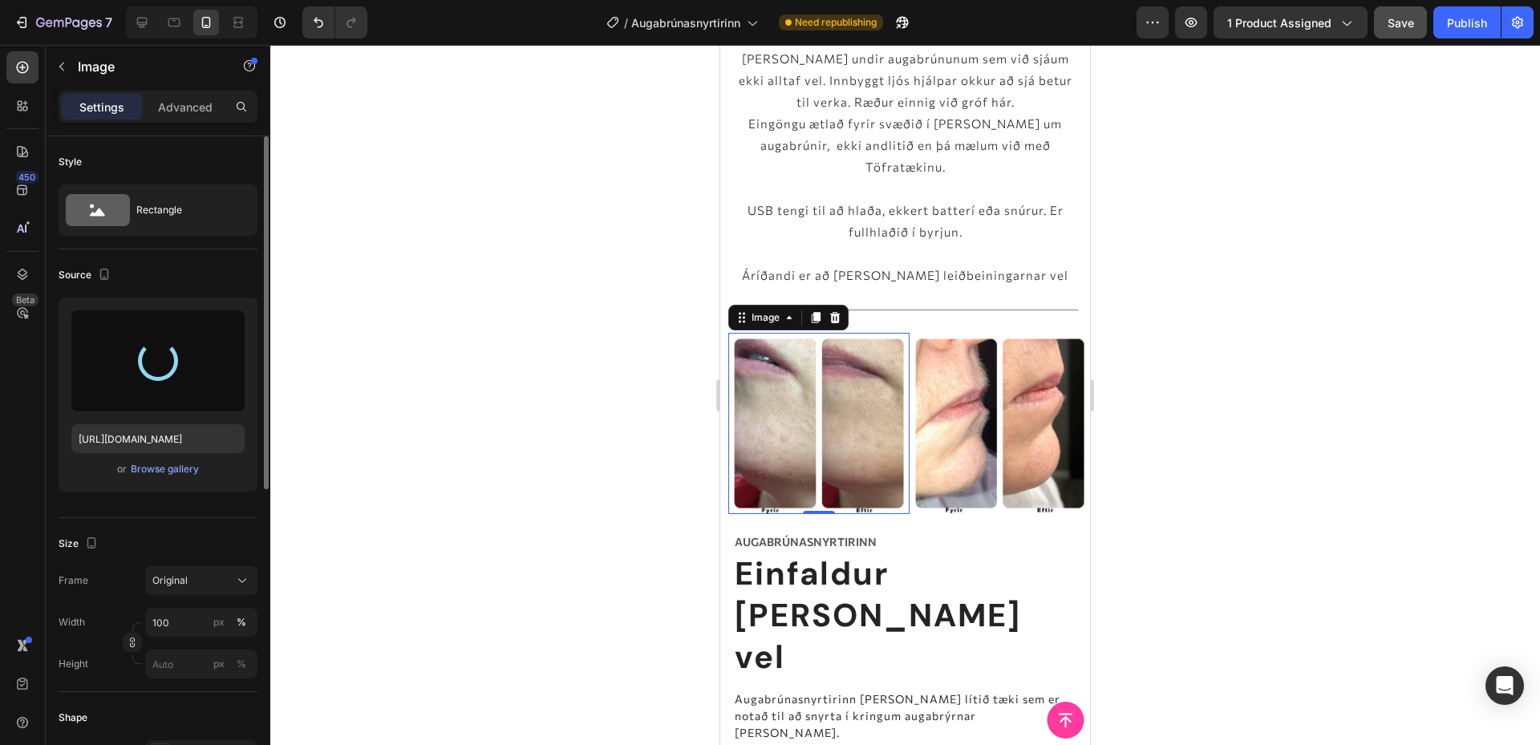
type input "[URL][DOMAIN_NAME]"
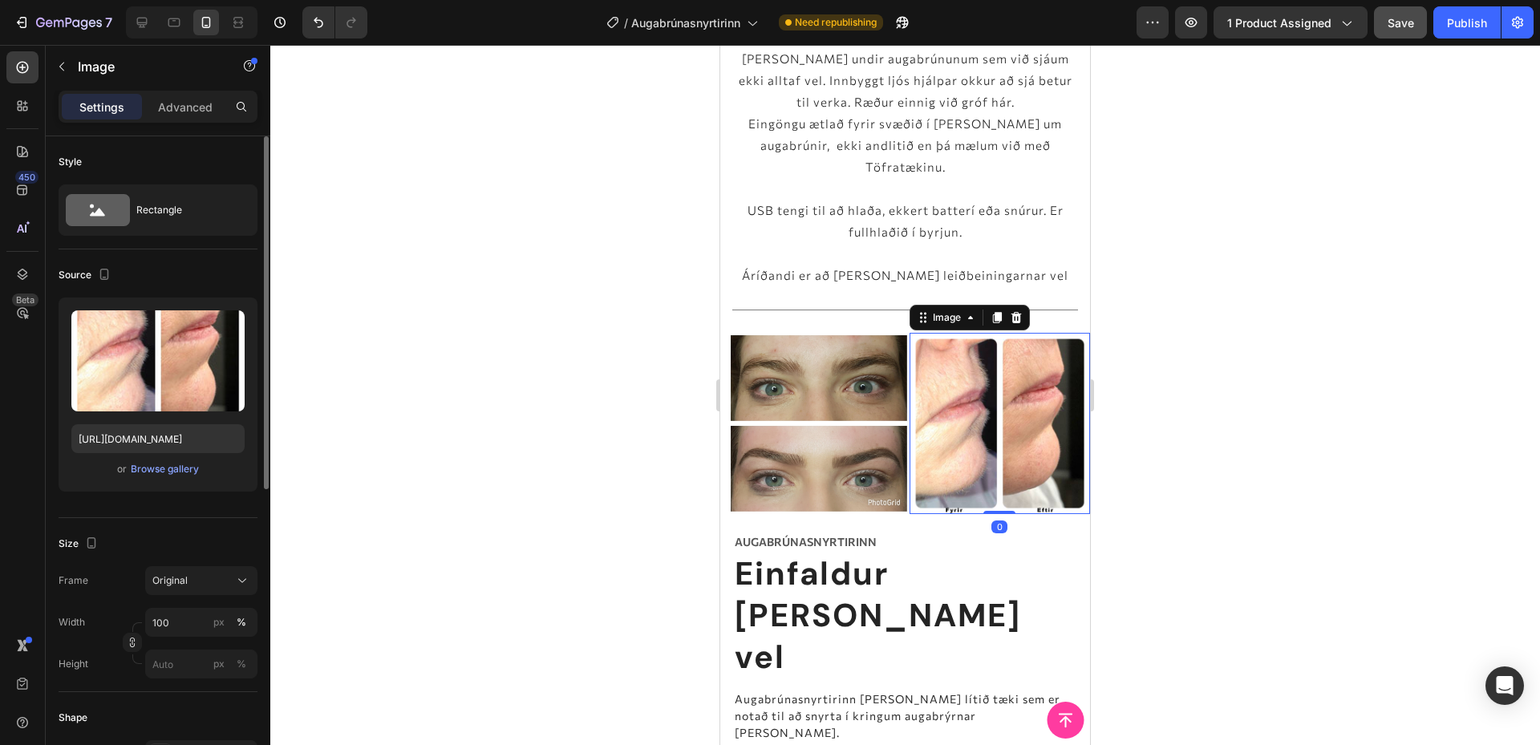
click at [961, 416] on img at bounding box center [999, 423] width 181 height 181
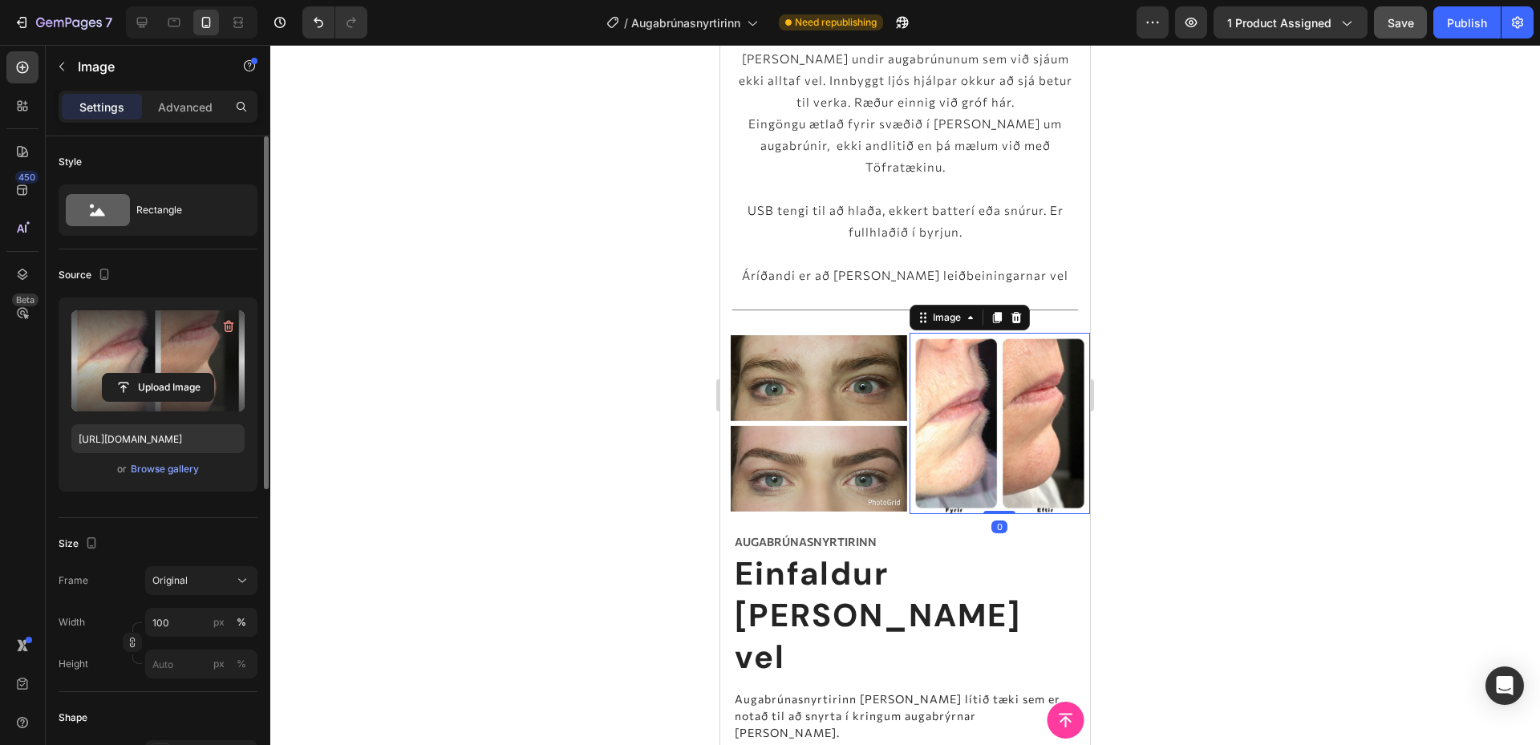
click at [236, 364] on label at bounding box center [157, 360] width 173 height 101
click at [213, 374] on input "file" at bounding box center [158, 387] width 111 height 27
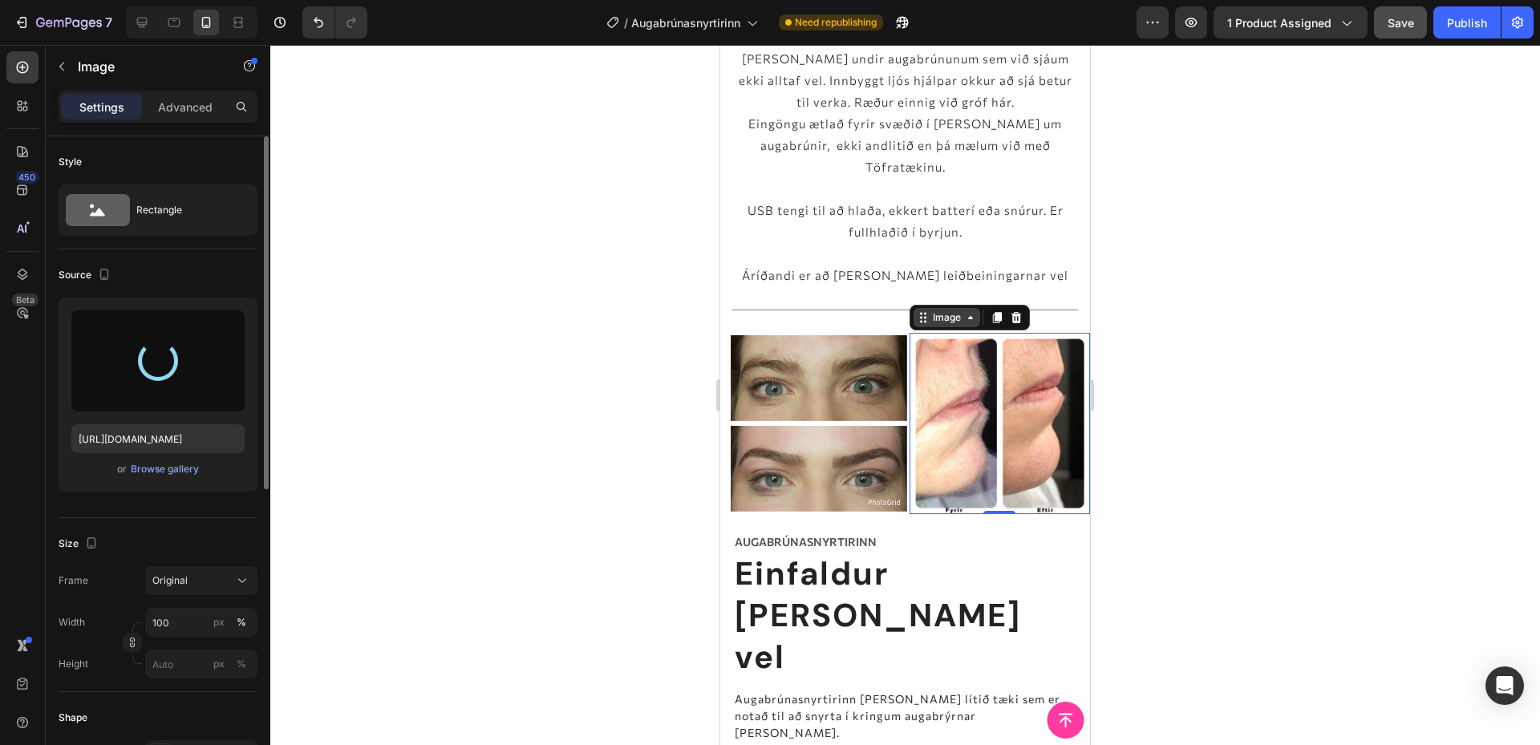
type input "[URL][DOMAIN_NAME]"
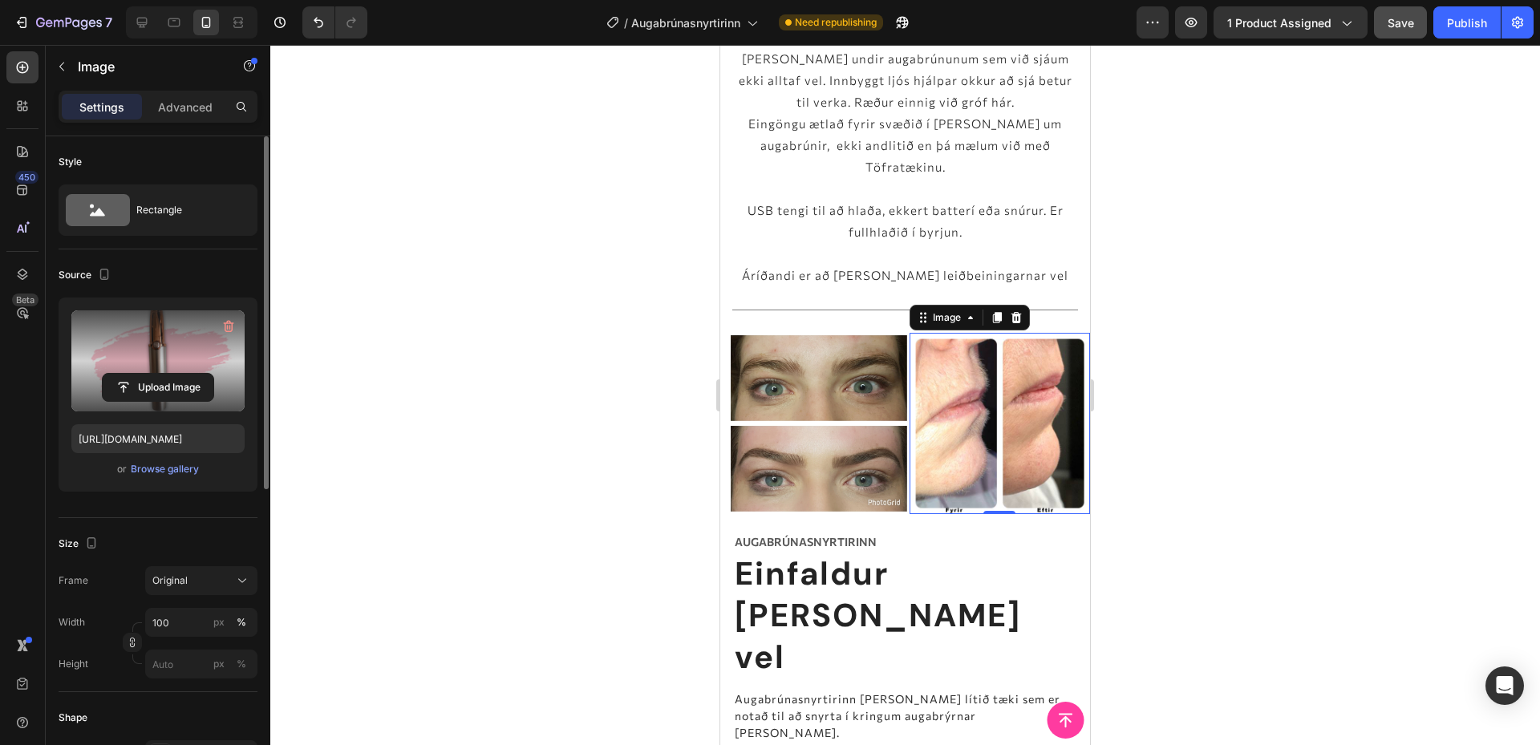
click at [1196, 435] on div at bounding box center [904, 395] width 1269 height 700
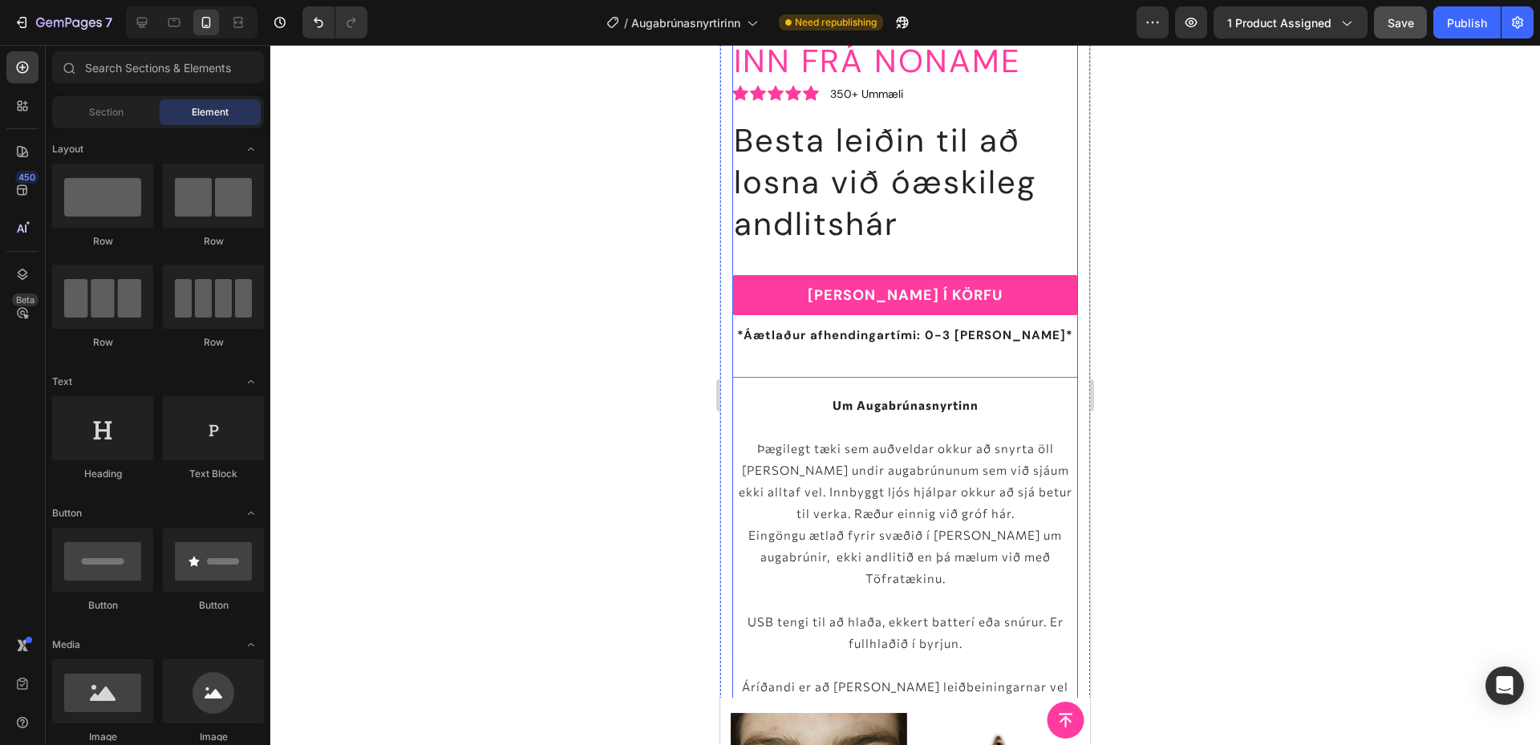
click at [1136, 537] on div at bounding box center [904, 395] width 1269 height 700
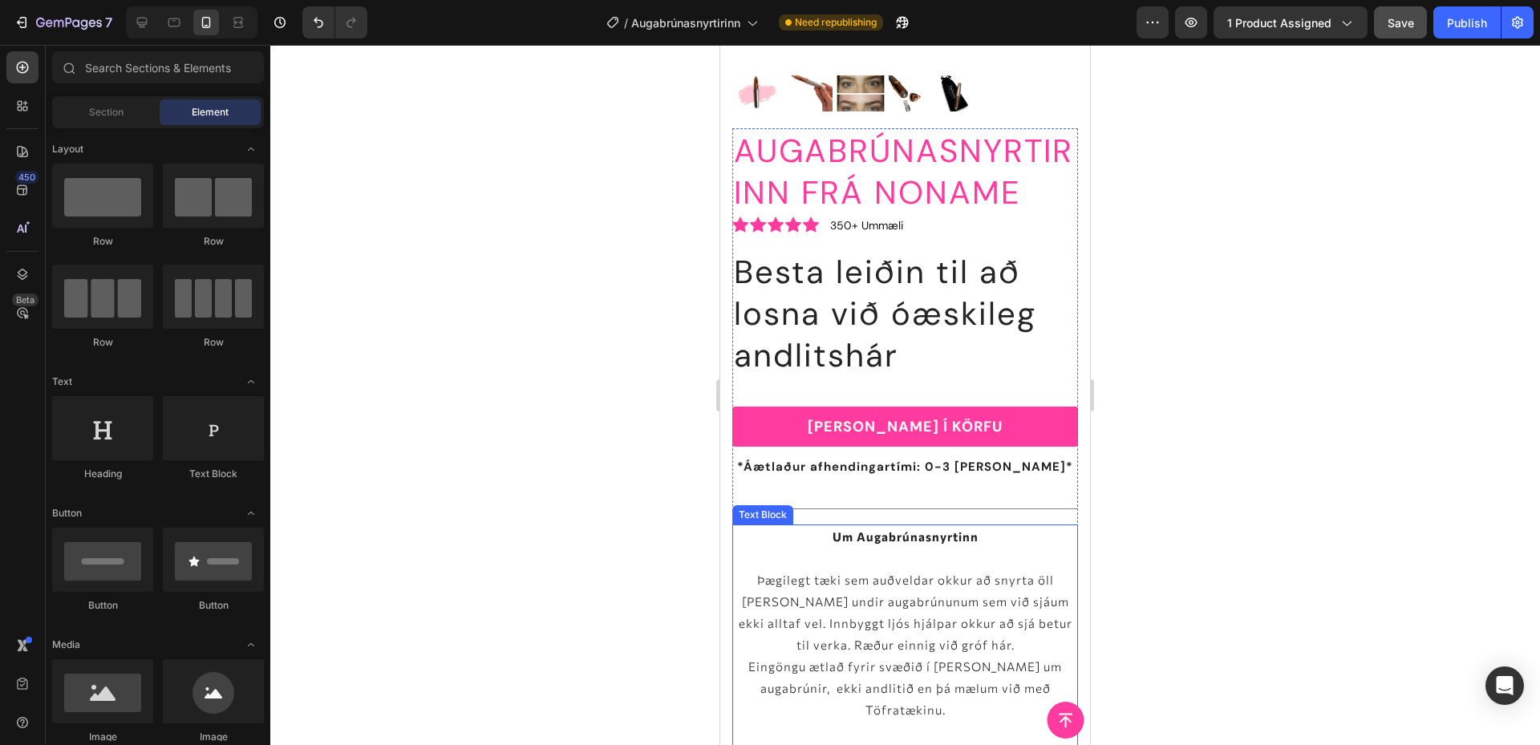
scroll to position [368, 0]
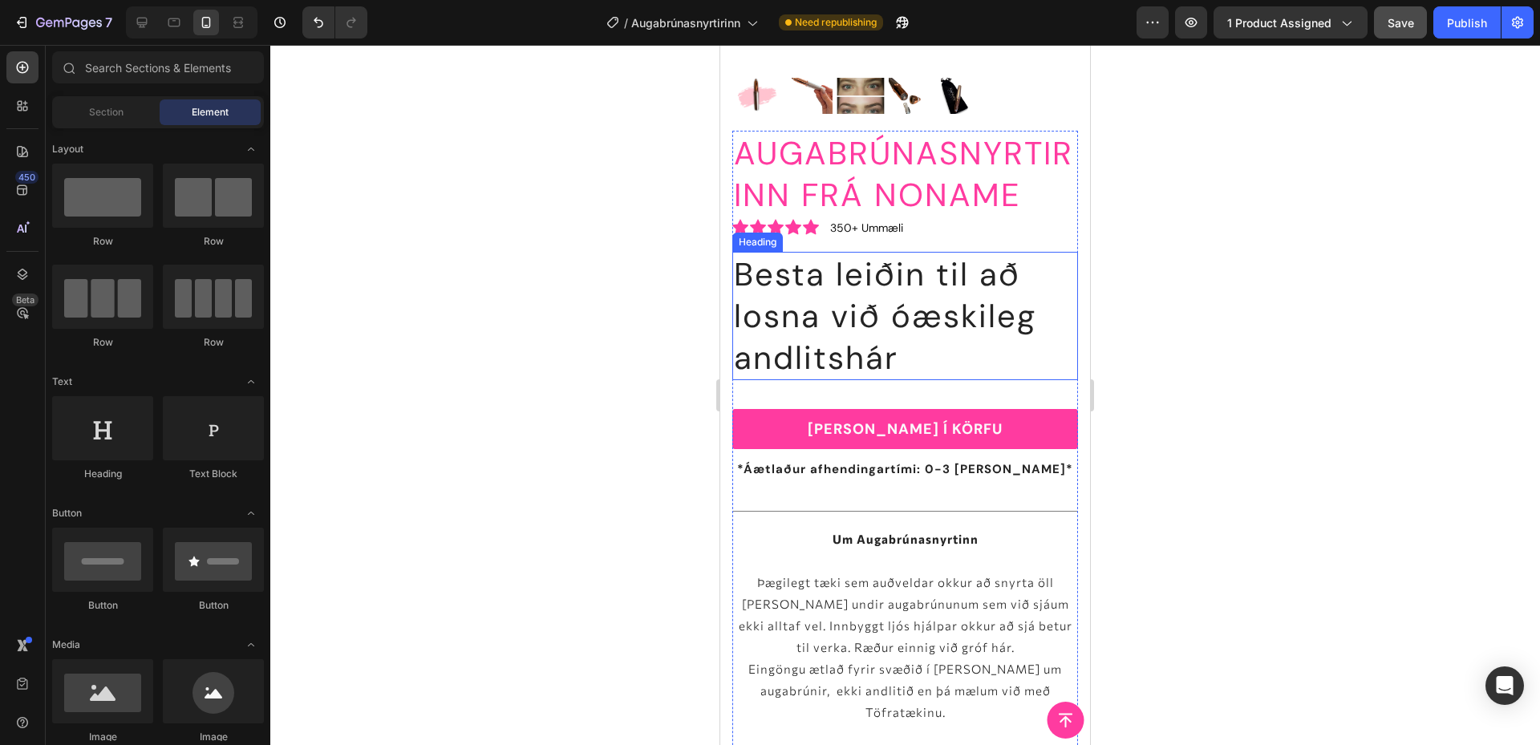
click at [863, 294] on h2 "Besta leiðin til að losna við óæskileg andlitshár" at bounding box center [905, 316] width 346 height 128
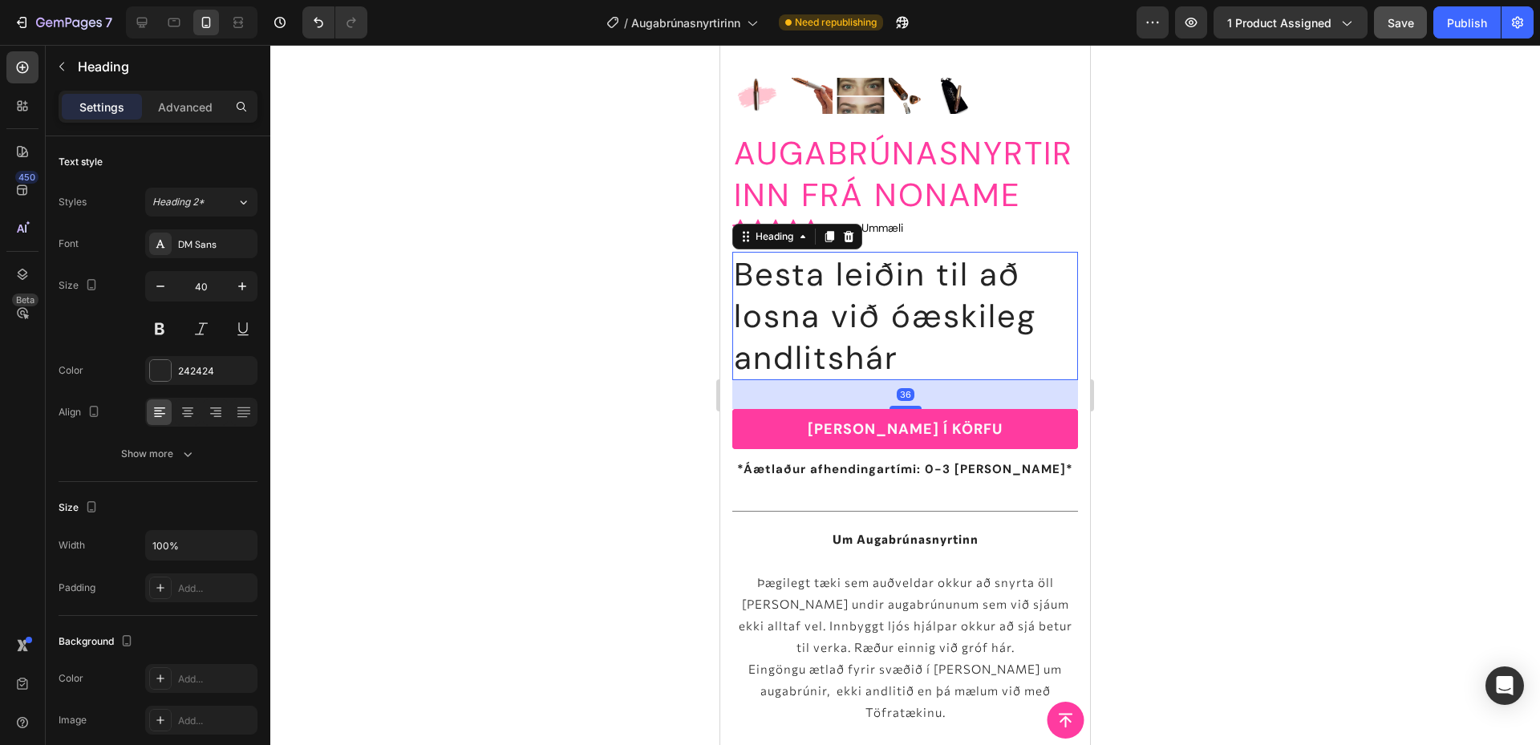
click at [925, 345] on h2 "Besta leiðin til að losna við óæskileg andlitshár" at bounding box center [905, 316] width 346 height 128
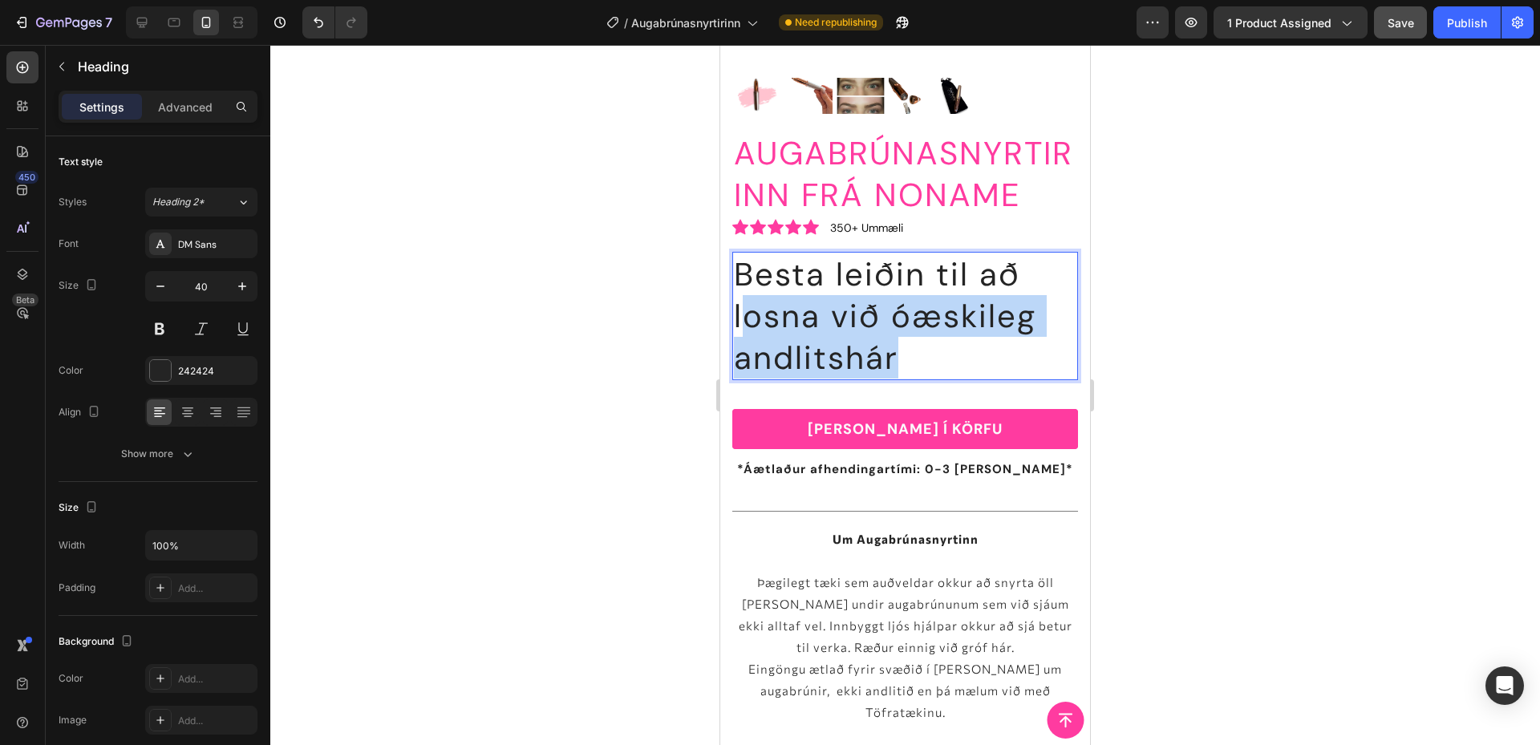
drag, startPoint x: 939, startPoint y: 352, endPoint x: 738, endPoint y: 303, distance: 207.1
click at [738, 303] on p "Besta leiðin til að losna við óæskileg andlitshár" at bounding box center [905, 315] width 342 height 125
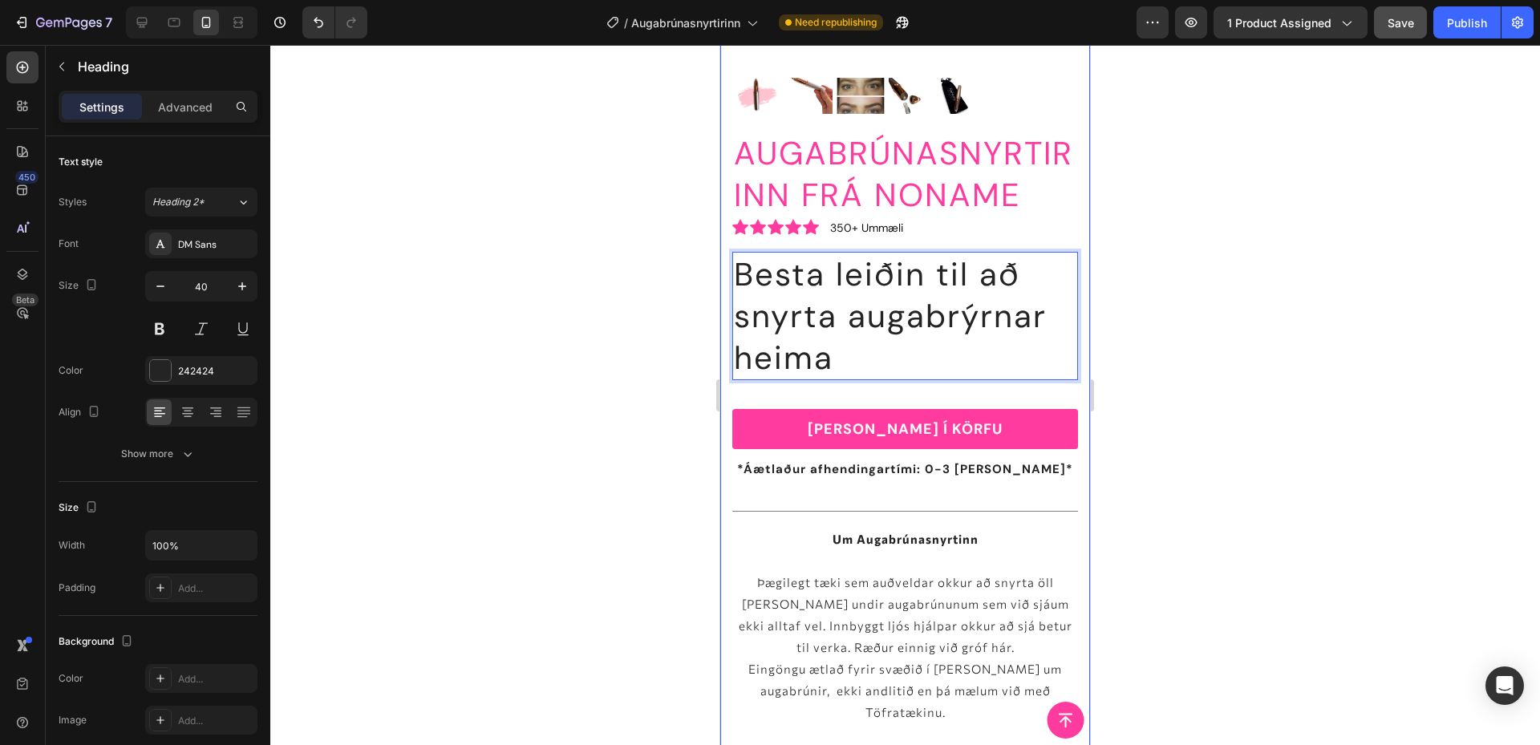
click at [1248, 218] on div at bounding box center [904, 395] width 1269 height 700
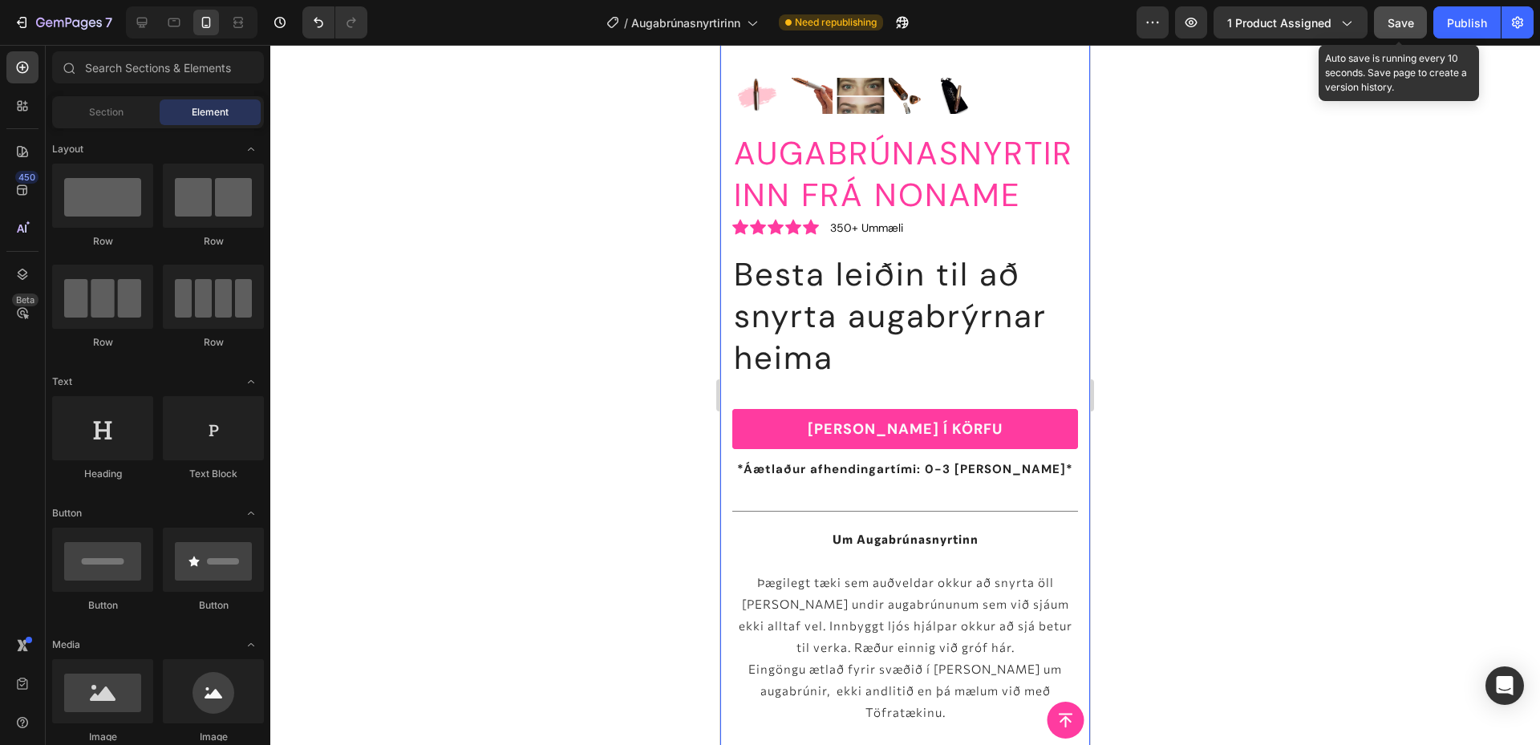
drag, startPoint x: 1402, startPoint y: 25, endPoint x: 144, endPoint y: 2, distance: 1258.4
click at [1402, 25] on span "Save" at bounding box center [1400, 23] width 26 height 14
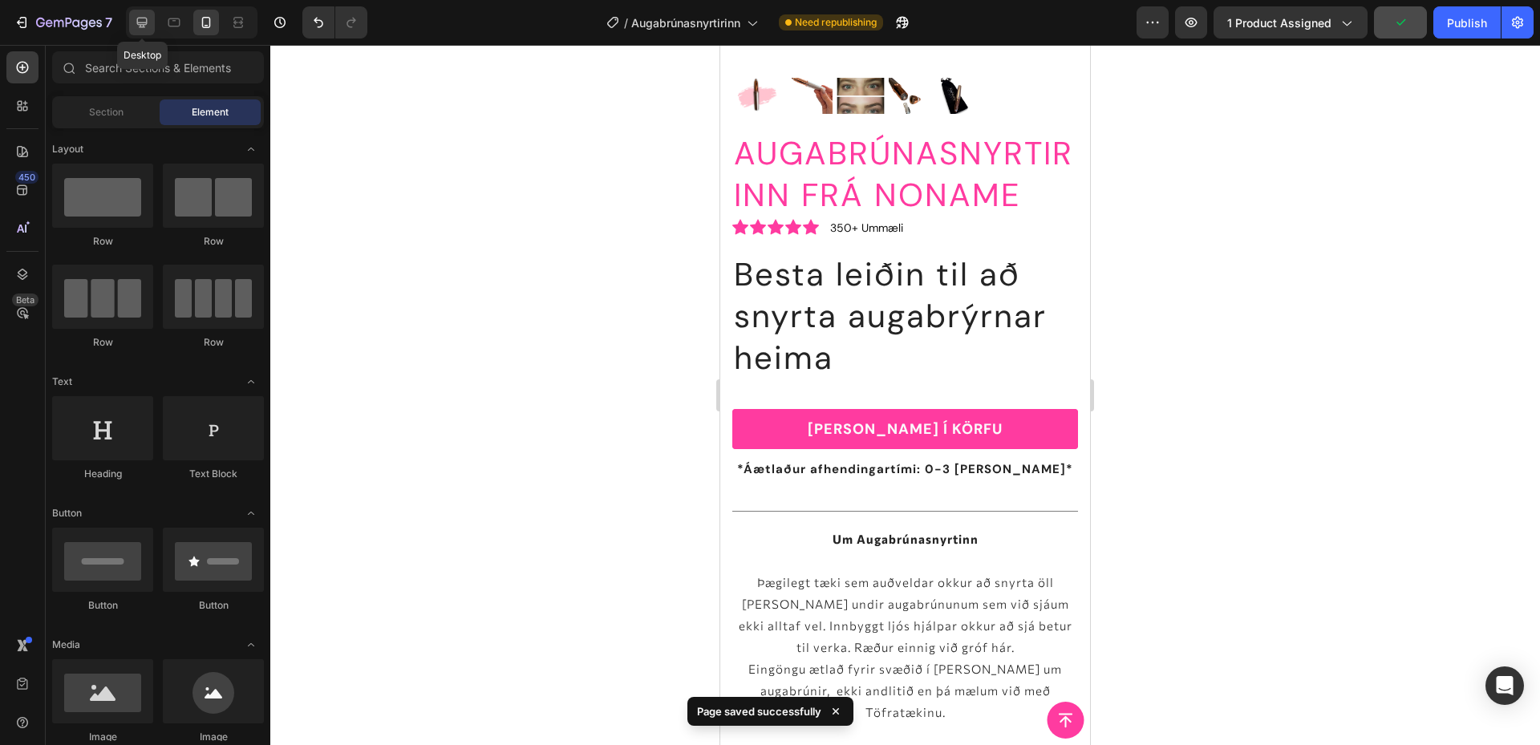
click at [146, 20] on icon at bounding box center [142, 22] width 16 height 16
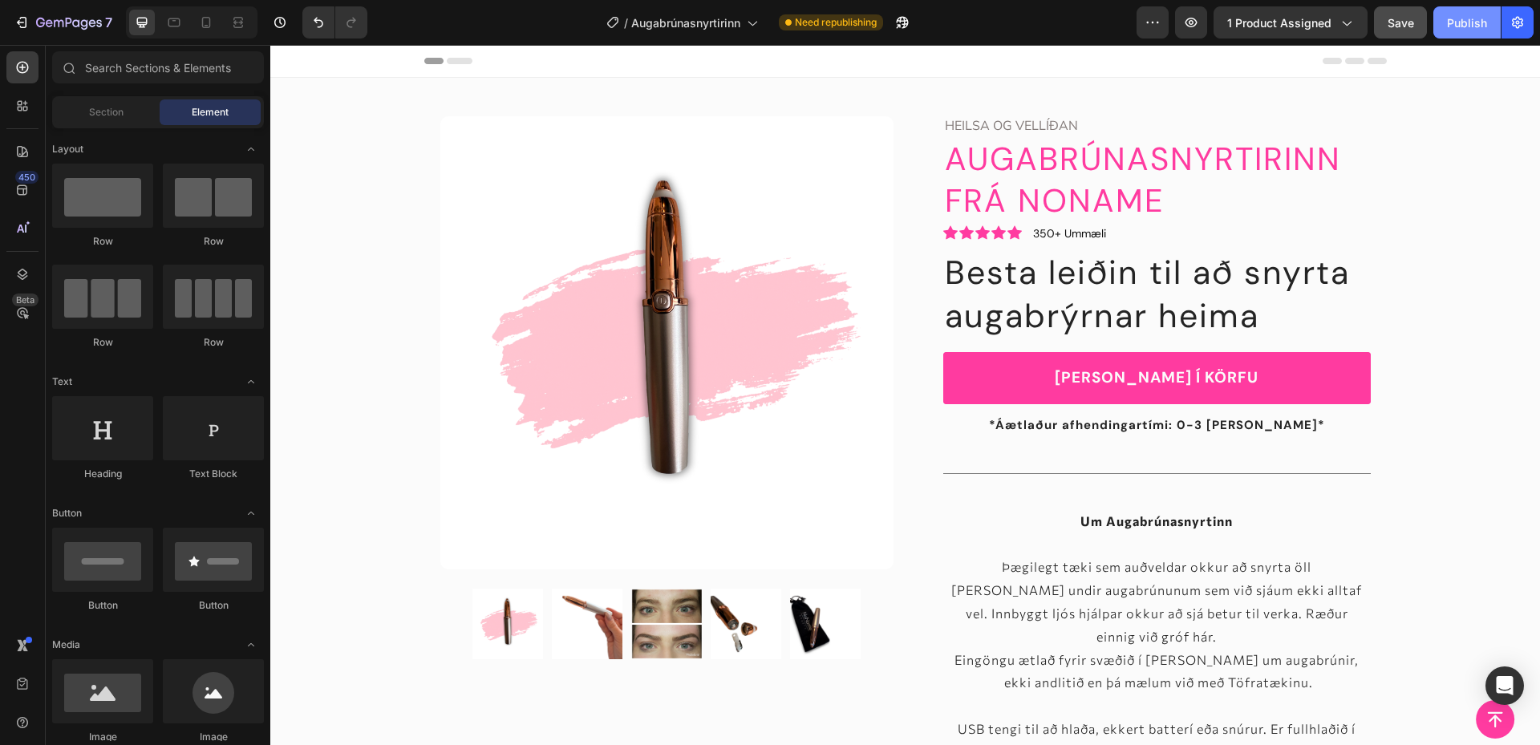
click at [1480, 33] on button "Publish" at bounding box center [1466, 22] width 67 height 32
